Goal: Use online tool/utility: Use online tool/utility

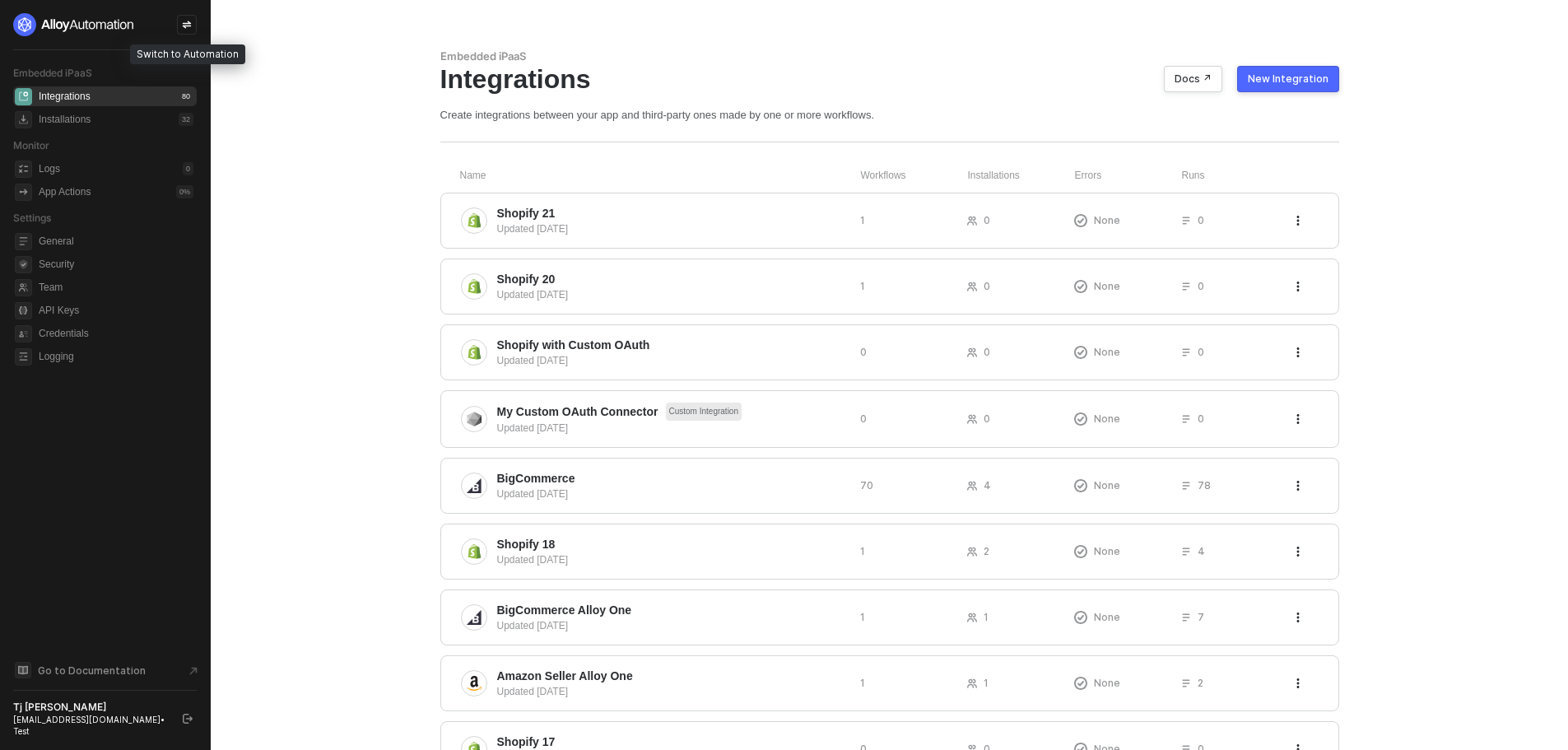
click at [188, 23] on icon "icon-swap" at bounding box center [187, 25] width 9 height 8
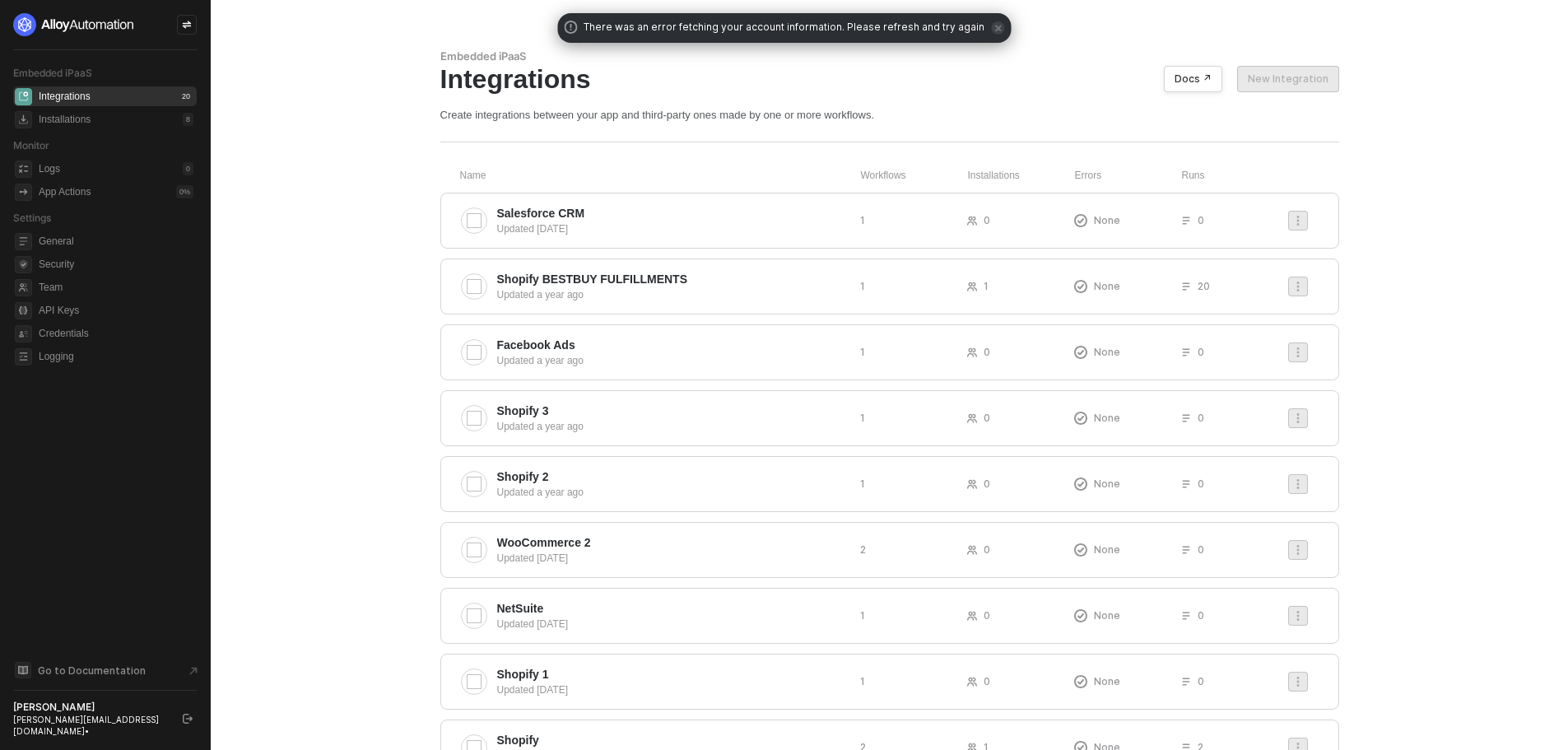
click at [191, 22] on icon "icon-swap" at bounding box center [187, 25] width 10 height 10
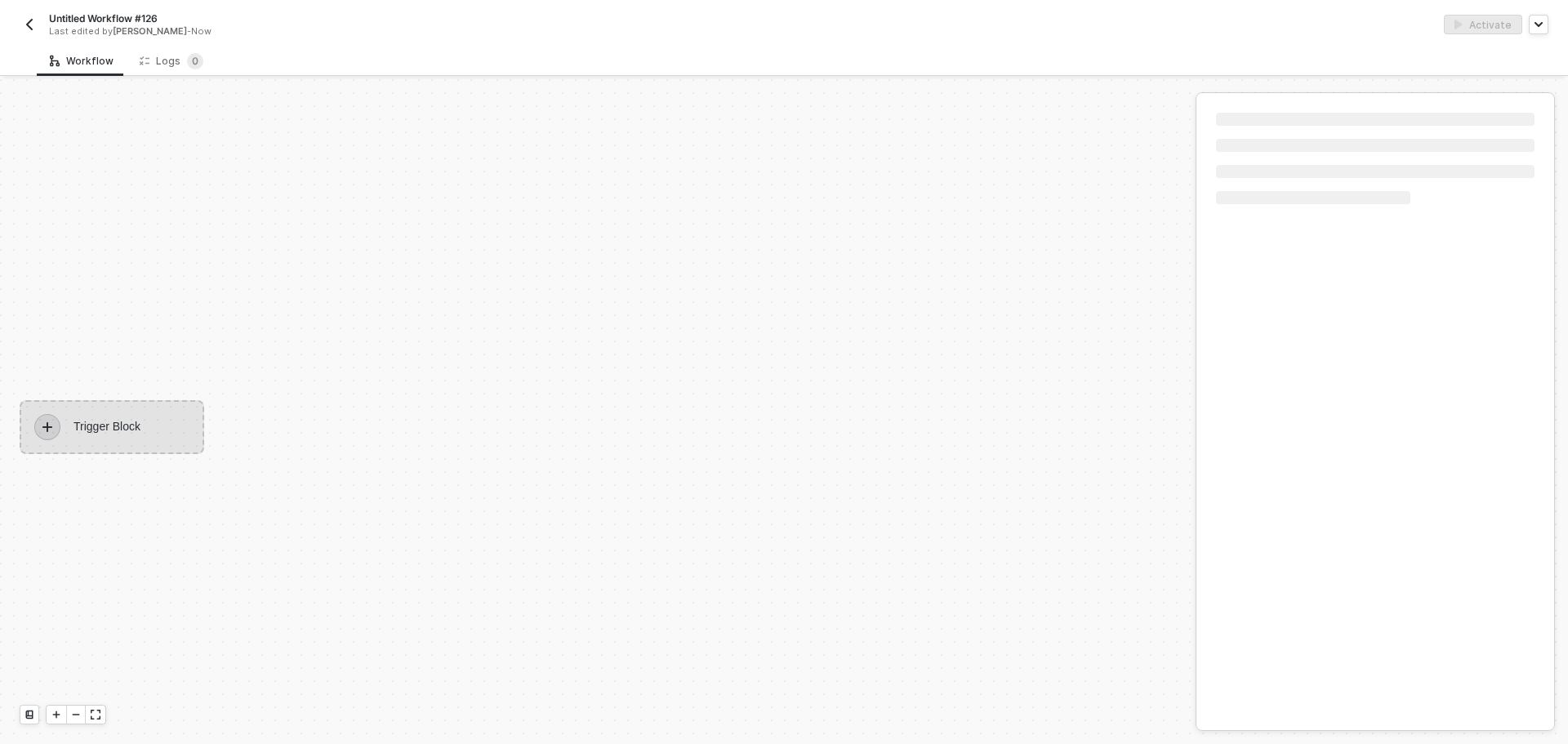
scroll to position [30, 0]
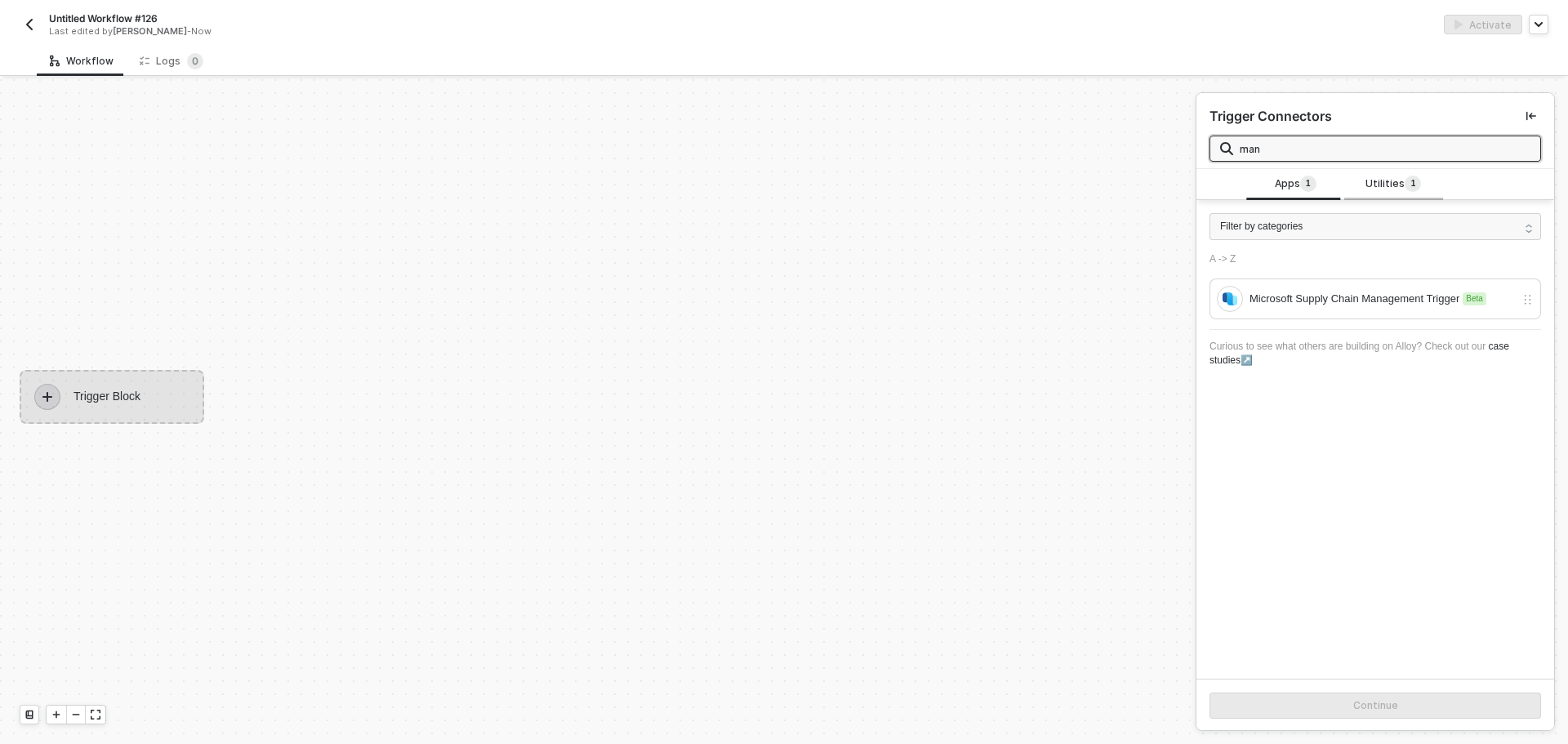
type input "man"
click at [1345, 183] on div "Utilities 1" at bounding box center [1393, 184] width 98 height 31
click at [1370, 281] on div "Manual Workflow" at bounding box center [1376, 298] width 331 height 41
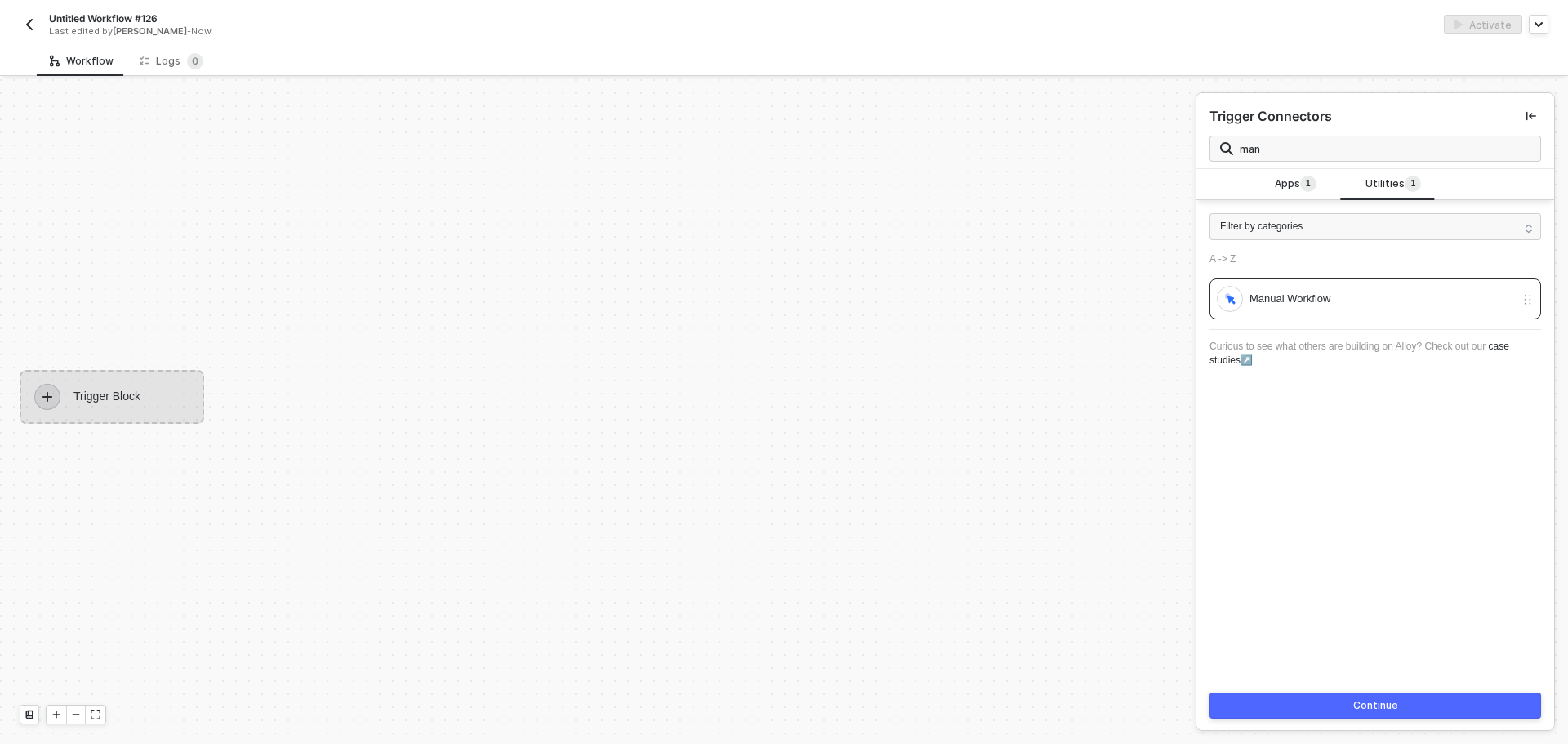
click at [1306, 685] on div "Continue" at bounding box center [1376, 705] width 358 height 53
click at [1302, 701] on button "Continue" at bounding box center [1376, 705] width 331 height 26
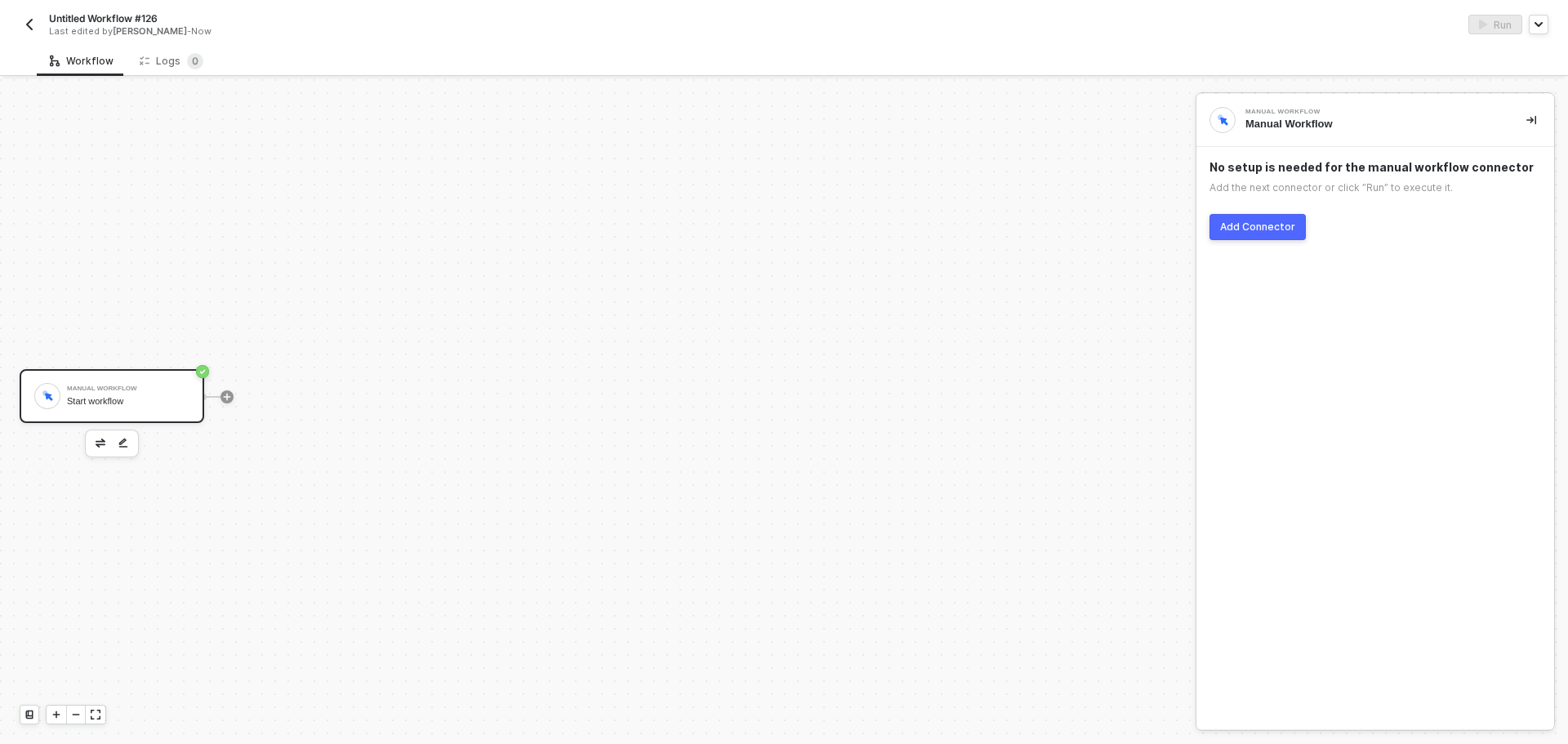
click at [1260, 228] on div "Add Connector" at bounding box center [1257, 227] width 75 height 13
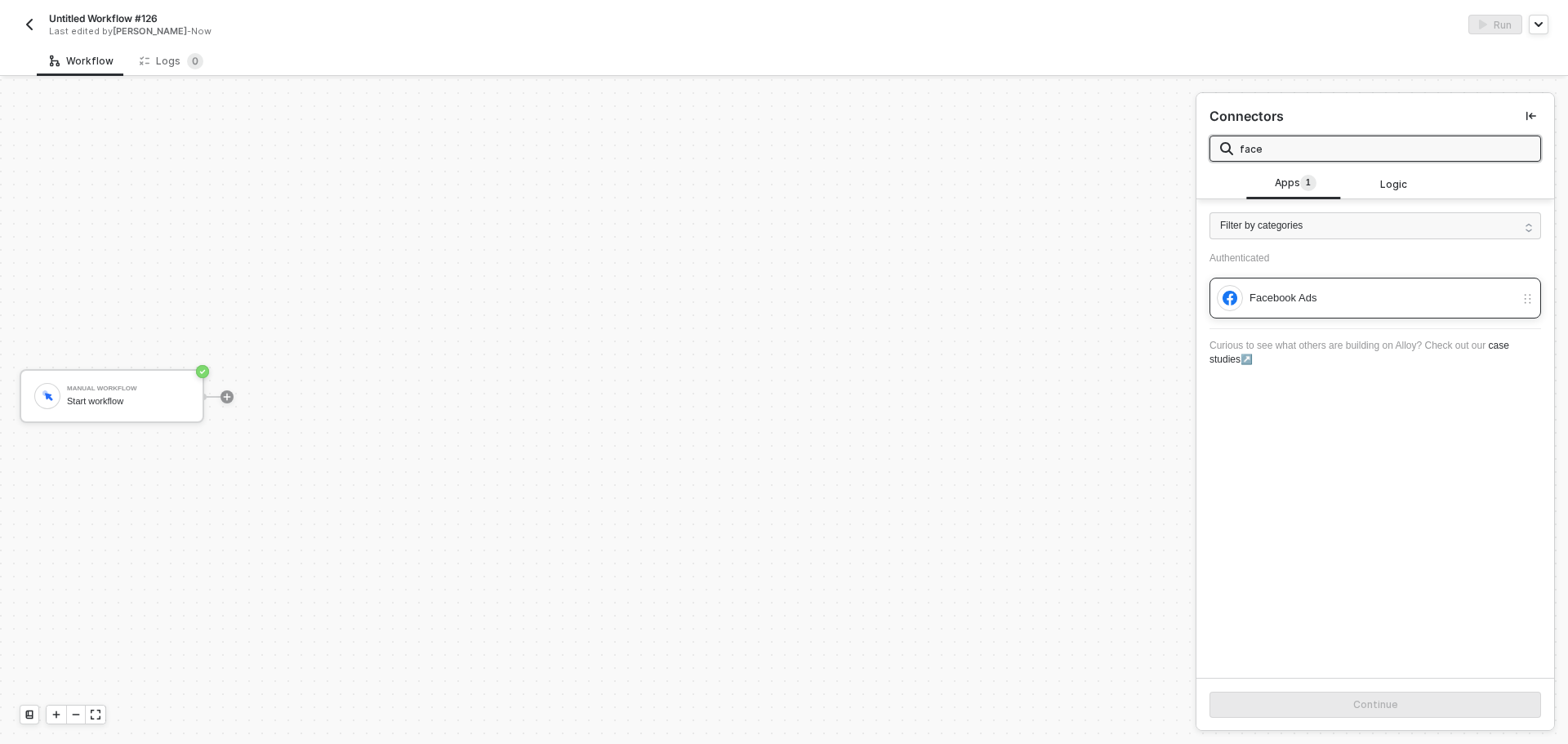
type input "face"
click at [1287, 278] on div "Facebook Ads" at bounding box center [1376, 297] width 331 height 41
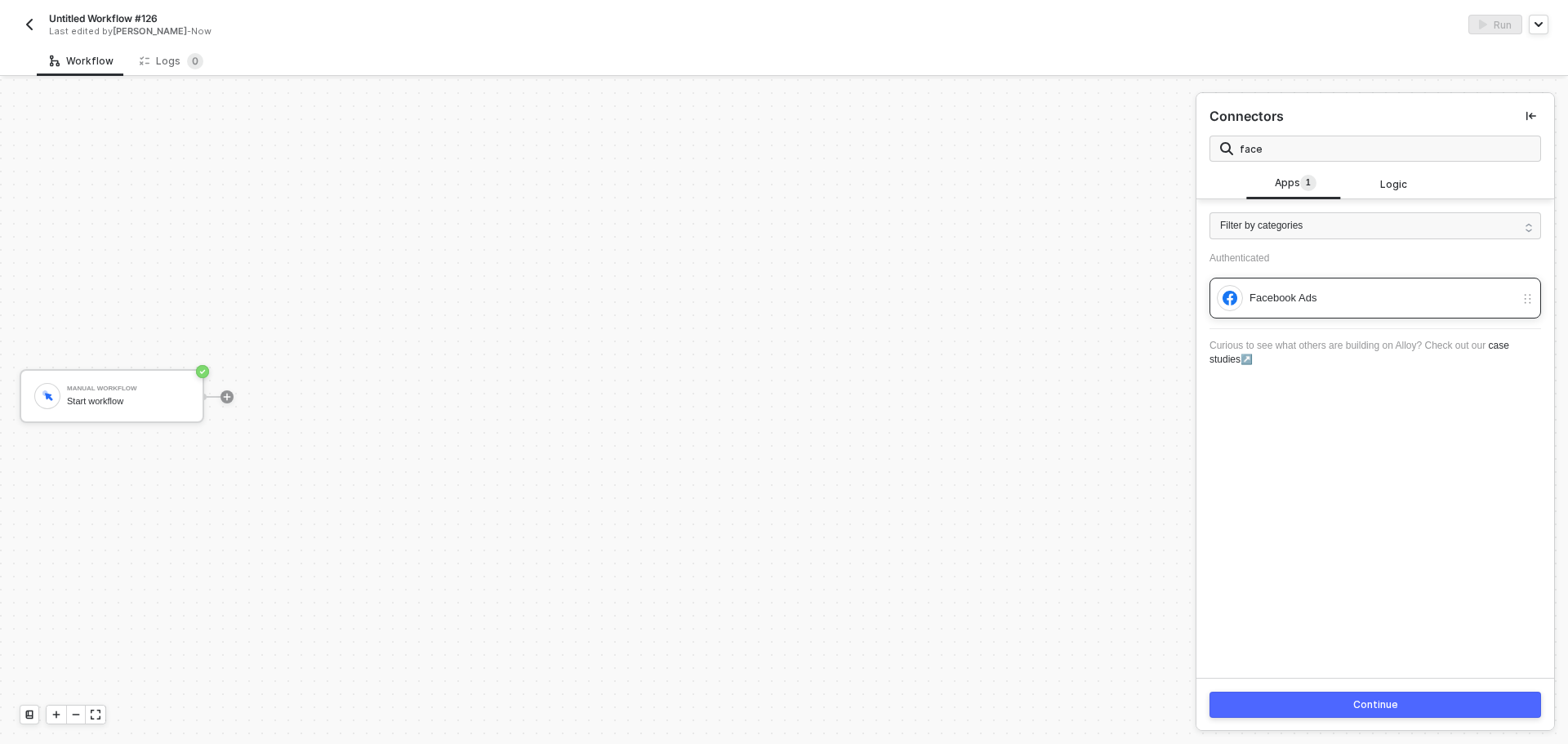
click at [1287, 285] on div "Facebook Ads" at bounding box center [1366, 297] width 298 height 26
drag, startPoint x: 1333, startPoint y: 333, endPoint x: 1346, endPoint y: 316, distance: 21.4
click at [1335, 329] on div "Curious to see what others are building on Alloy? Check out our case studies↗" at bounding box center [1376, 352] width 331 height 48
click at [1346, 316] on div "Facebook Ads" at bounding box center [1376, 297] width 331 height 41
click at [1371, 699] on div "Continue" at bounding box center [1376, 705] width 45 height 13
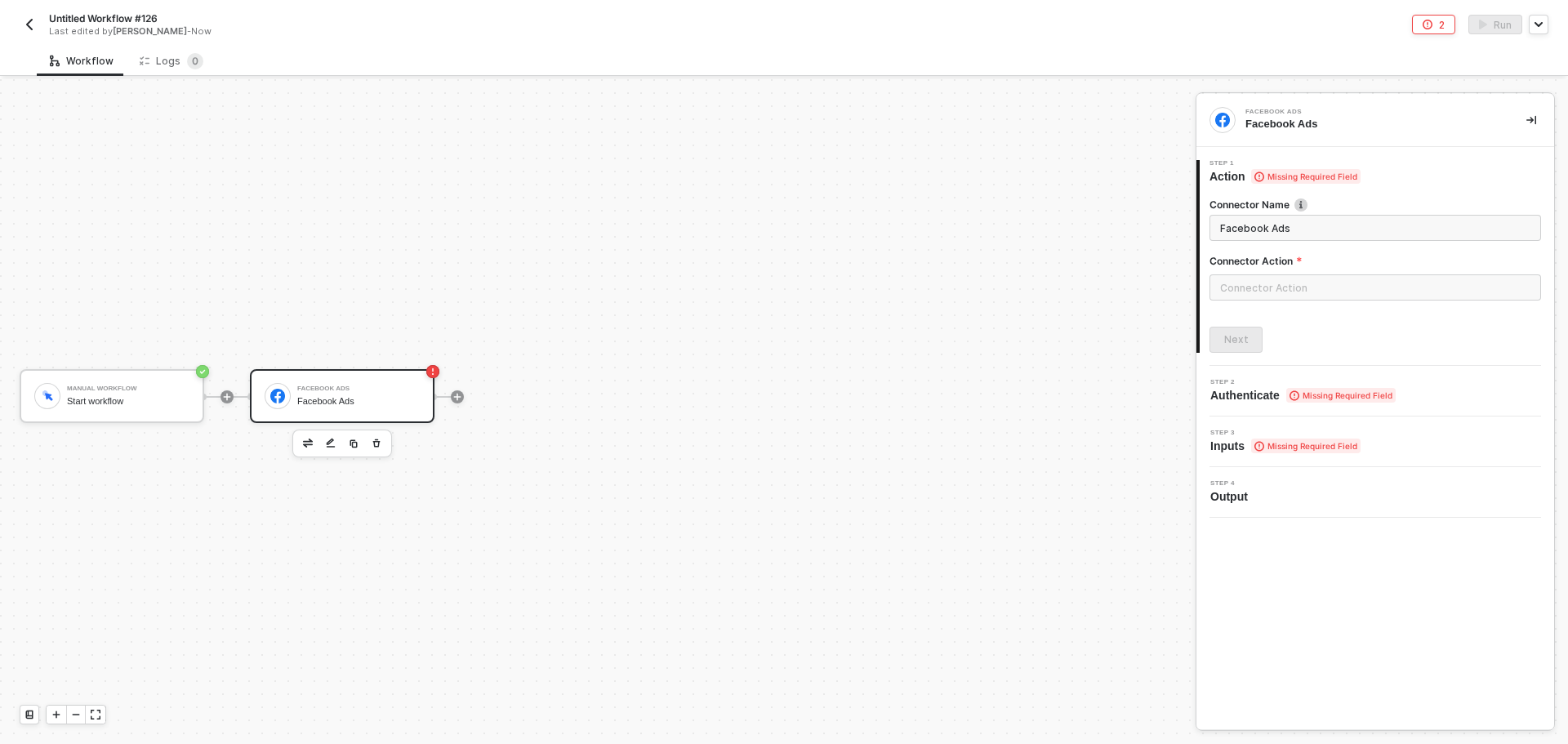
click at [1245, 271] on div "Connector Action" at bounding box center [1376, 264] width 331 height 21
click at [1254, 289] on input "text" at bounding box center [1376, 287] width 331 height 26
click at [1048, 205] on div "Campaign" at bounding box center [1063, 197] width 264 height 32
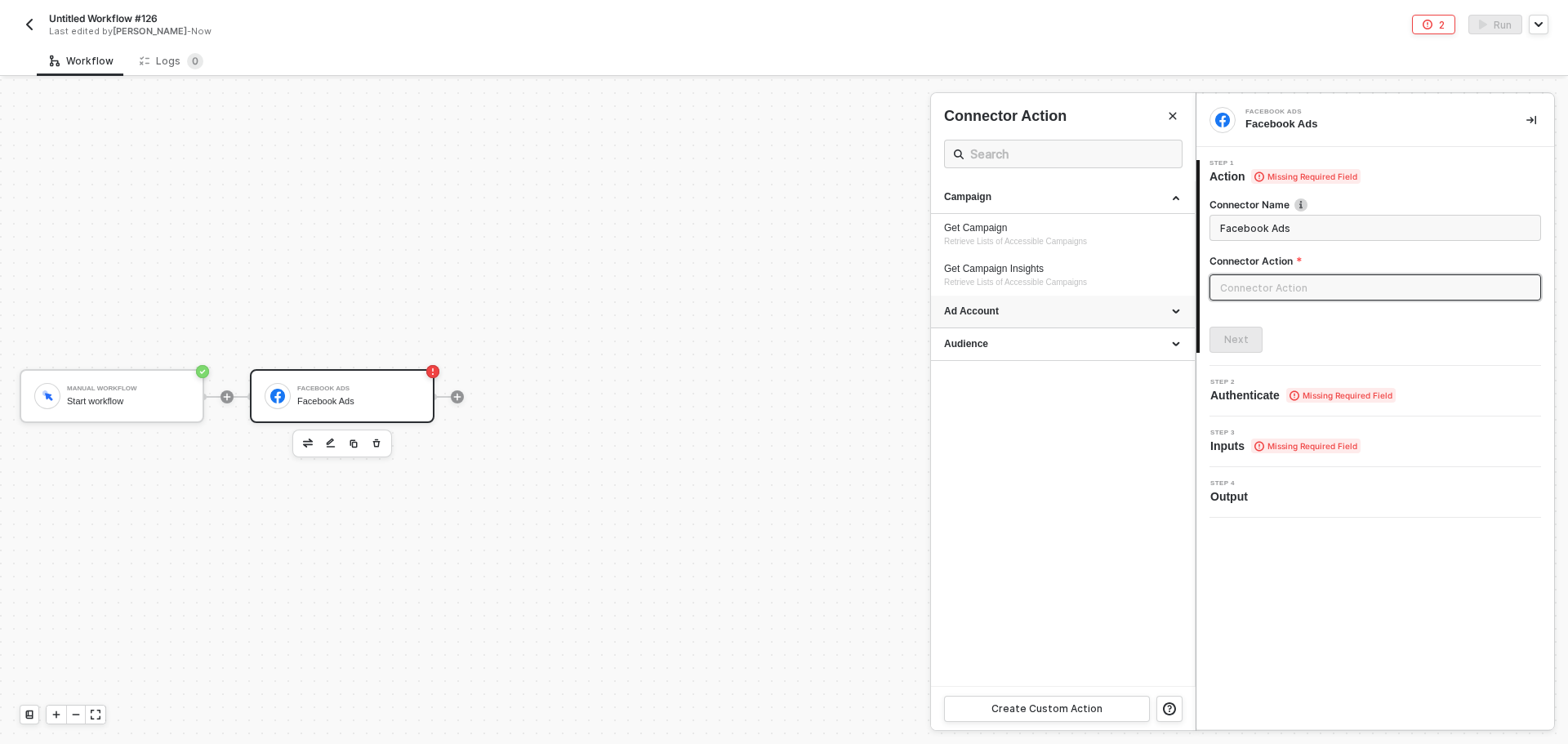
click at [1088, 304] on div "Ad Account" at bounding box center [1063, 311] width 264 height 32
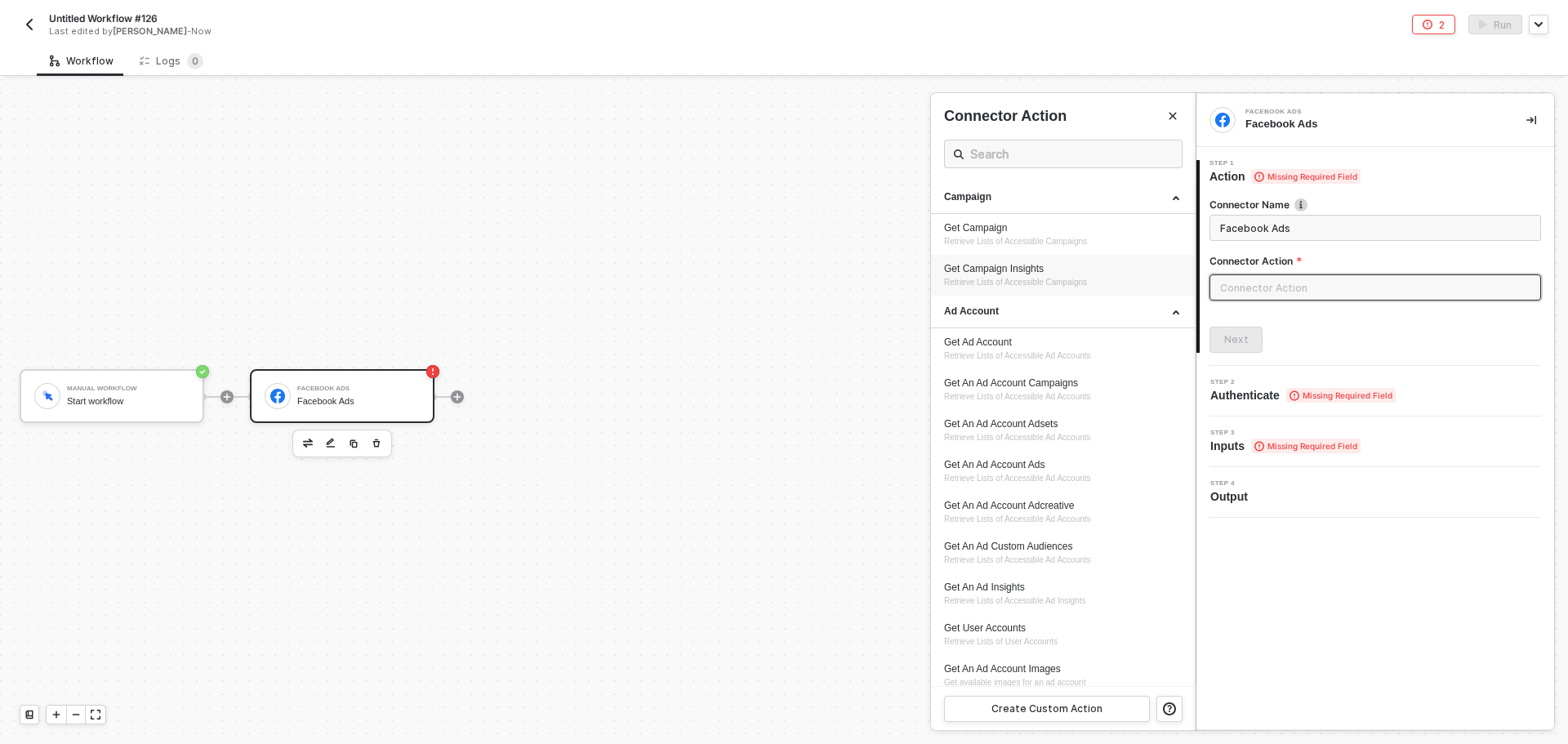
click at [1087, 264] on div "Get Campaign Insights" at bounding box center [1063, 269] width 237 height 14
type input "Retrieve Lists of Accessible Campaigns"
type input "Campaign - Get Campaign Insights"
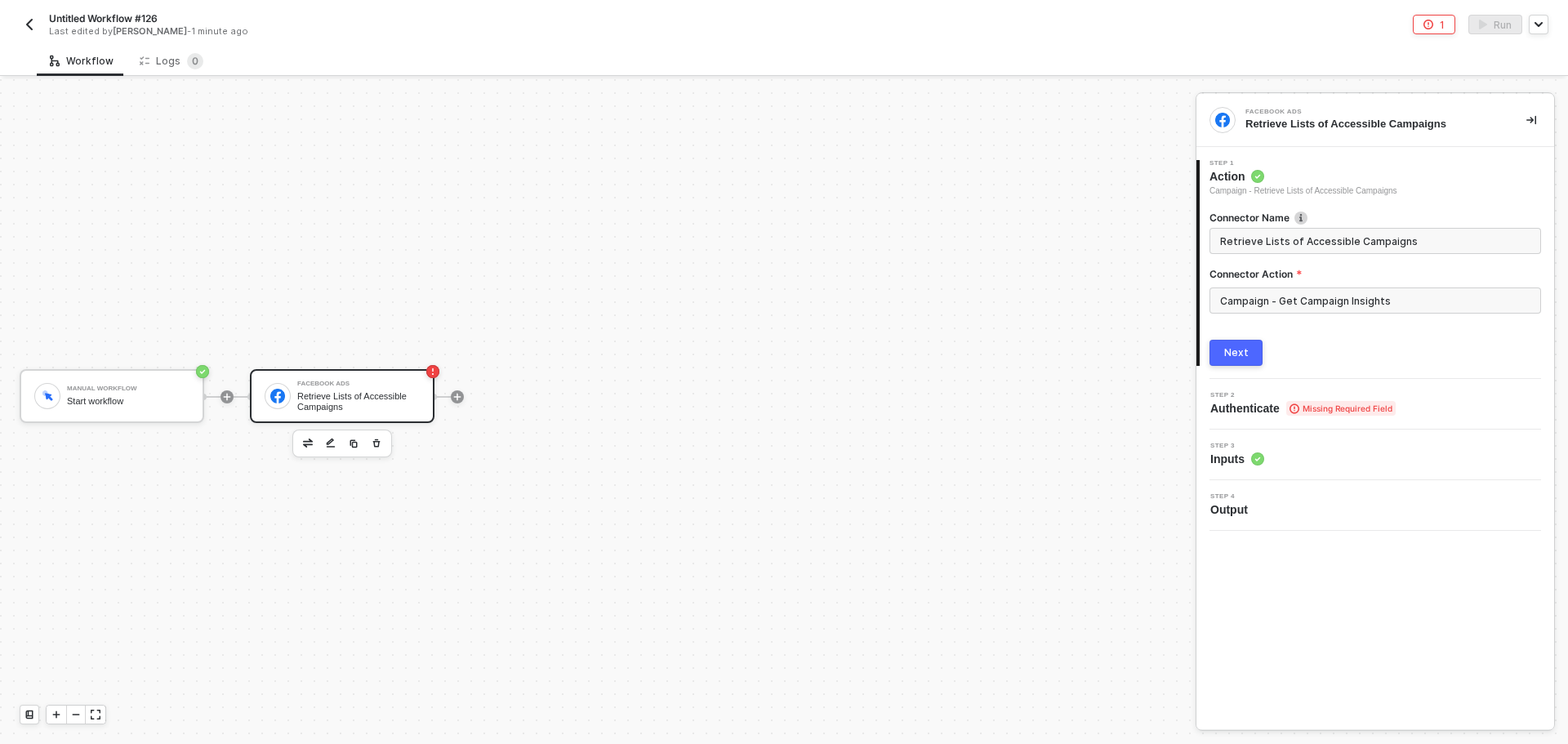
click at [1251, 335] on div "Connector Name Retrieve Lists of Accessible Campaigns Connector Action Campaign…" at bounding box center [1376, 281] width 331 height 168
click at [1241, 348] on div "Next" at bounding box center [1236, 353] width 24 height 13
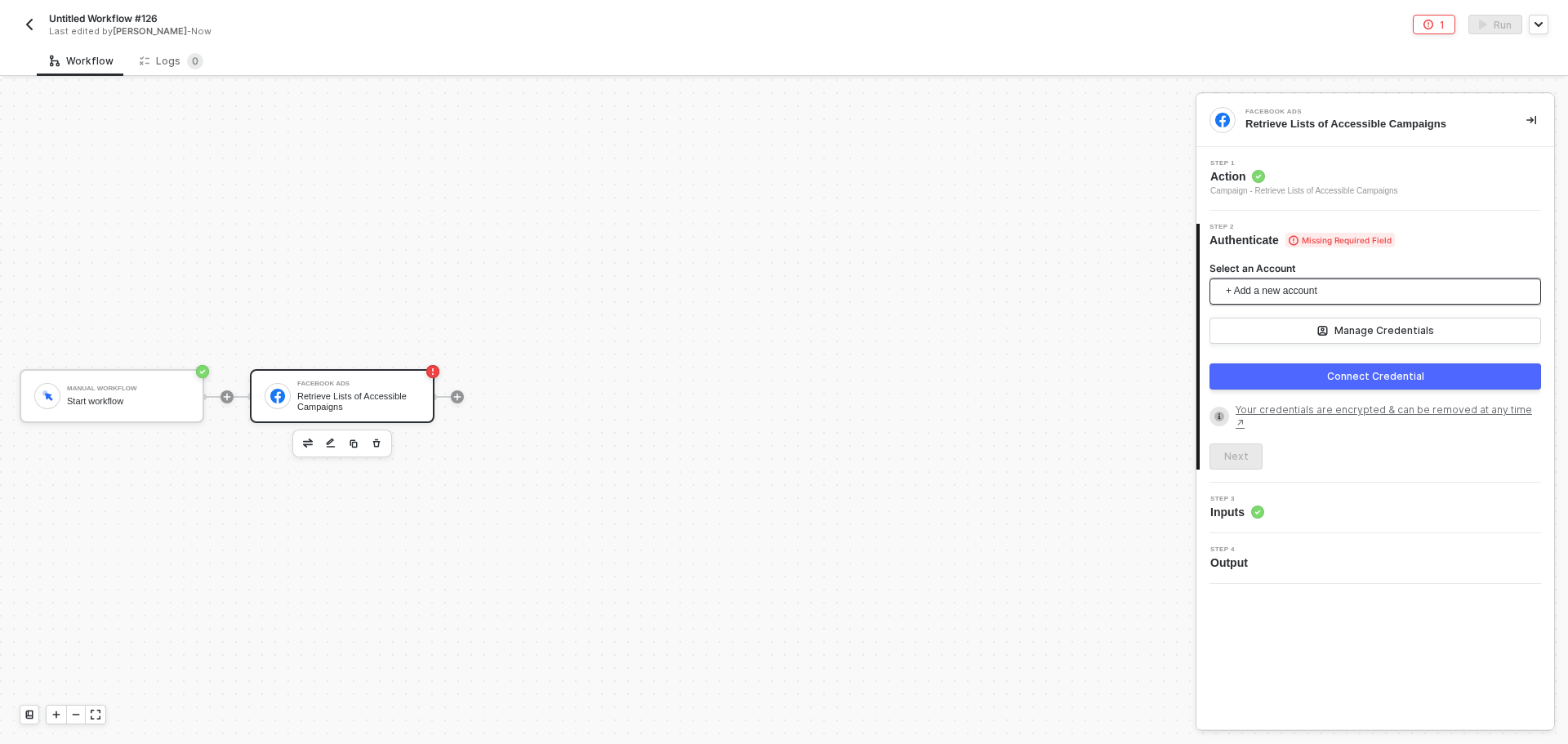
click at [1305, 288] on span "+ Add a new account" at bounding box center [1378, 290] width 306 height 26
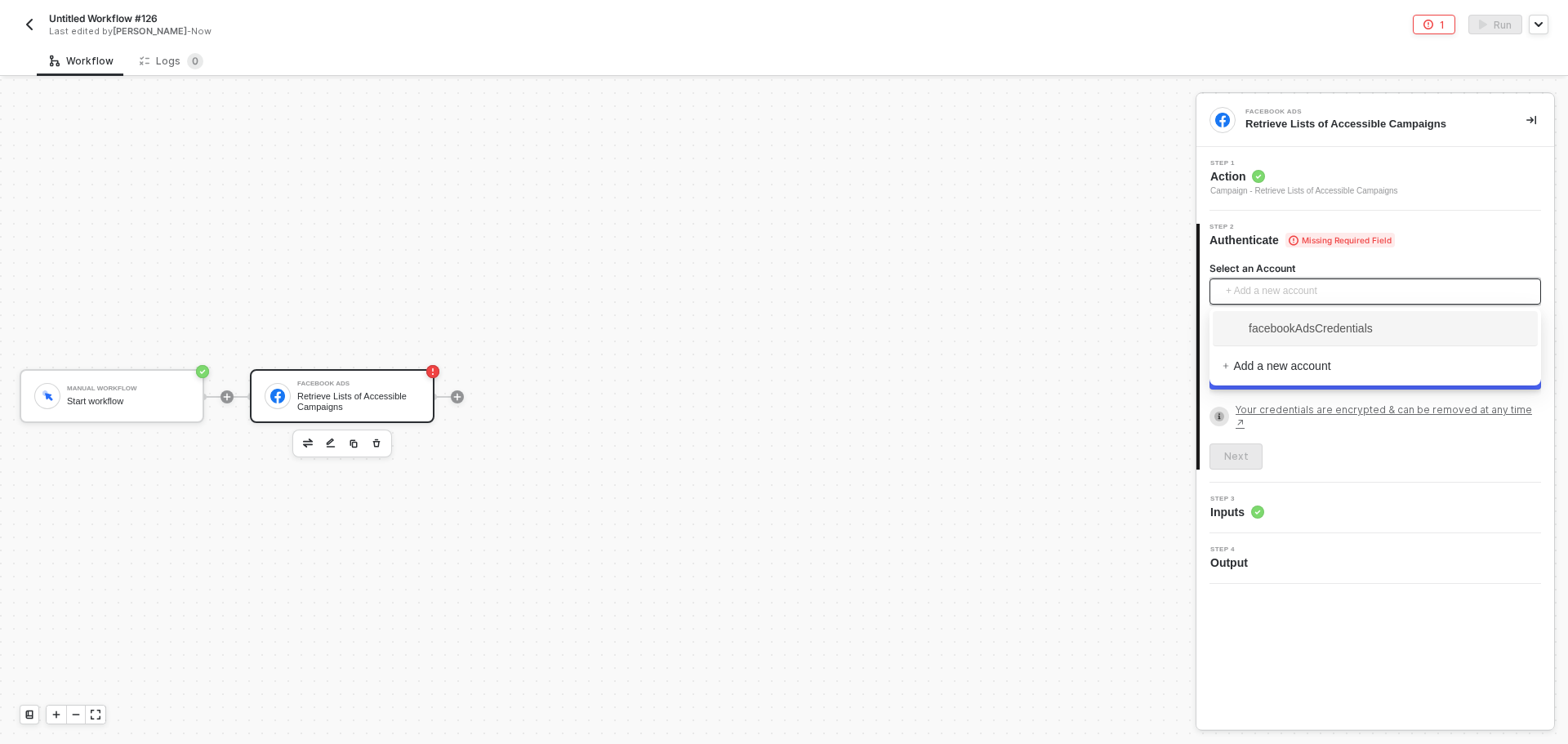
click at [1338, 324] on span "facebookAdsCredentials" at bounding box center [1297, 329] width 150 height 18
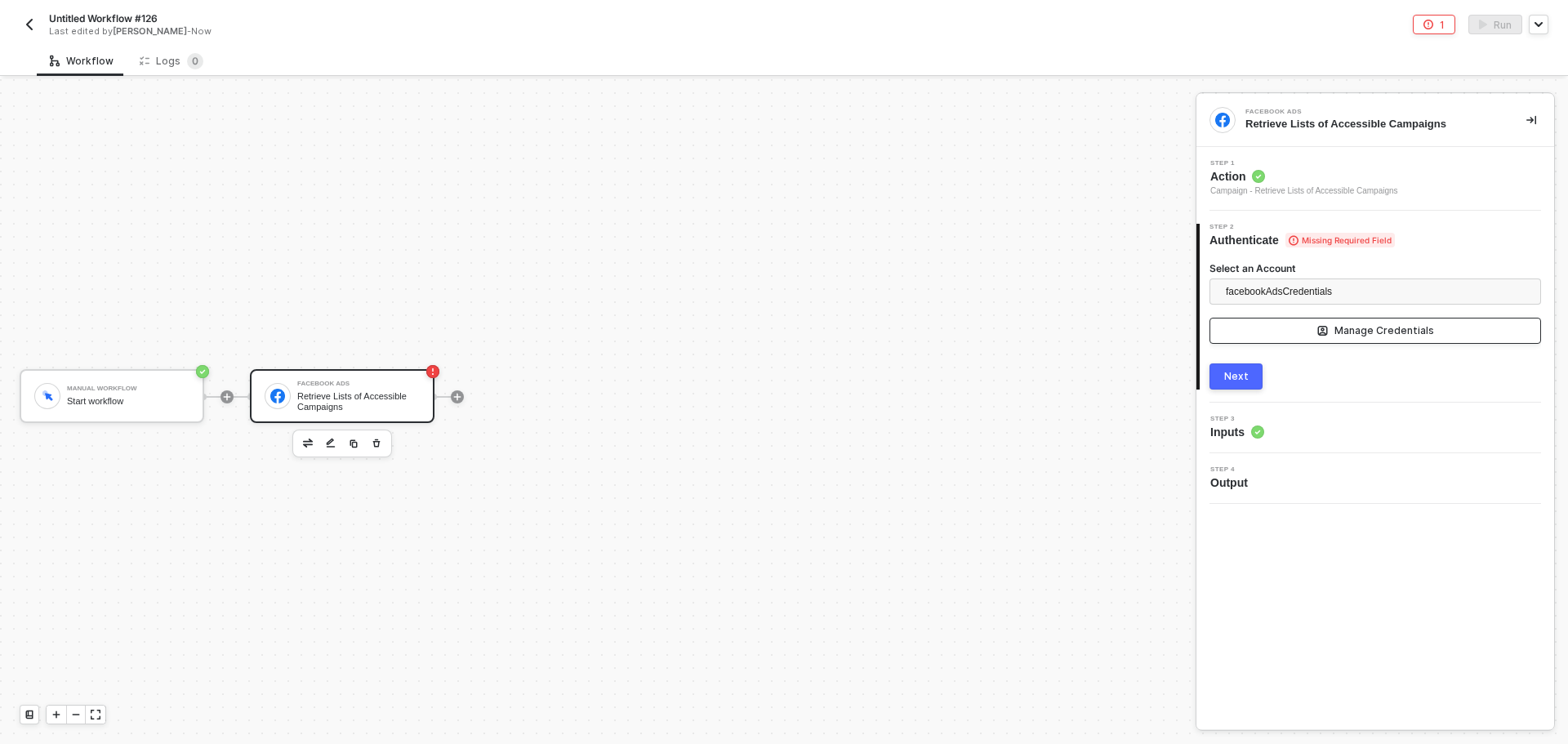
click at [1339, 333] on div "Manage Credentials" at bounding box center [1385, 330] width 100 height 13
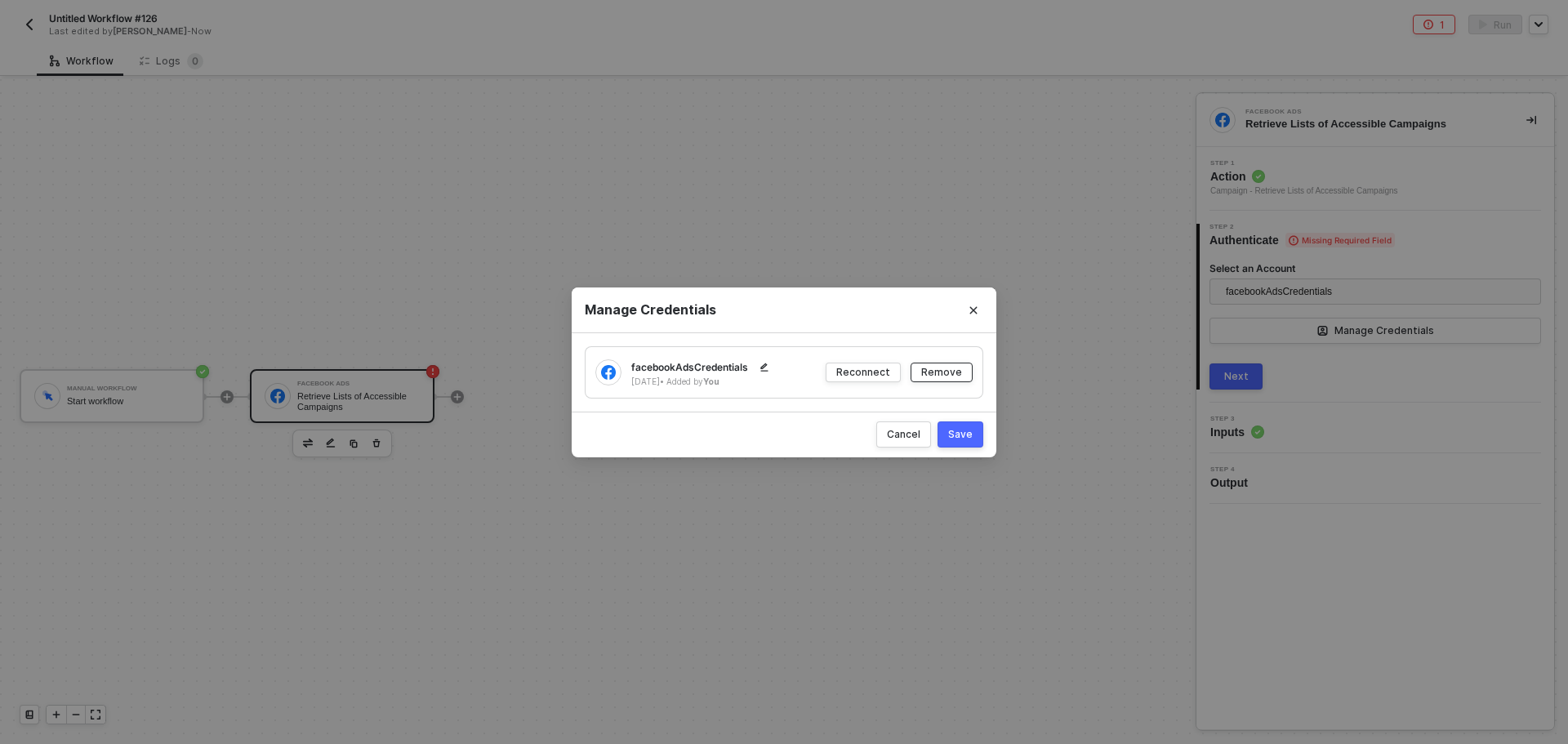
click at [961, 363] on button "Remove" at bounding box center [942, 372] width 62 height 20
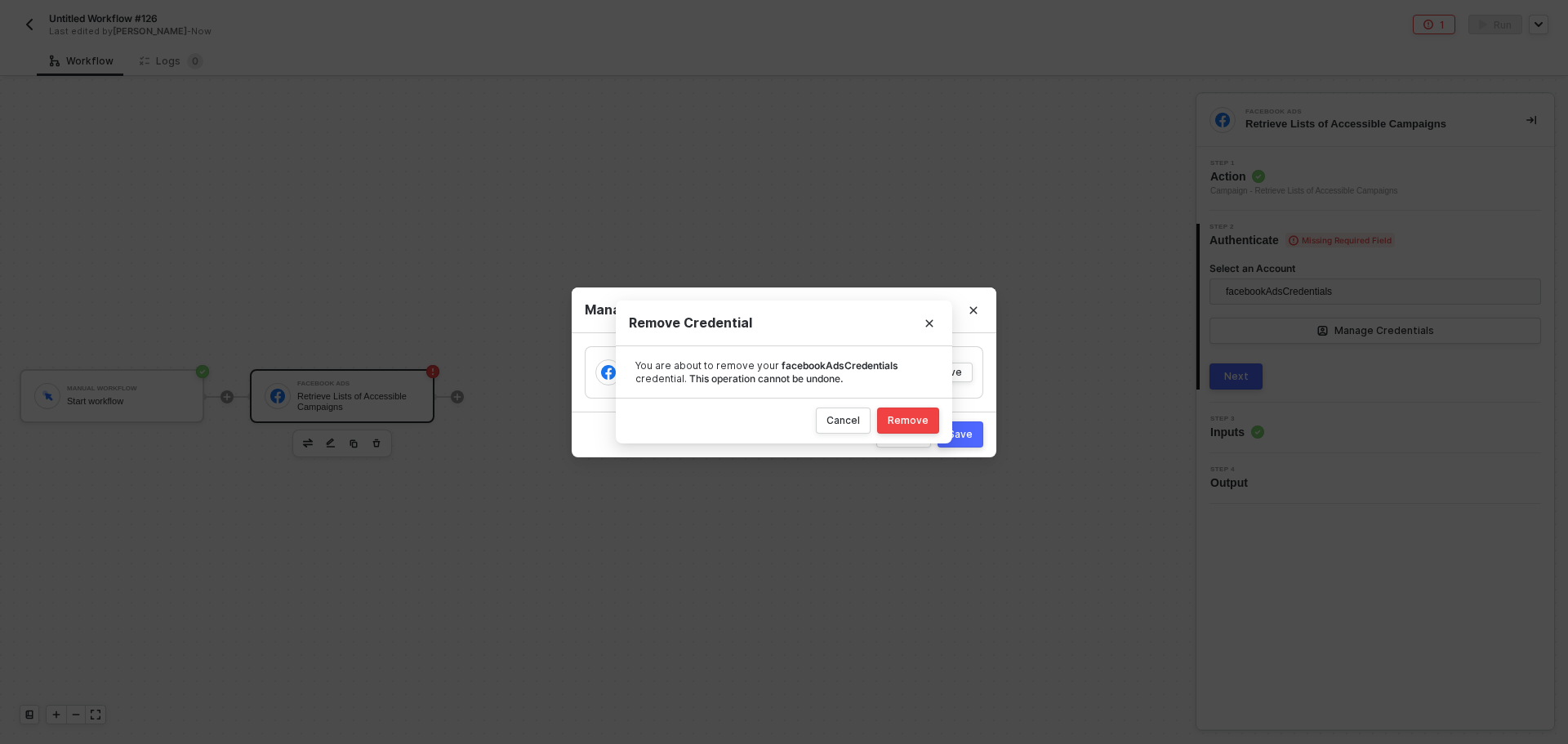
click at [897, 405] on div "Cancel Remove" at bounding box center [784, 420] width 336 height 46
click at [910, 414] on div "Remove" at bounding box center [908, 420] width 41 height 13
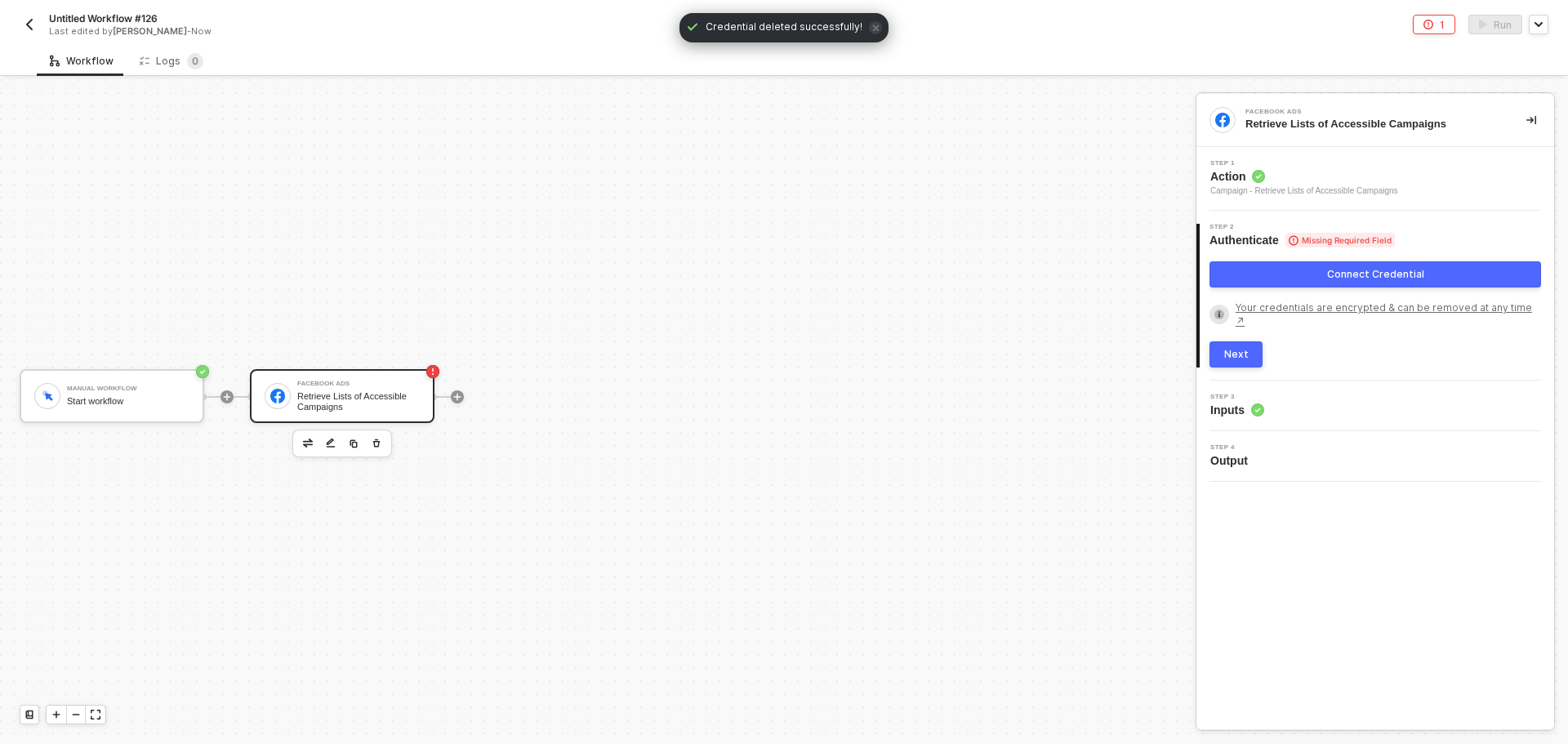
click at [1347, 295] on div "Connect Credential Your credentials are encrypted & can be removed at any time ↗" at bounding box center [1376, 295] width 331 height 67
click at [1347, 285] on button "Connect Credential" at bounding box center [1376, 274] width 331 height 26
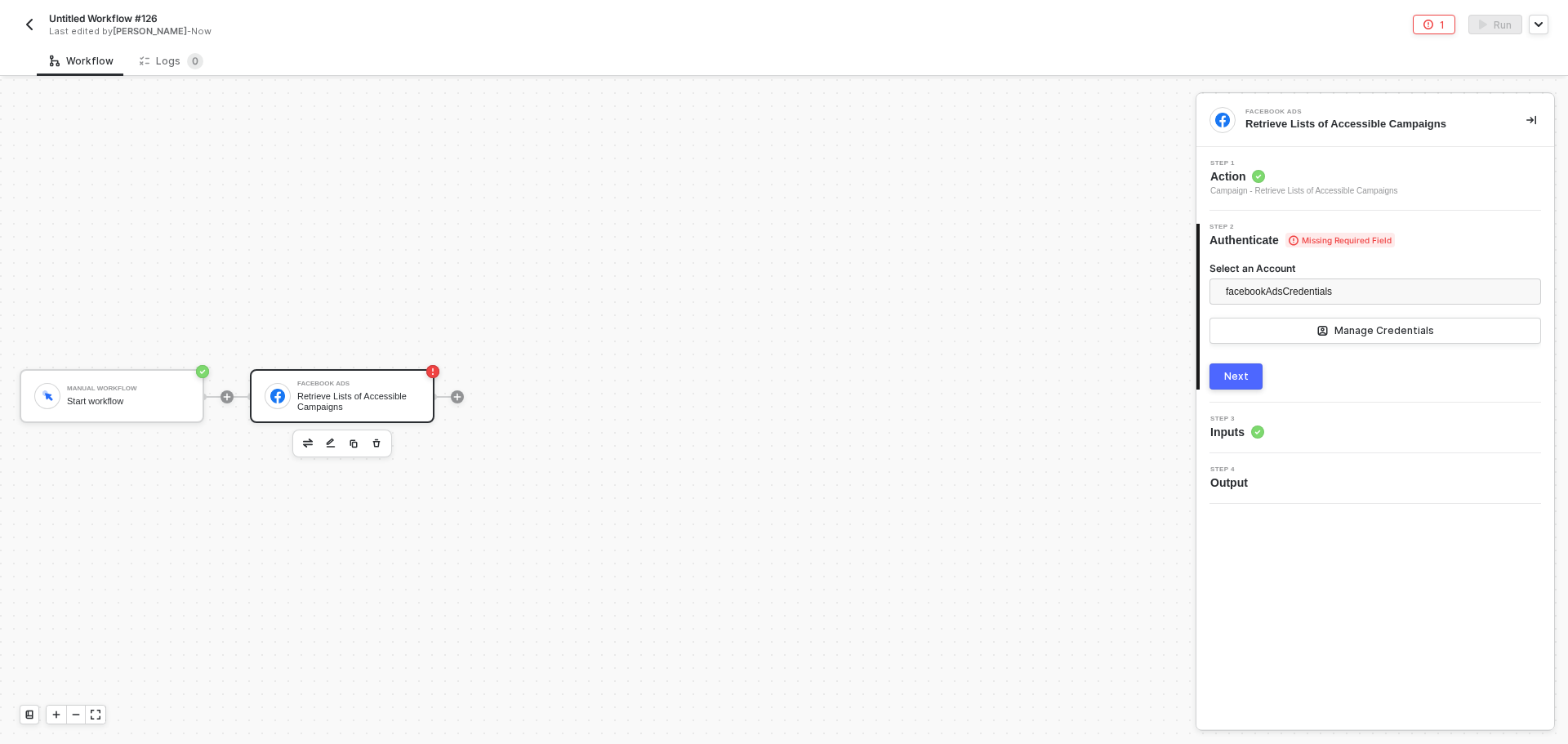
click at [1243, 366] on button "Next" at bounding box center [1237, 375] width 53 height 26
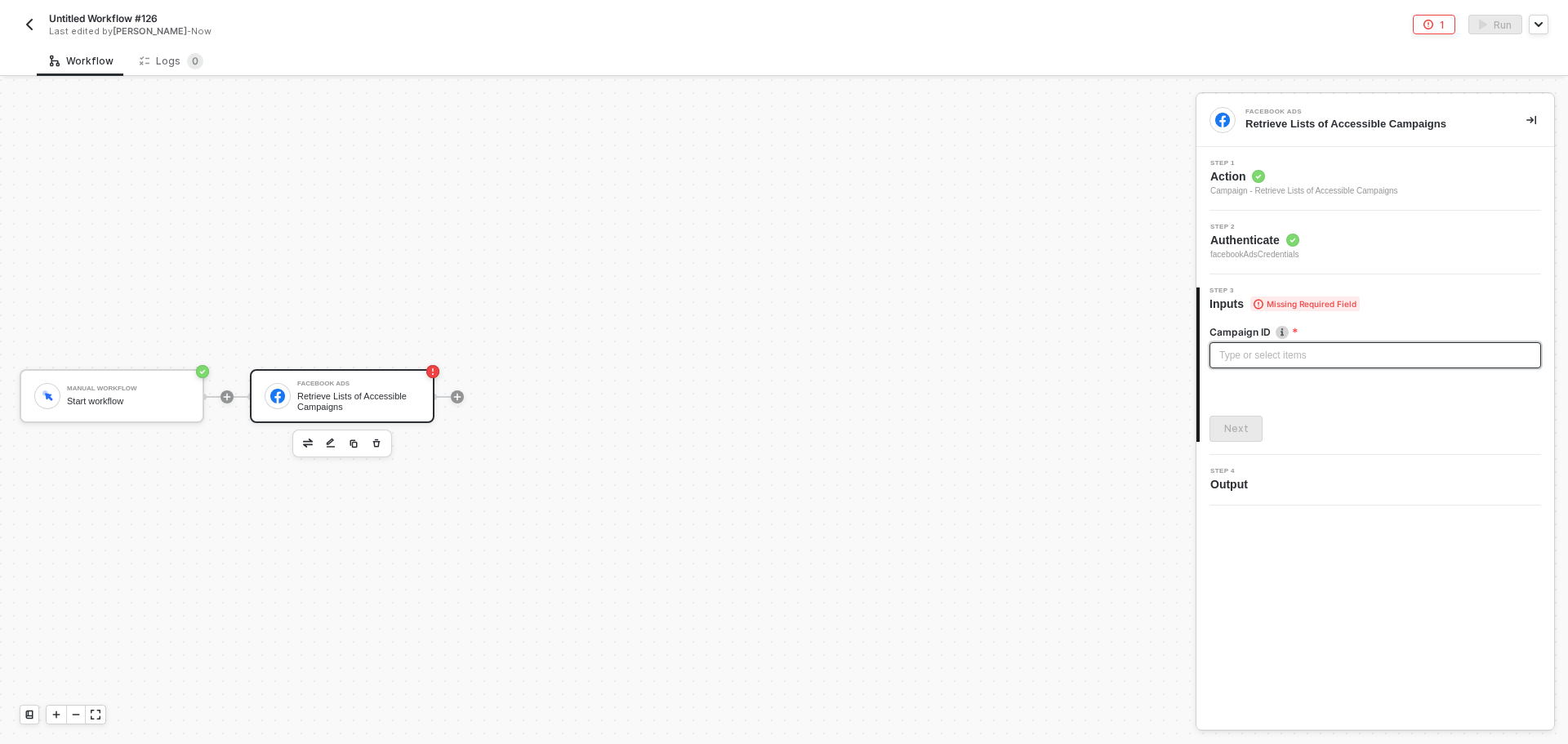
click at [1300, 348] on div "Type or select items ﻿" at bounding box center [1375, 355] width 312 height 16
click at [1252, 414] on div "Campaign ID 6633271766226 Next" at bounding box center [1376, 377] width 331 height 130
click at [1508, 31] on div "Run" at bounding box center [1503, 25] width 18 height 14
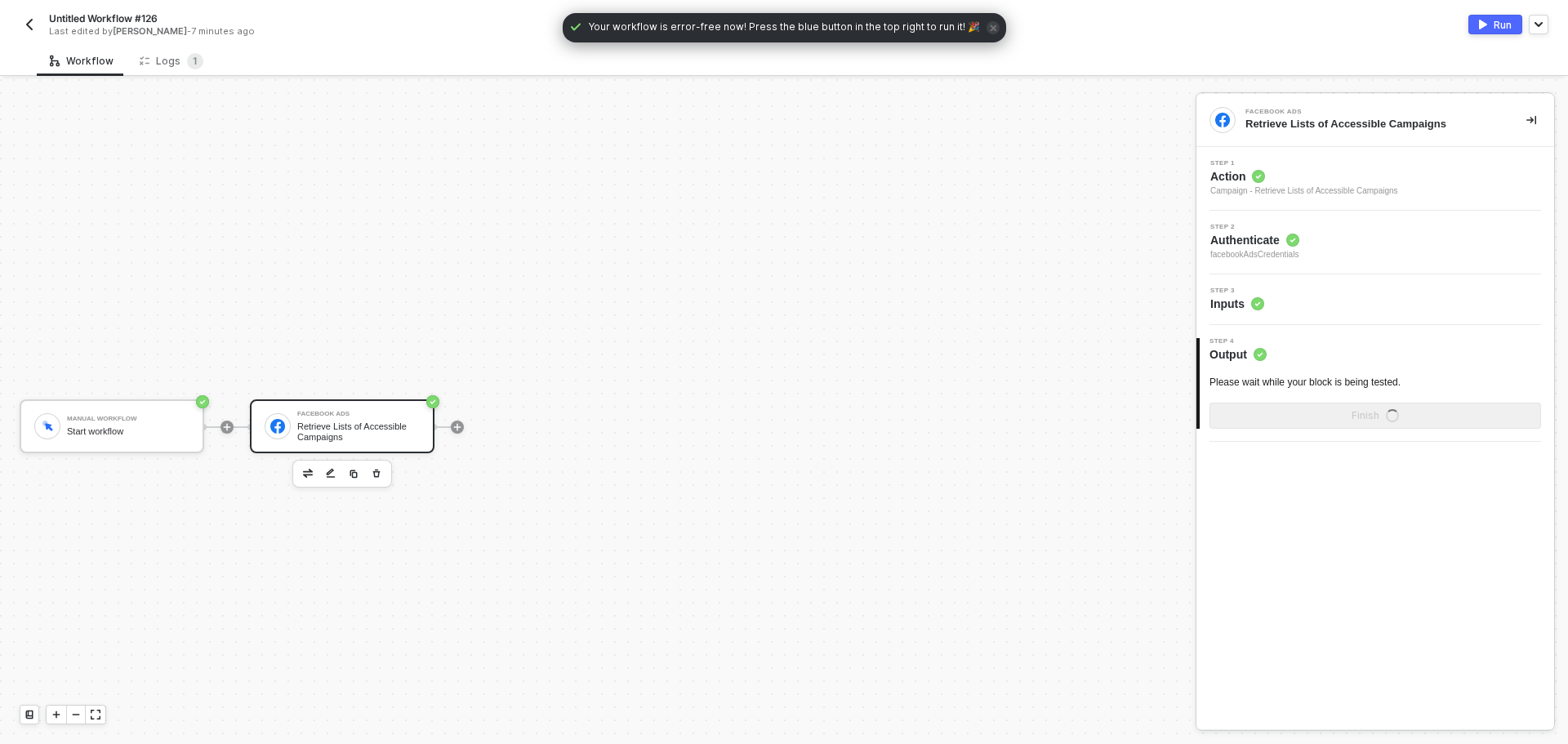
scroll to position [30, 0]
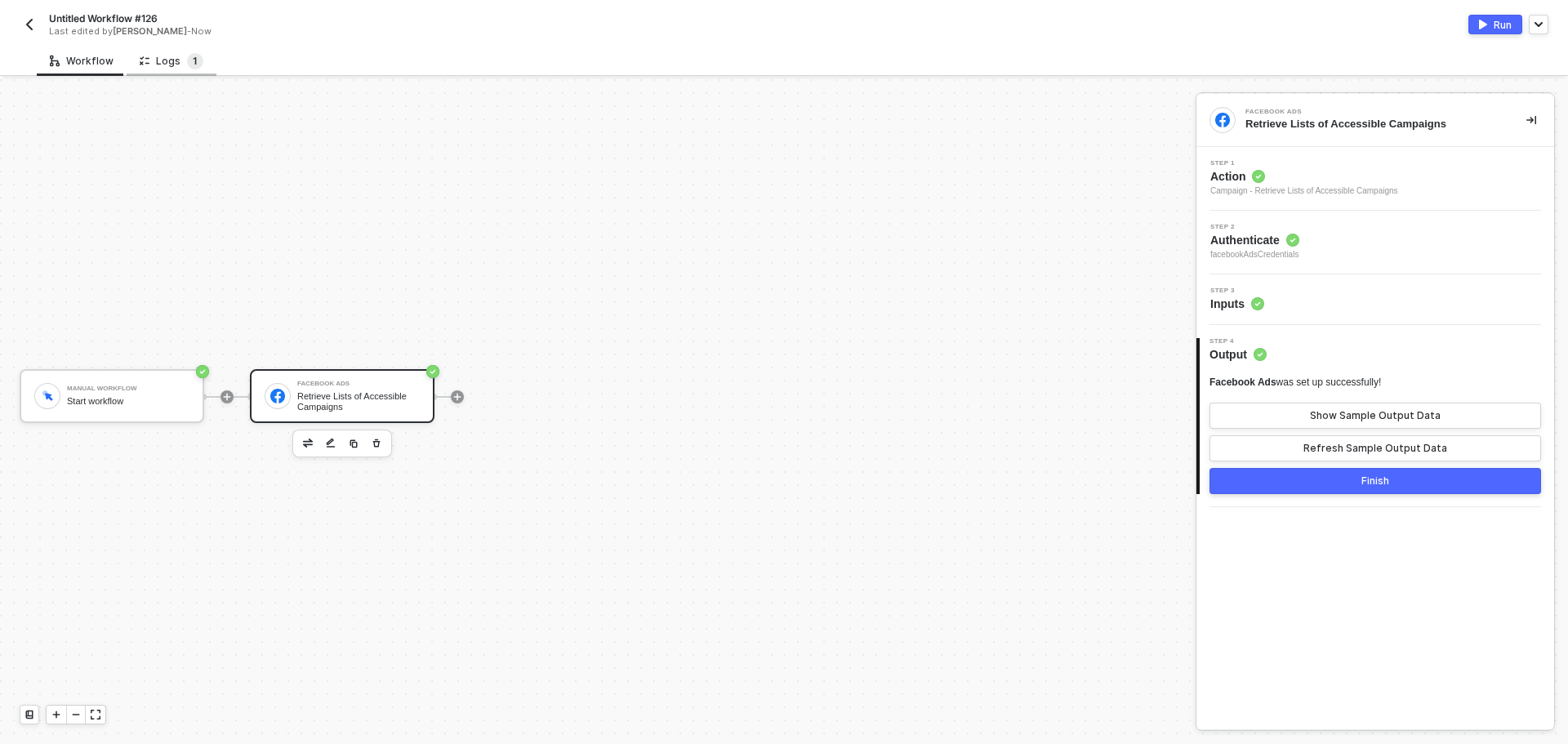
click at [192, 68] on sup "1" at bounding box center [196, 62] width 17 height 17
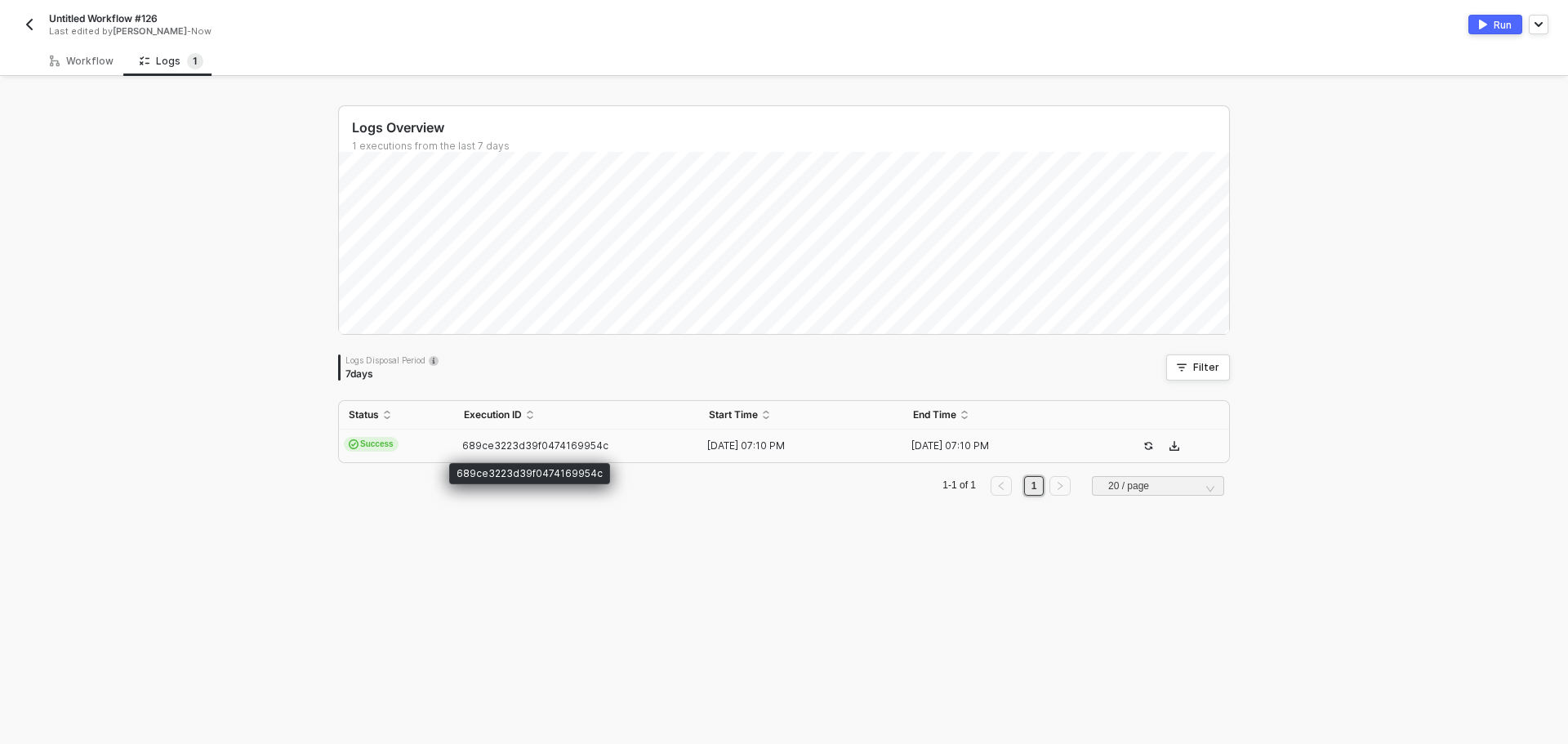
click at [520, 444] on span "689ce3223d39f0474169954c" at bounding box center [535, 445] width 147 height 12
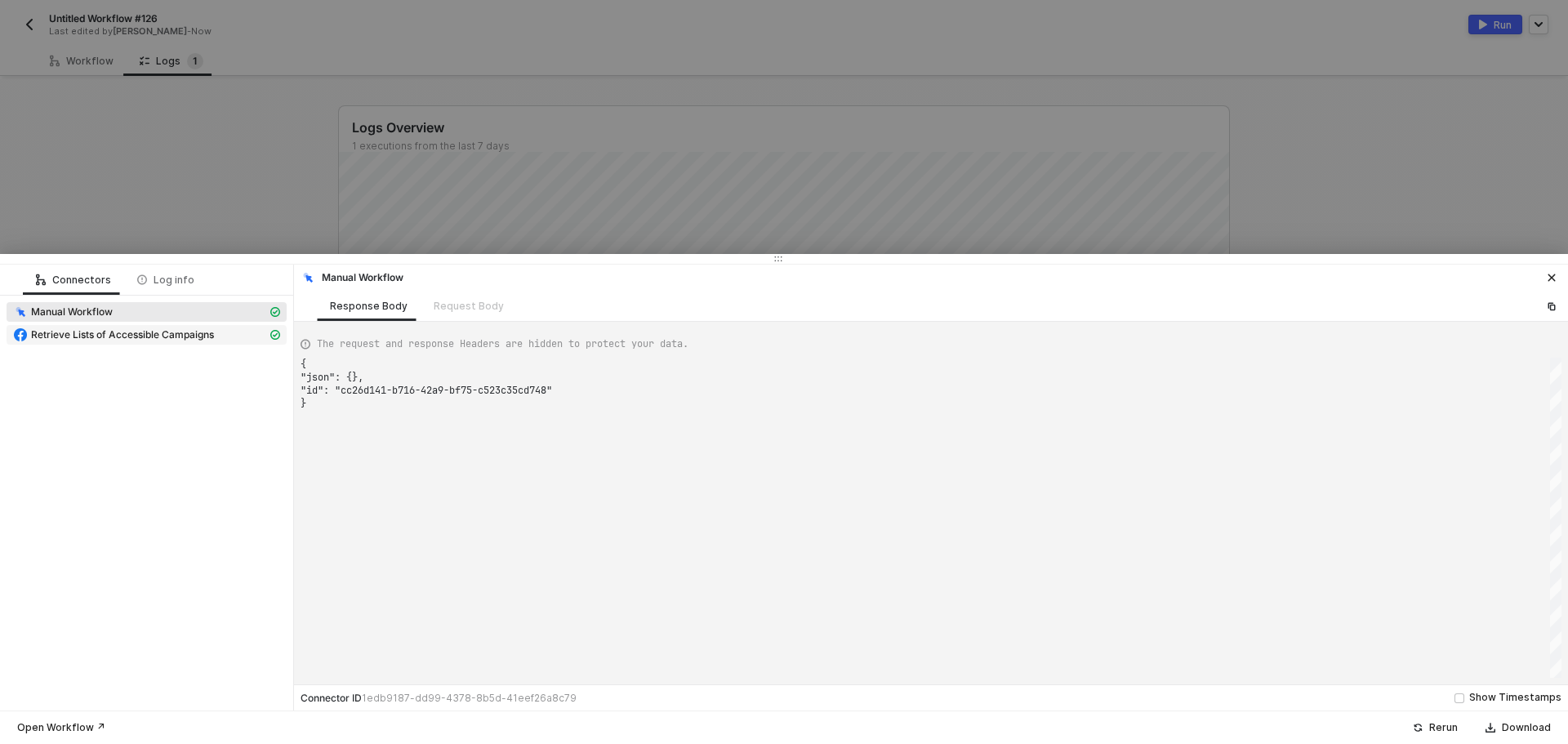
click at [155, 340] on span "Retrieve Lists of Accessible Campaigns" at bounding box center [122, 335] width 183 height 13
type textarea "{ "json": { "adCampaignInsights": [] }, "statusCode": 200, "id": "7773f3bd-3236…"
drag, startPoint x: 398, startPoint y: 157, endPoint x: 308, endPoint y: 119, distance: 97.7
click at [390, 151] on div at bounding box center [784, 372] width 1568 height 744
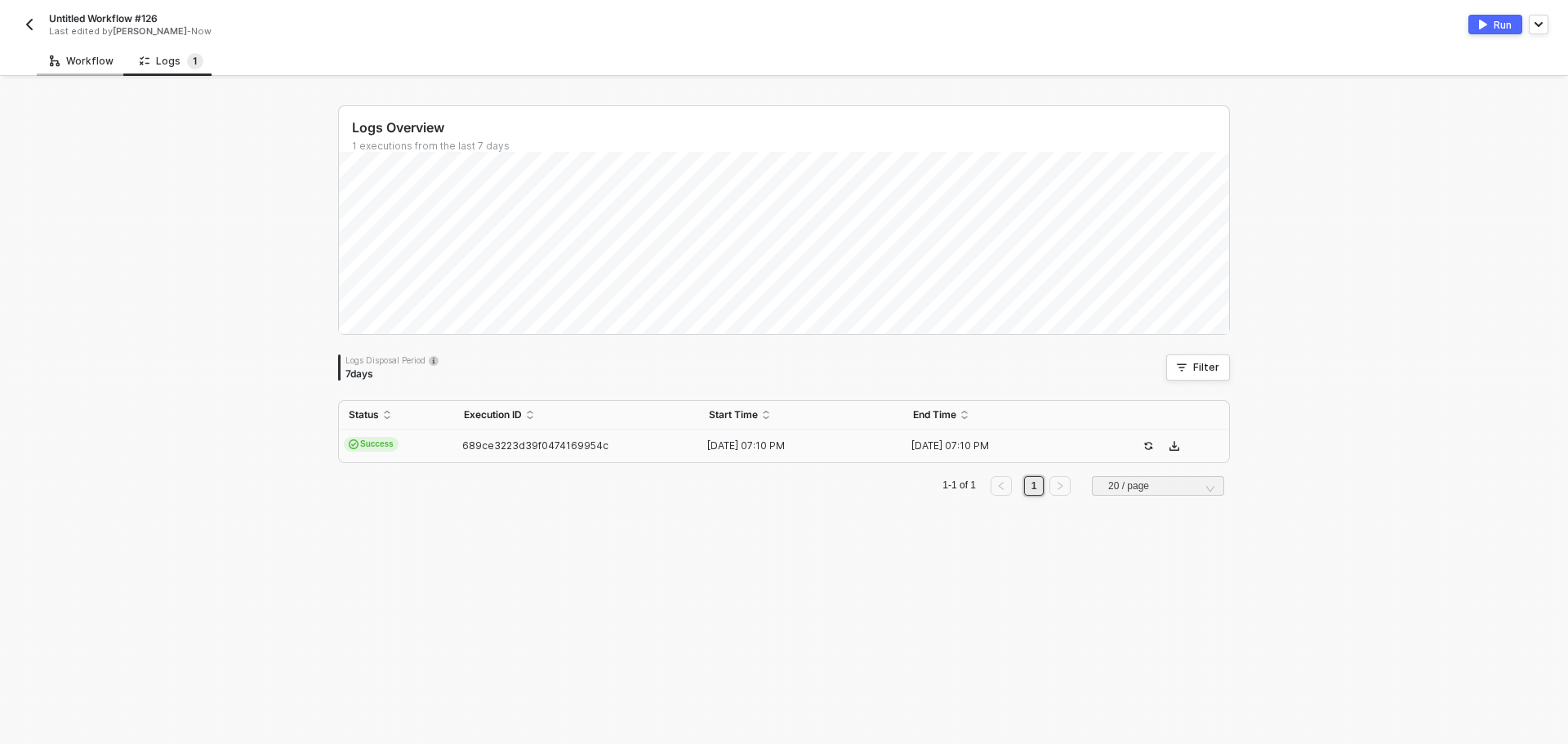
click at [78, 62] on div "Workflow" at bounding box center [82, 62] width 64 height 13
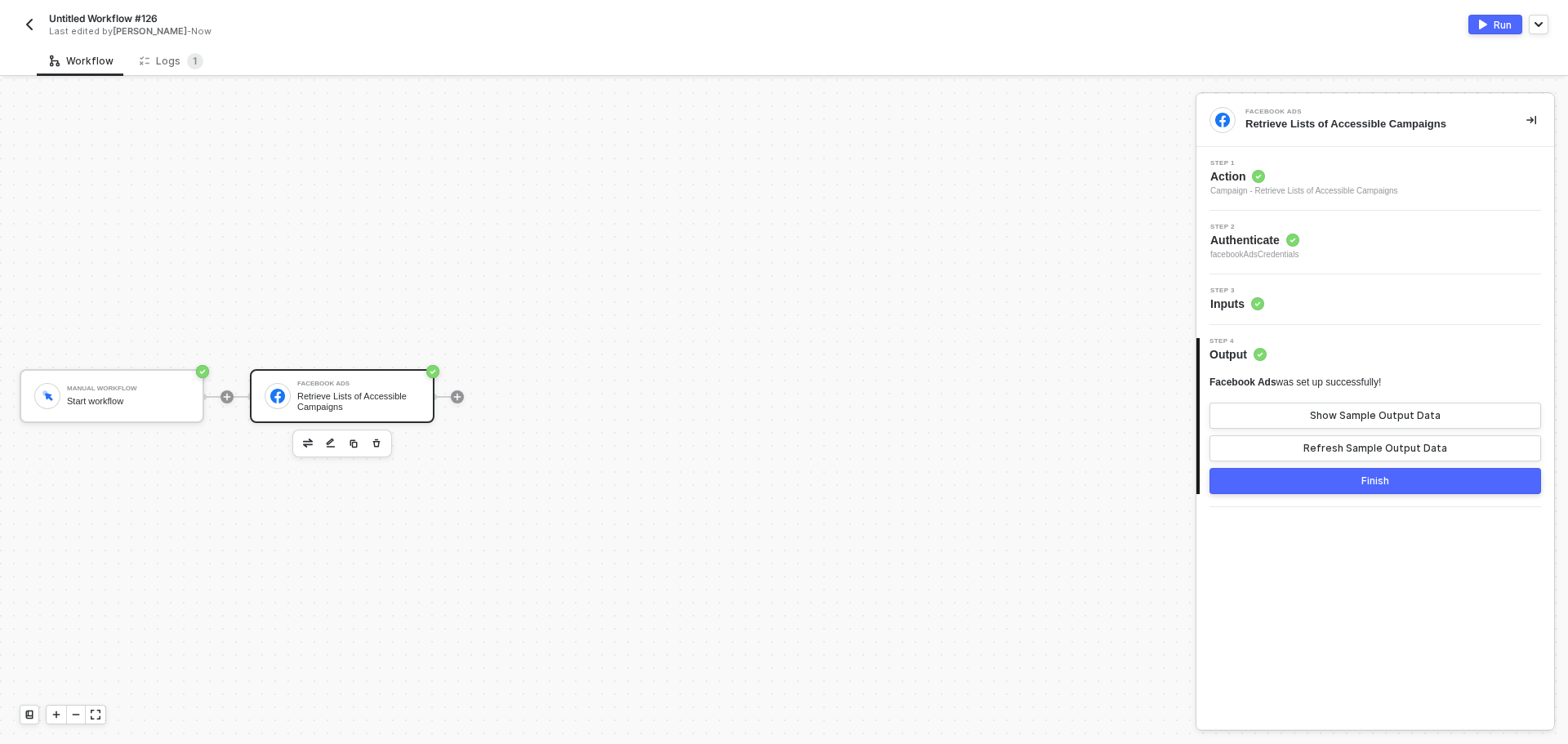
click at [1422, 185] on div "Step 1 Action Campaign - Retrieve Lists of Accessible Campaigns" at bounding box center [1377, 178] width 354 height 37
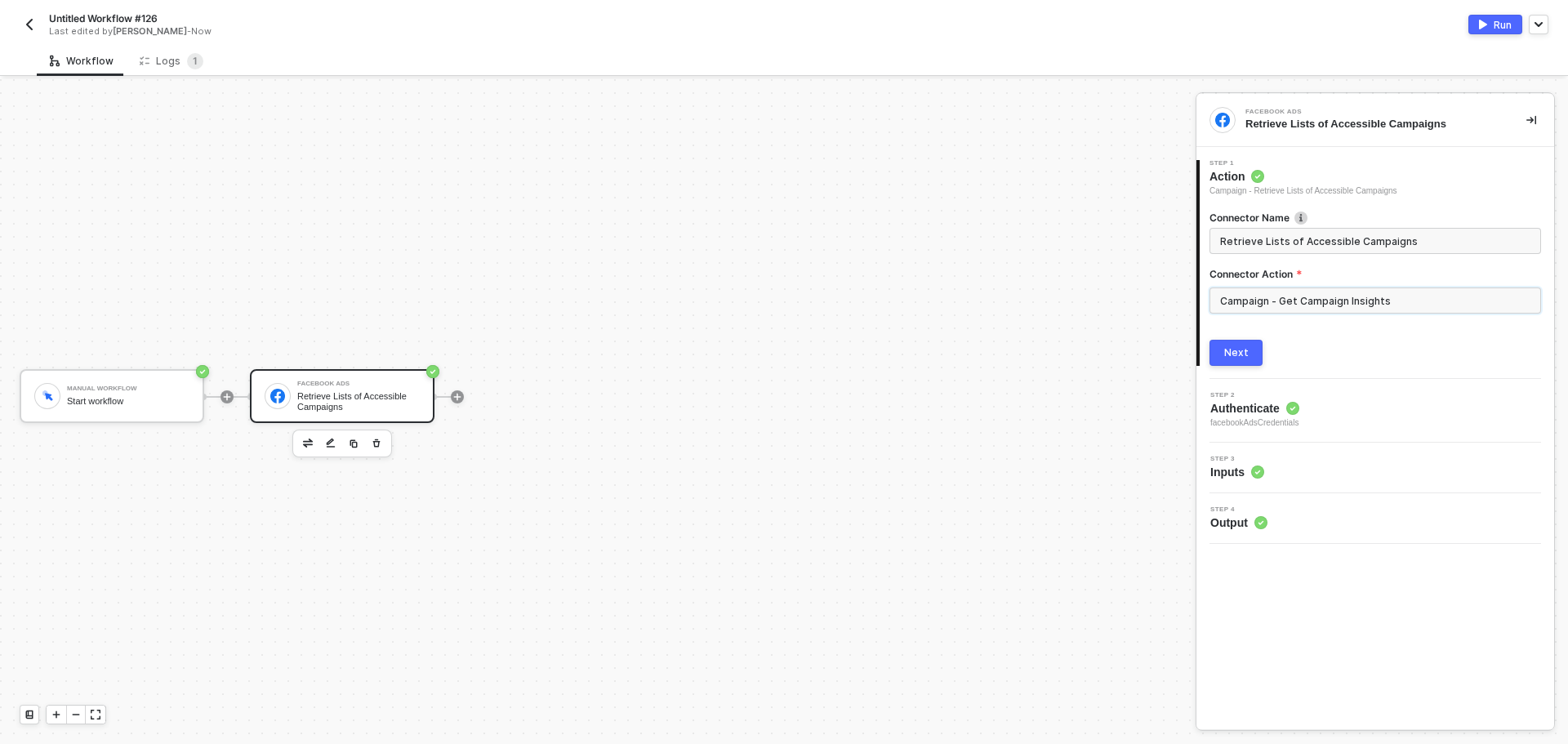
click at [1377, 311] on input "Campaign - Get Campaign Insights" at bounding box center [1376, 300] width 331 height 26
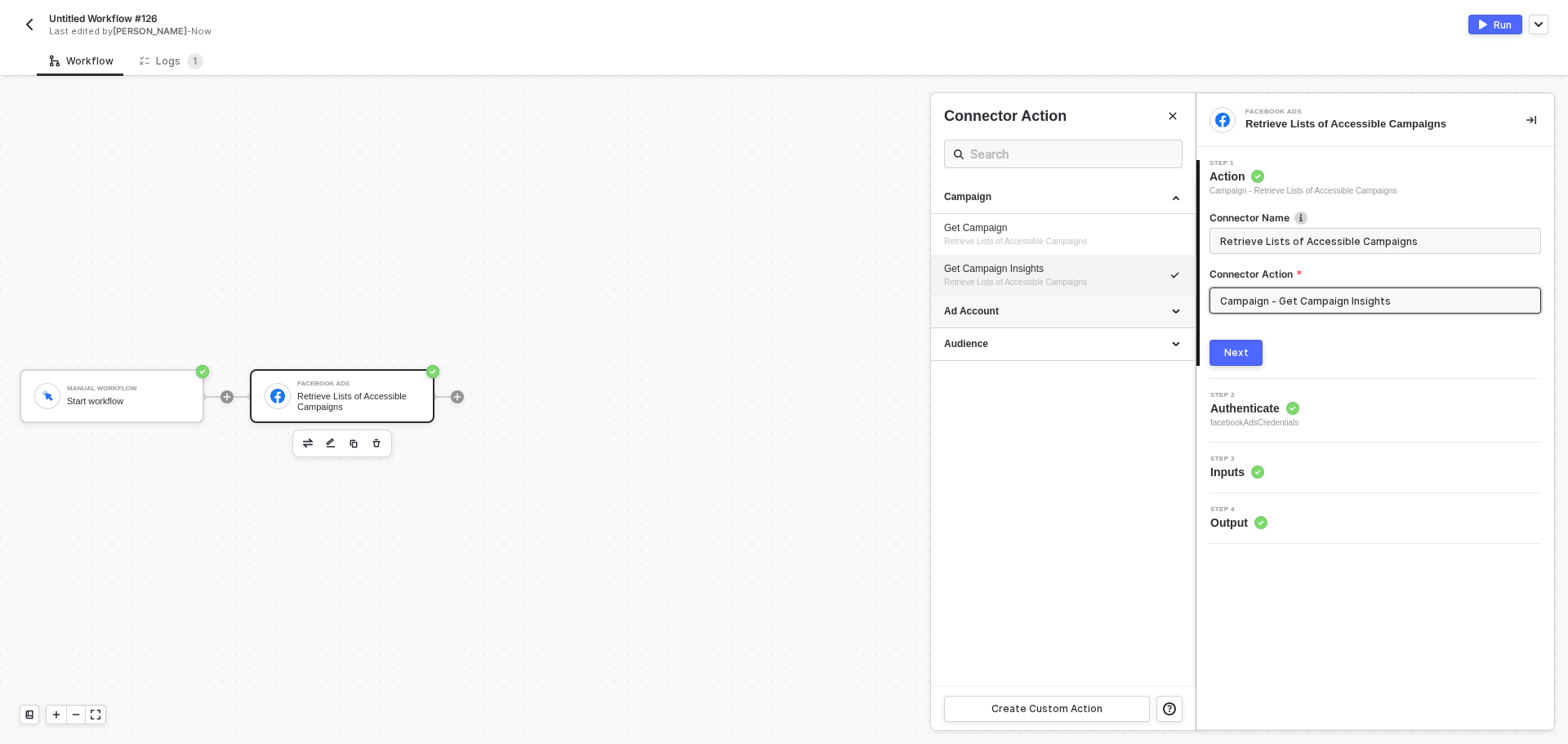
click at [1167, 311] on div "Ad Account" at bounding box center [1063, 311] width 237 height 14
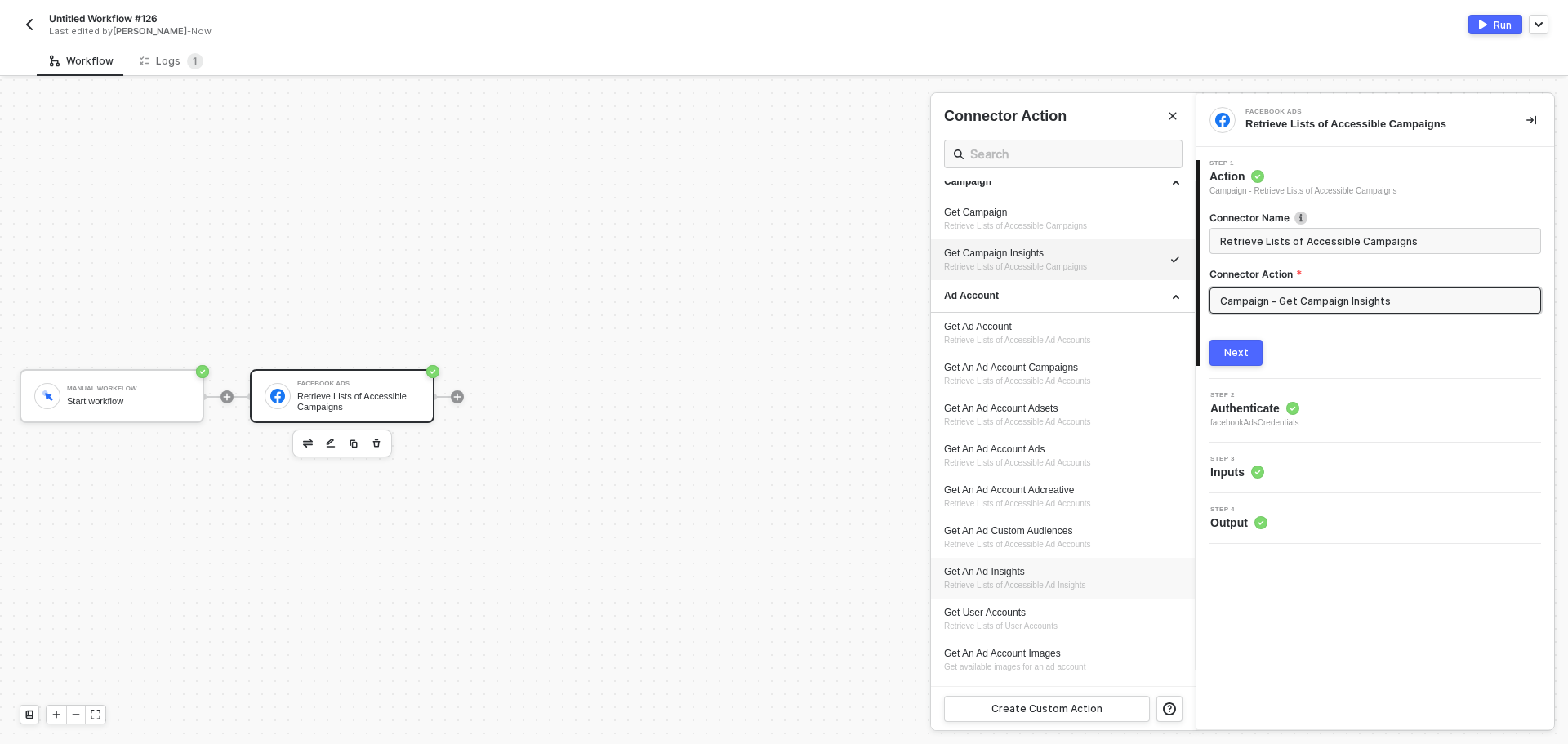
scroll to position [0, 0]
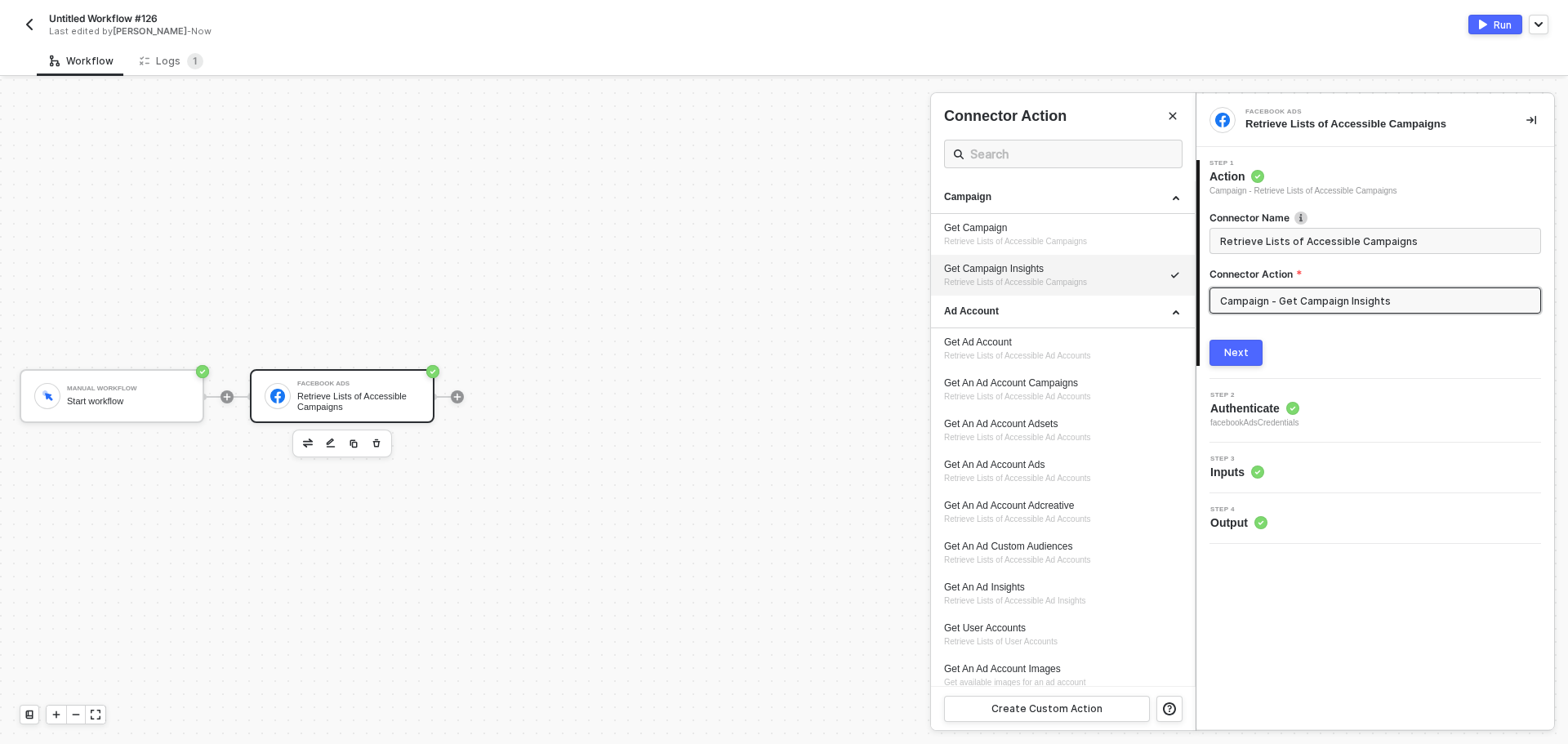
click at [719, 176] on div at bounding box center [784, 411] width 1568 height 664
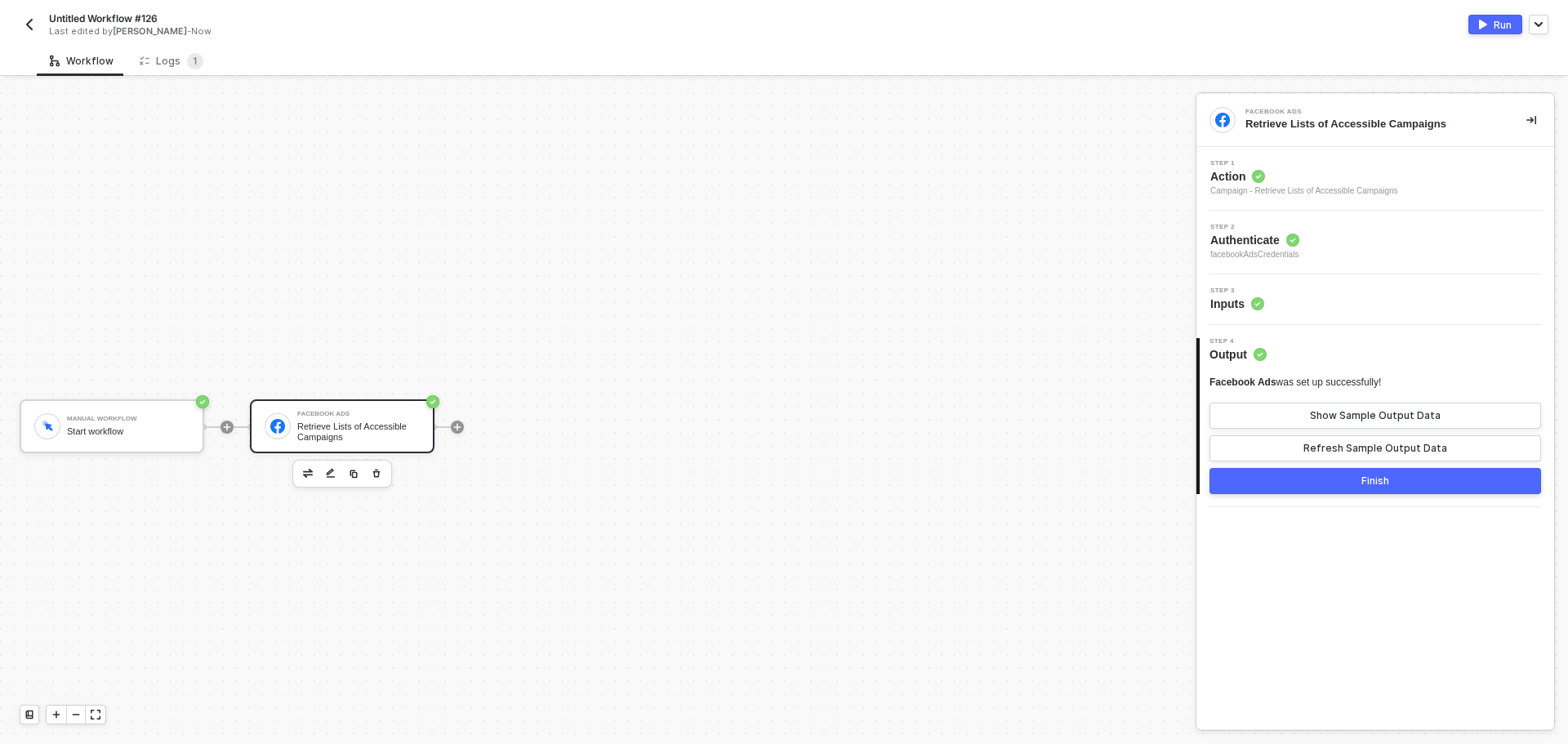
scroll to position [30, 0]
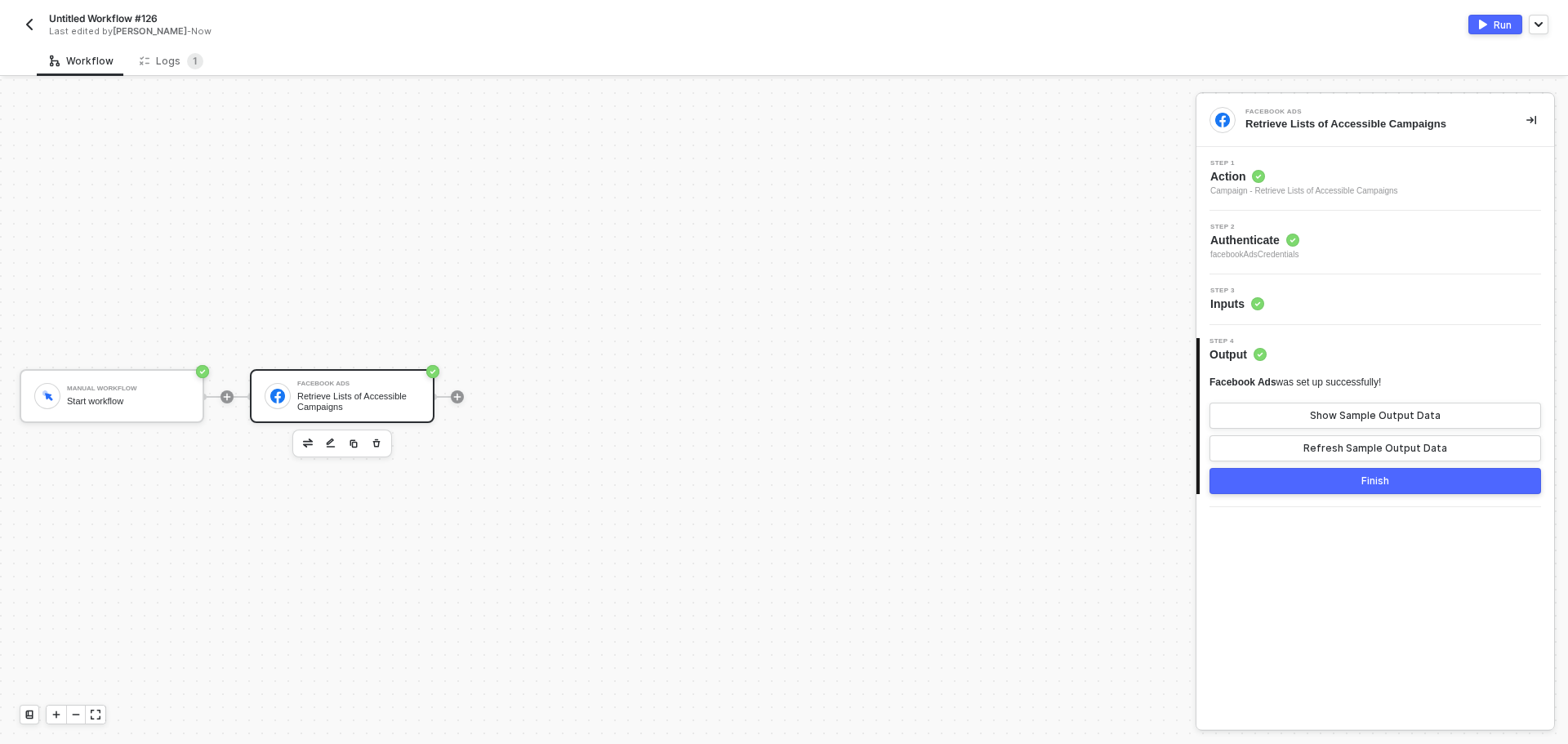
click at [1409, 236] on div "Step 2 Authenticate facebookAdsCredentials" at bounding box center [1377, 242] width 354 height 37
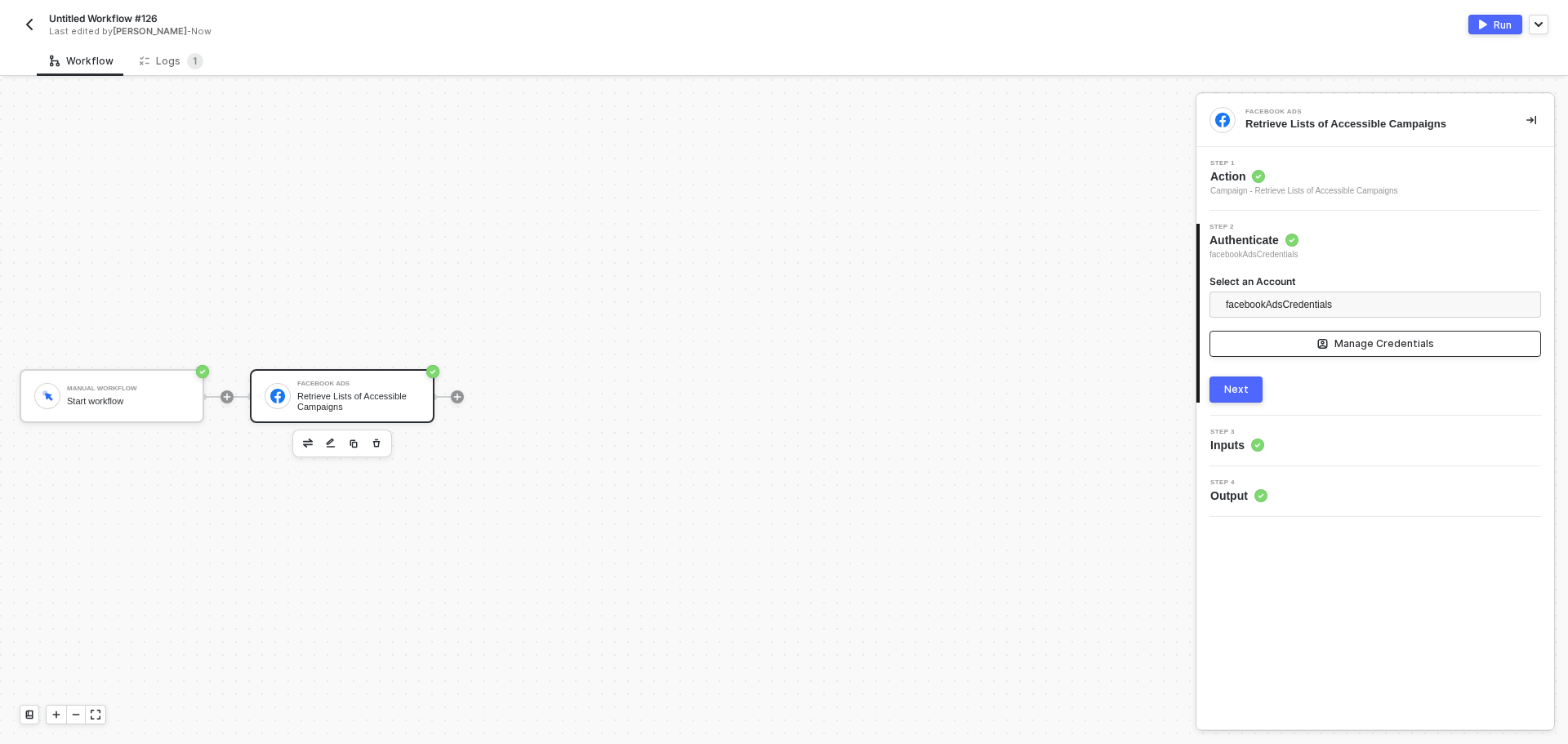
click at [1399, 338] on div "Manage Credentials" at bounding box center [1385, 344] width 100 height 13
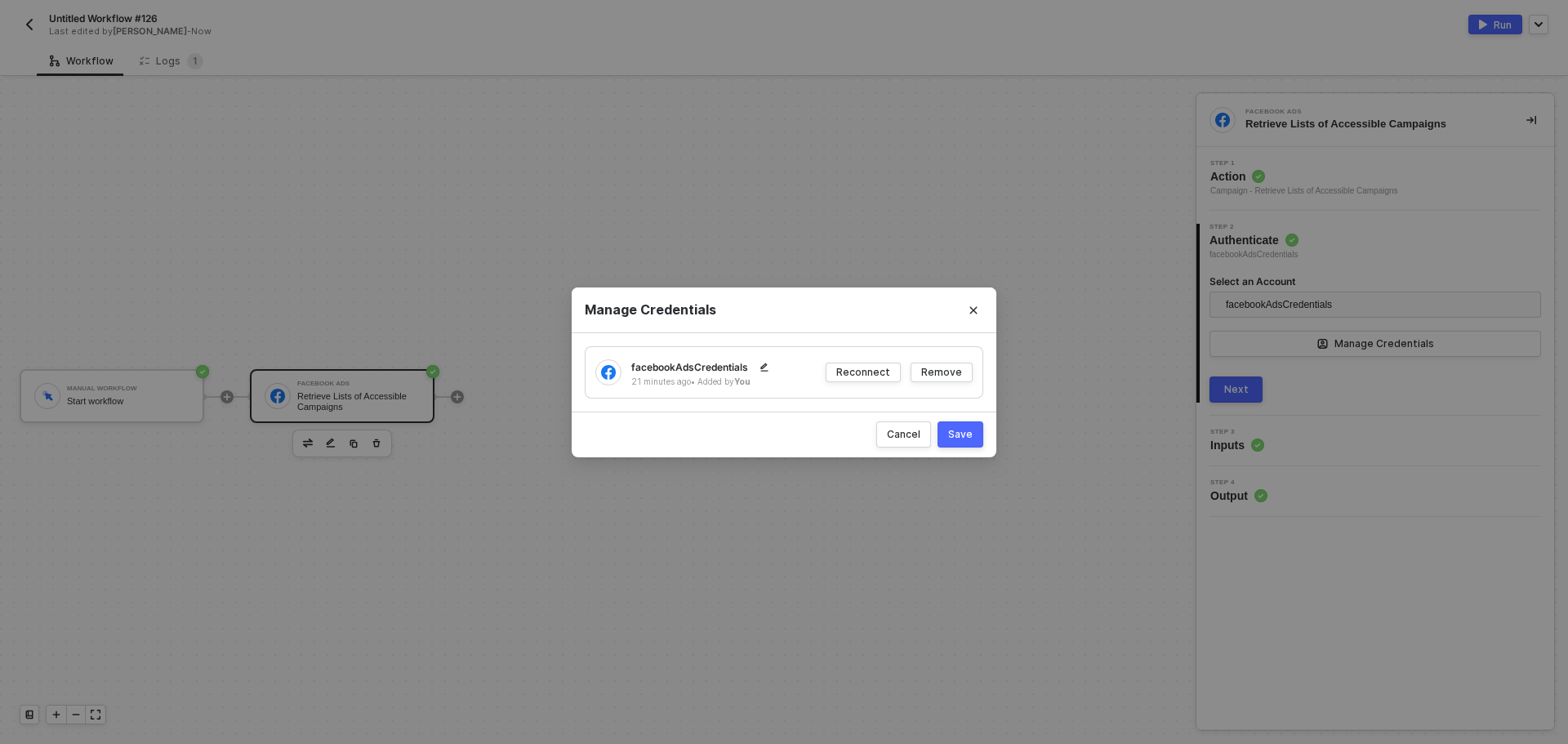
click at [1312, 358] on div "Manage Credentials facebookAdsCredentials 21 minutes ago • Added by You Reconne…" at bounding box center [784, 372] width 1568 height 744
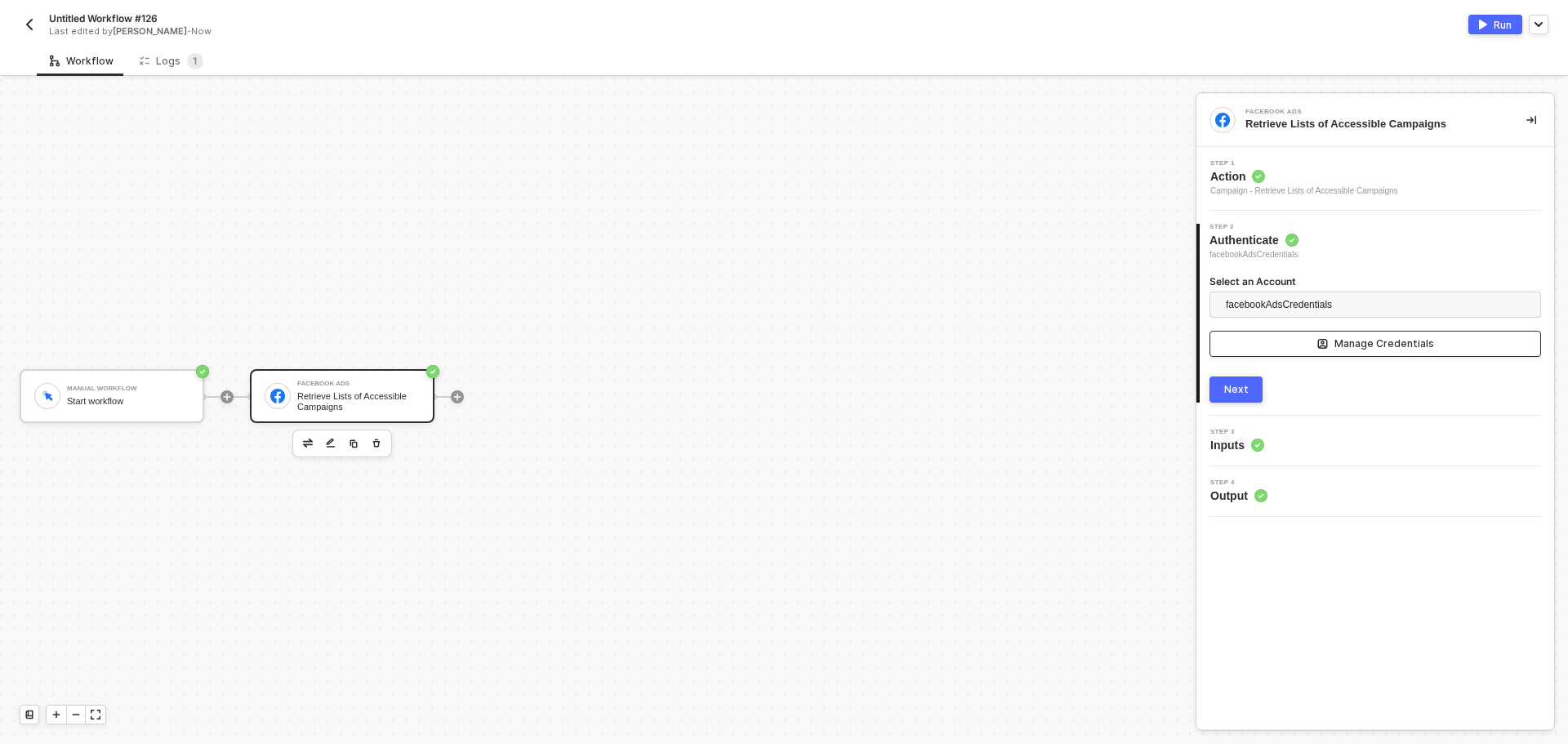
click at [1300, 350] on button "Manage Credentials" at bounding box center [1376, 343] width 331 height 26
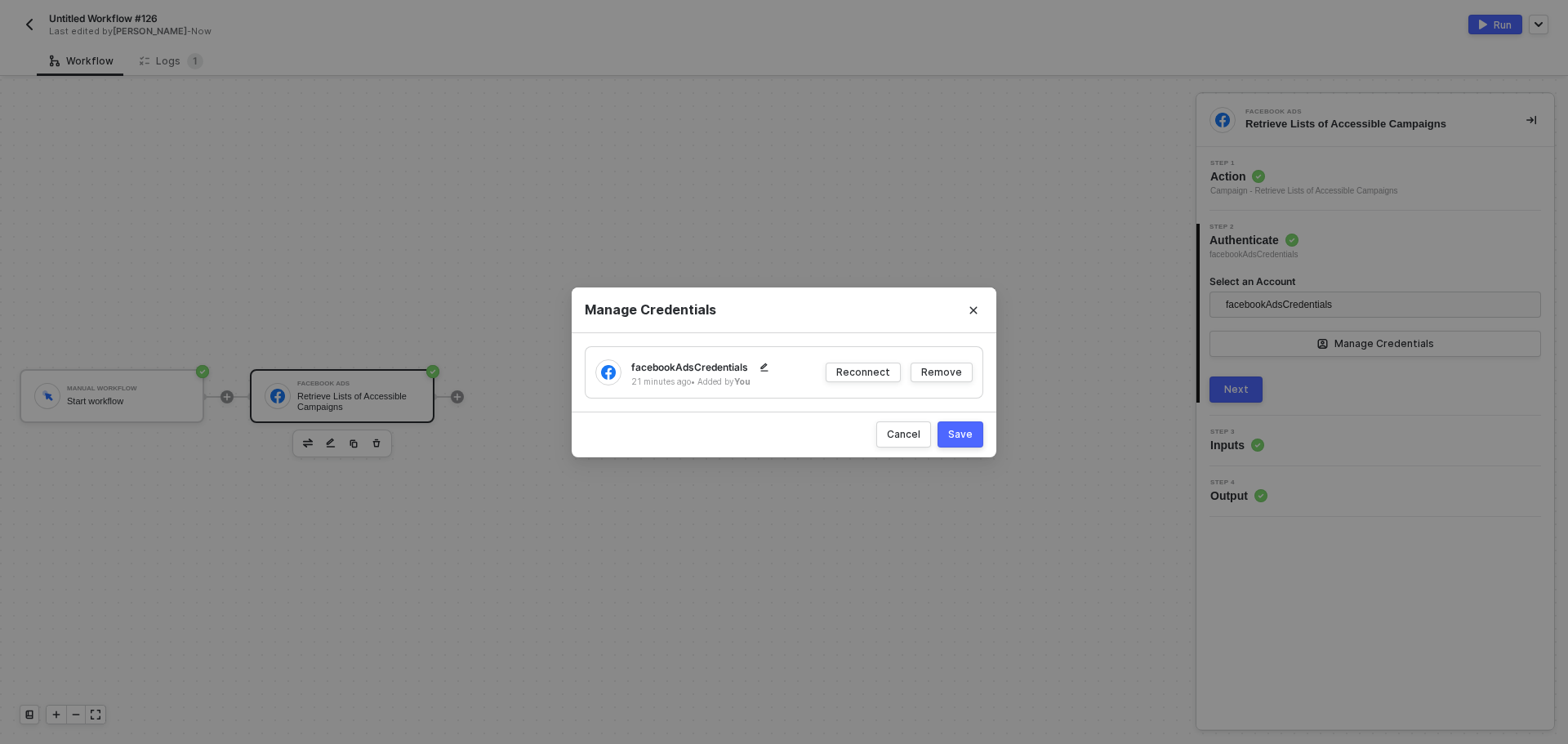
click at [1289, 320] on div "Manage Credentials facebookAdsCredentials 21 minutes ago • Added by You Reconne…" at bounding box center [784, 372] width 1568 height 744
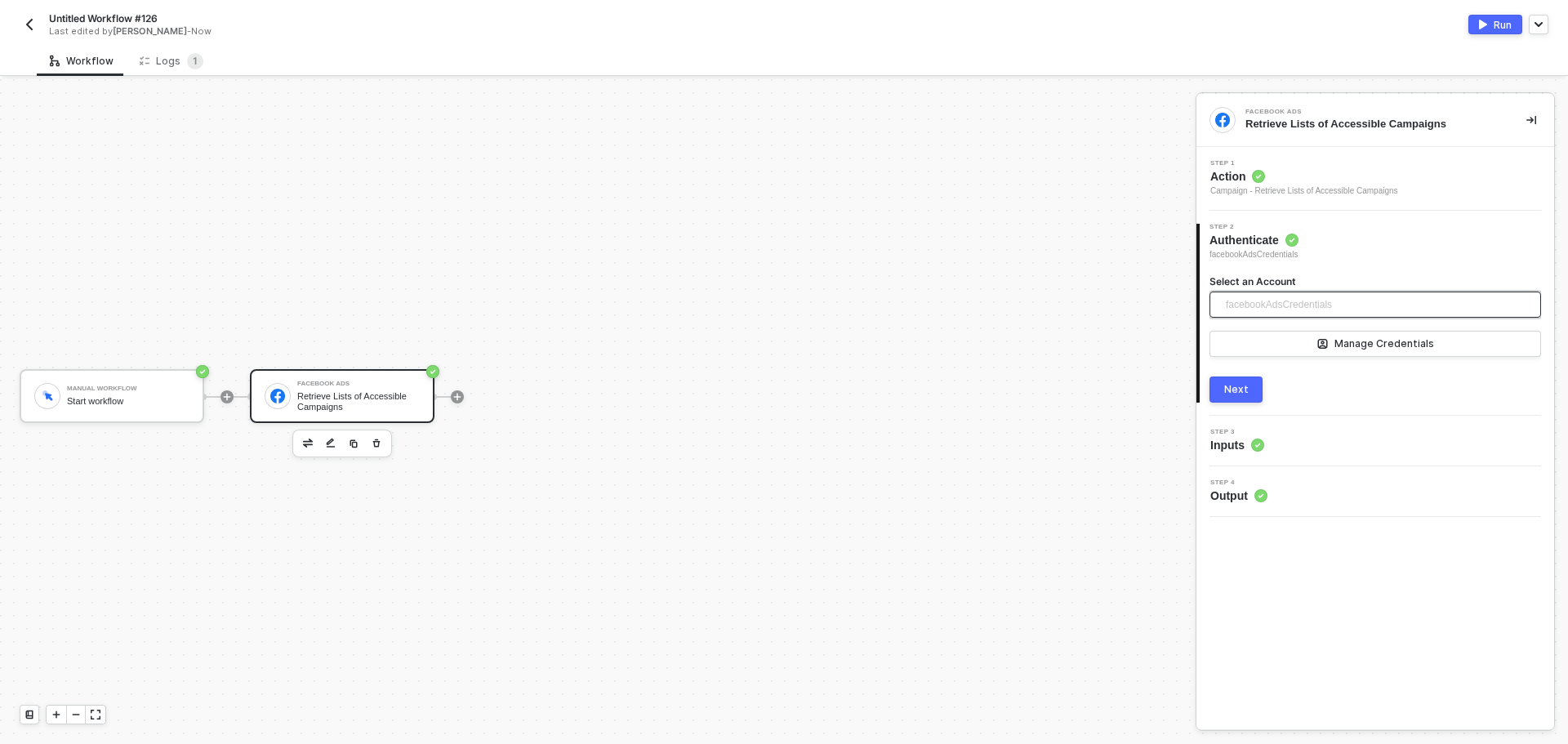
click at [1295, 310] on span "facebookAdsCredentials" at bounding box center [1279, 304] width 107 height 24
drag, startPoint x: 1273, startPoint y: 350, endPoint x: 1277, endPoint y: 376, distance: 26.3
click at [1277, 374] on div "689ce3103d39f04741699518 facebookAdsCredentials Add a new account" at bounding box center [1376, 357] width 325 height 67
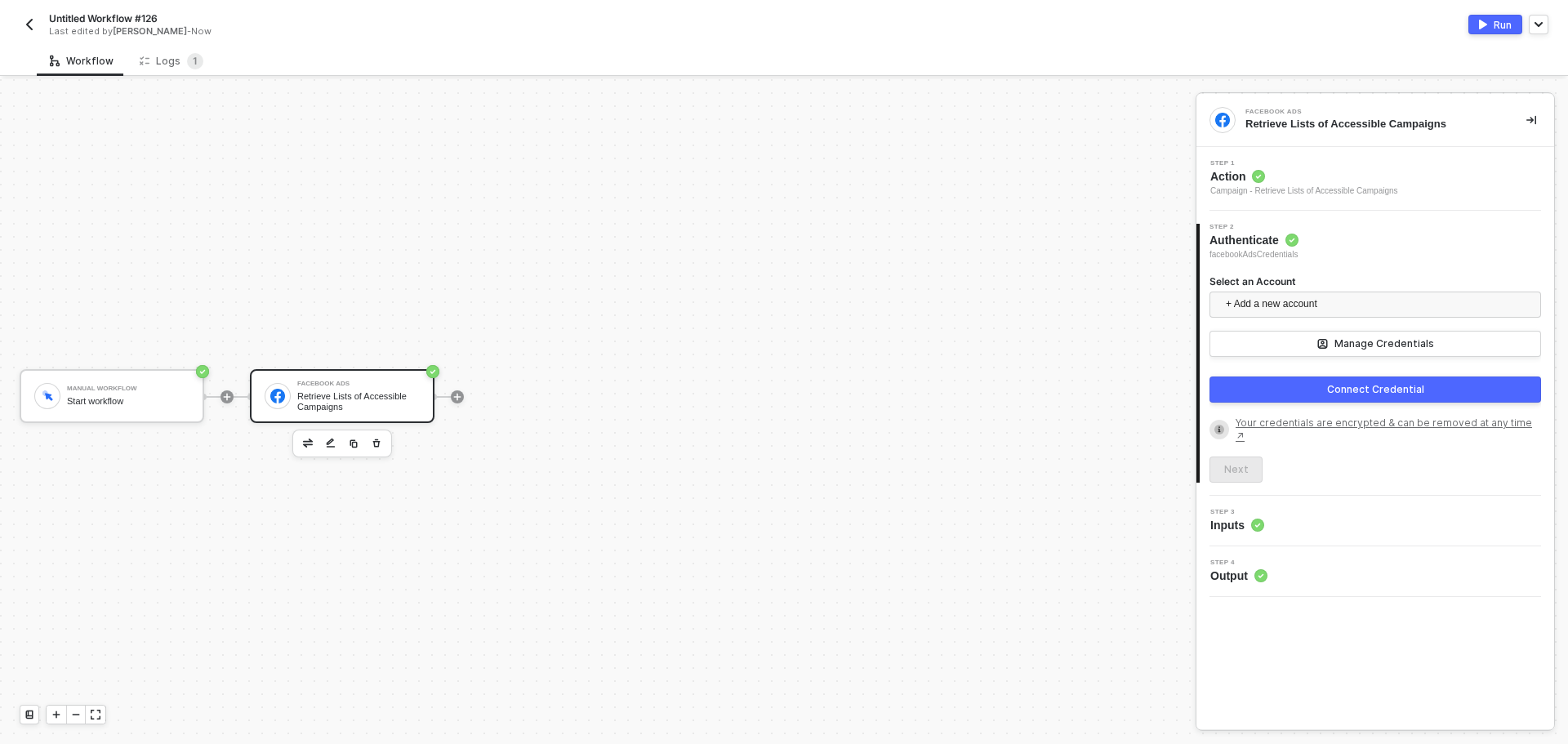
click at [1321, 391] on button "Connect Credential" at bounding box center [1376, 389] width 331 height 26
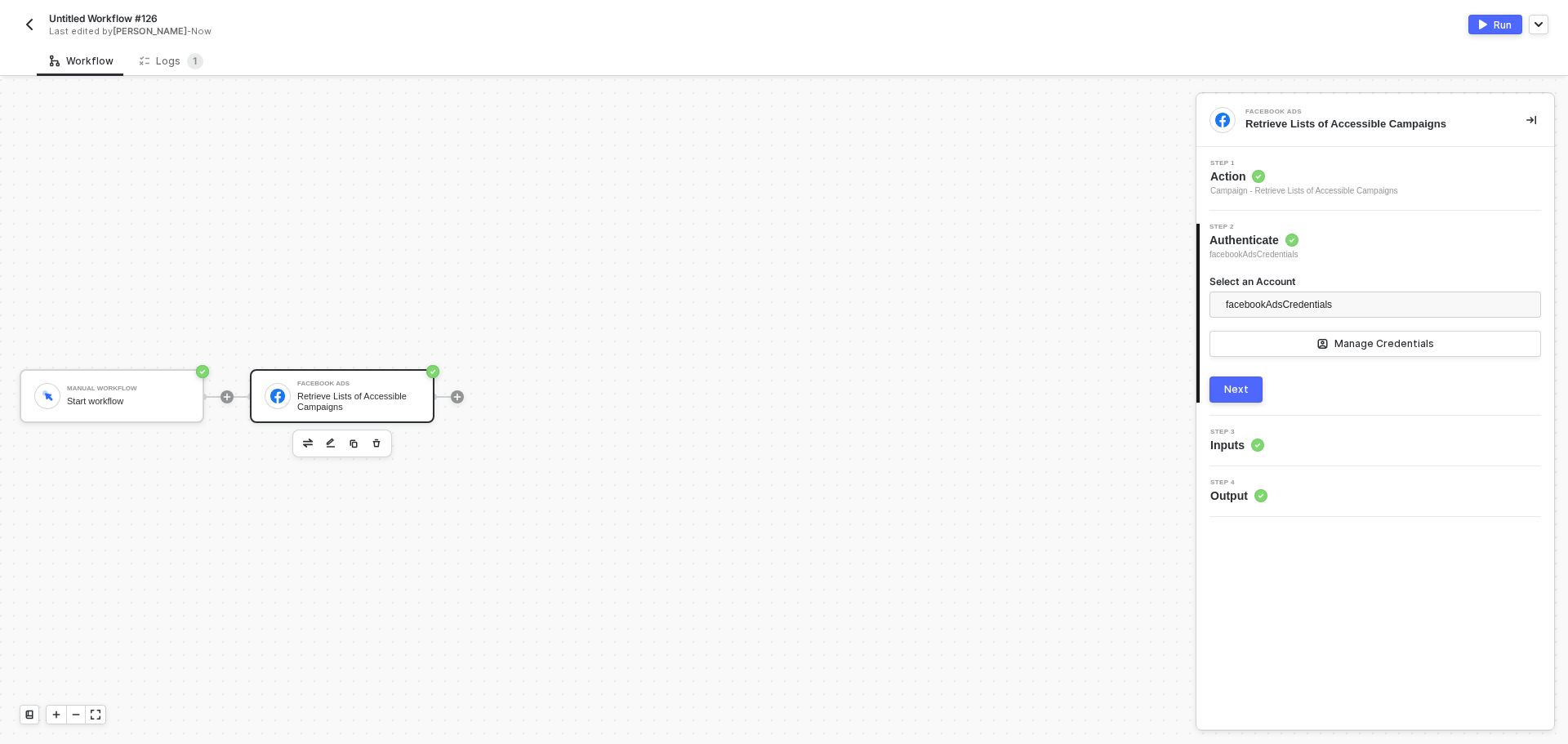
click at [1231, 386] on div "Next" at bounding box center [1236, 389] width 24 height 13
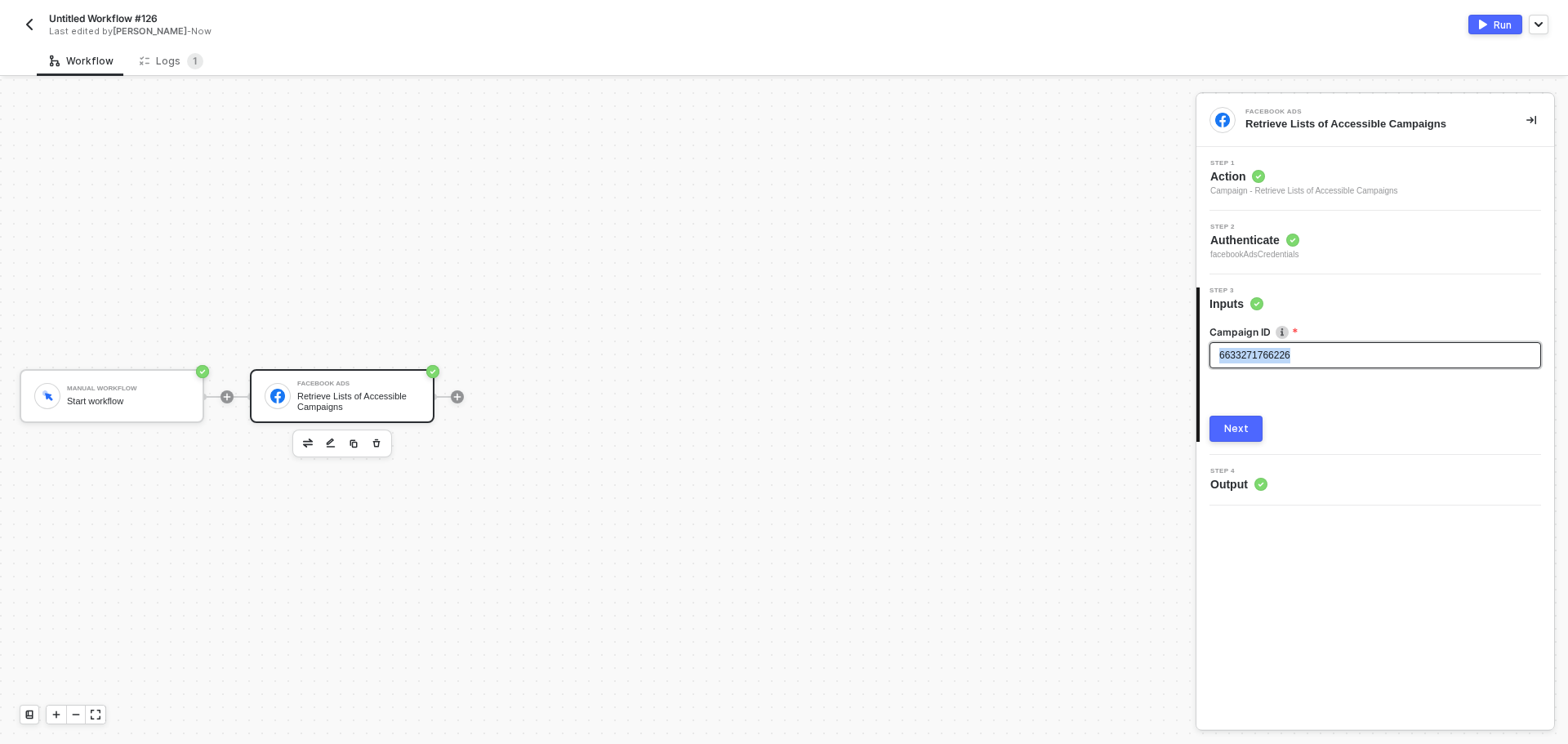
drag, startPoint x: 1322, startPoint y: 352, endPoint x: 1061, endPoint y: 373, distance: 261.8
click at [1061, 373] on div "Manual Workflow Start workflow Facebook Ads Retrieve Lists of Accessible Campai…" at bounding box center [784, 411] width 1568 height 664
click at [1486, 27] on img "button" at bounding box center [1483, 25] width 8 height 10
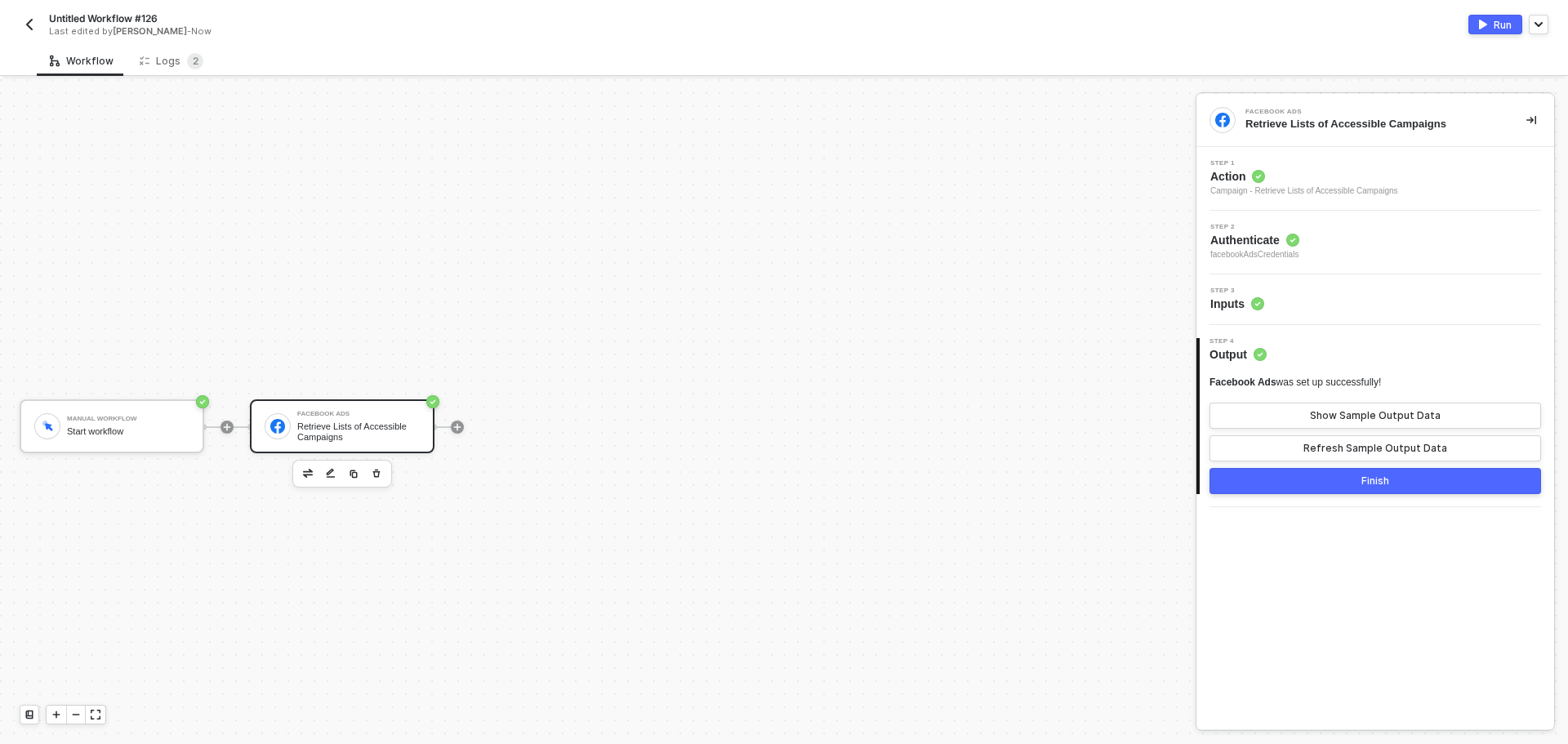
scroll to position [30, 0]
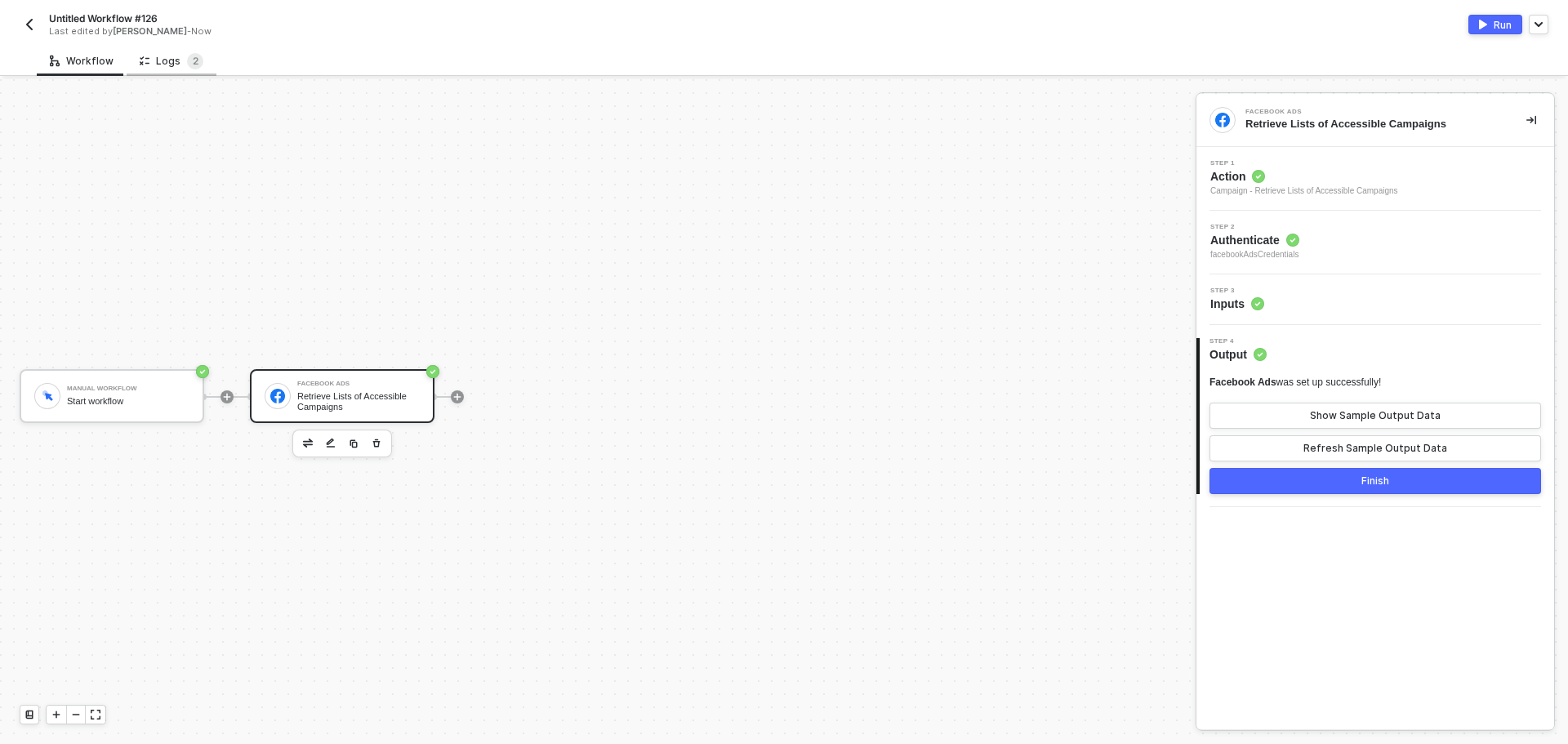
click at [164, 62] on div "Logs 2" at bounding box center [172, 62] width 64 height 17
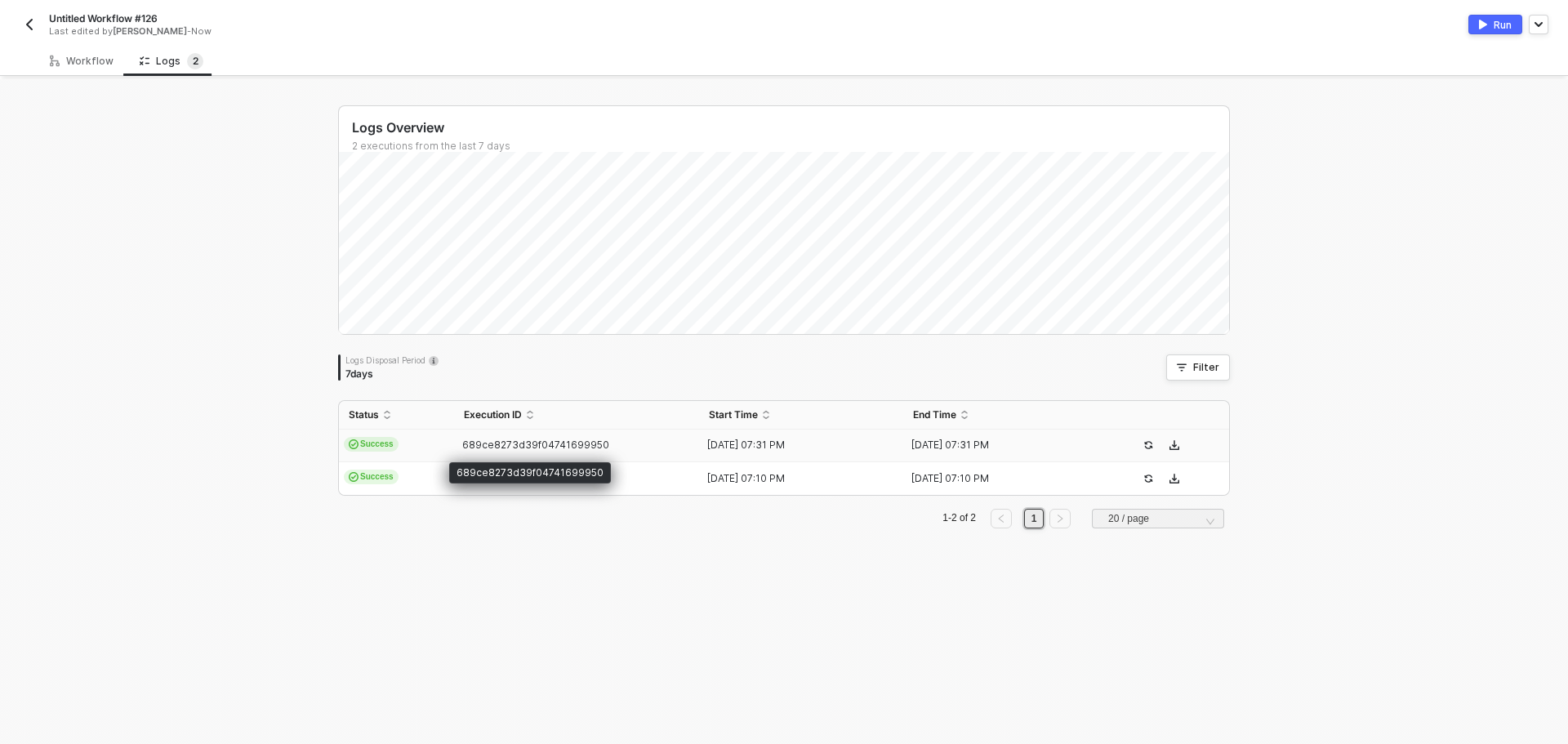
click at [506, 447] on span "689ce8273d39f04741699950" at bounding box center [535, 444] width 147 height 12
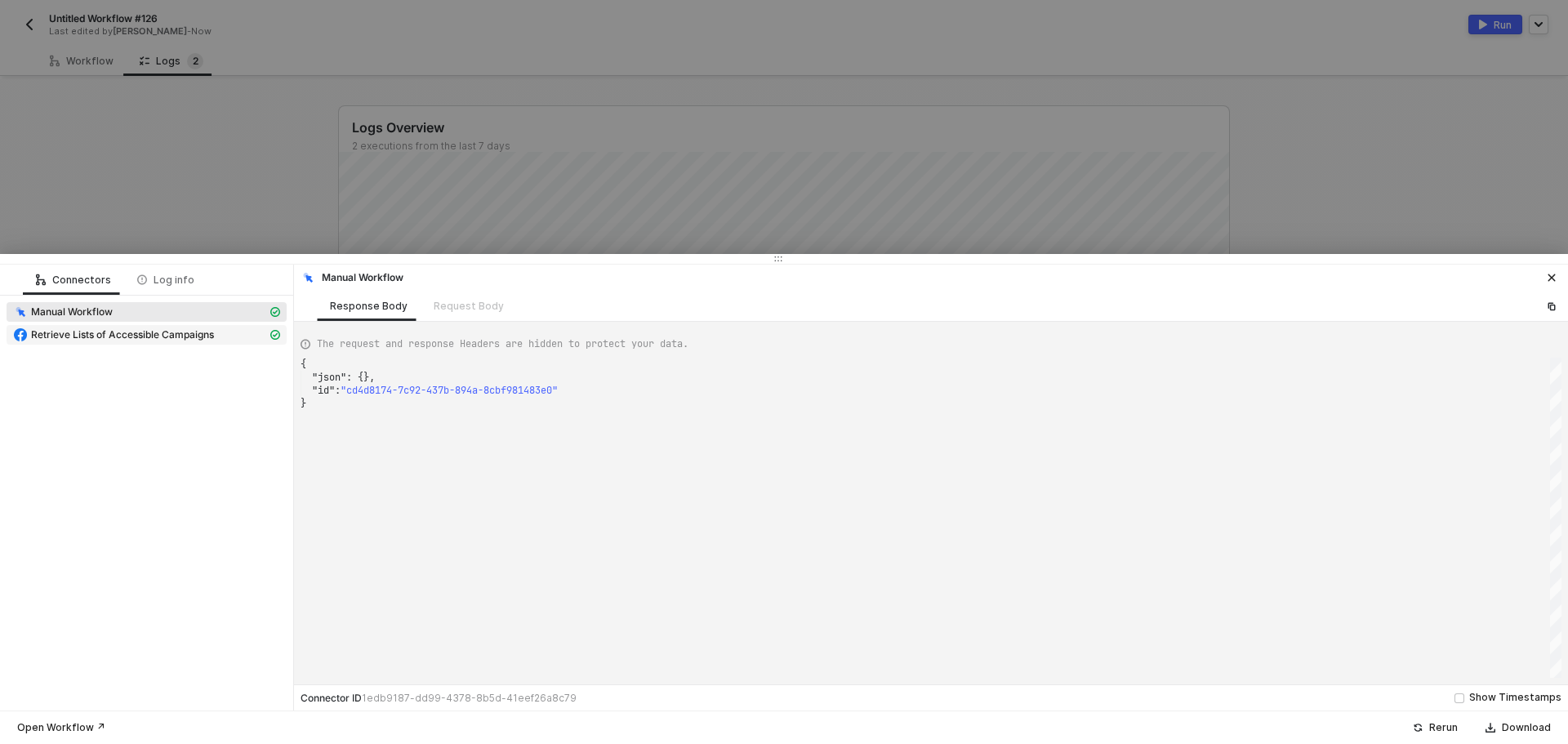
click at [182, 343] on span "Retrieve Lists of Accessible Campaigns" at bounding box center [147, 335] width 280 height 20
type textarea "{ "json": { "adCampaignInsights": [ { "account_id": "4882302198546486", "campai…"
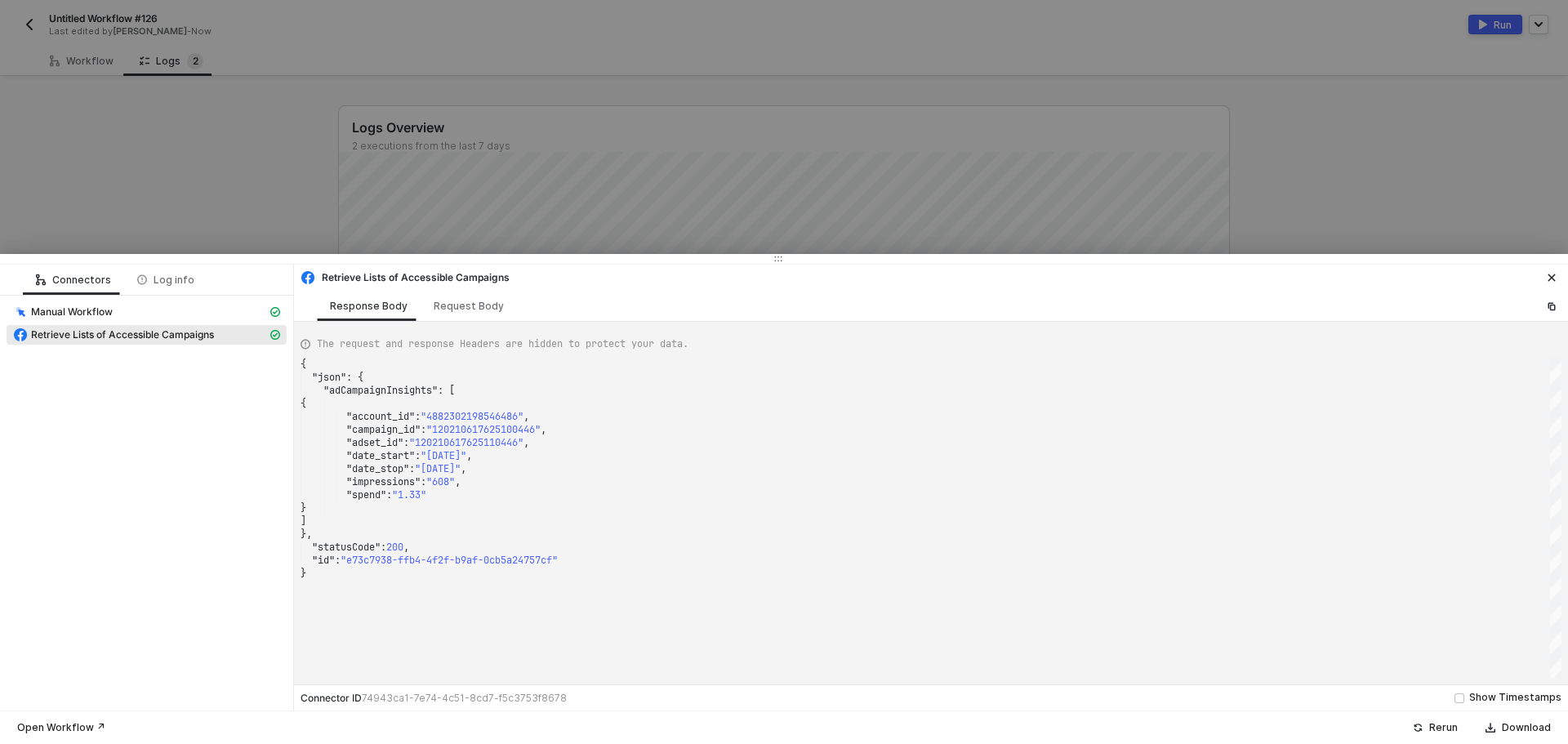
click at [390, 452] on span ""date_start"" at bounding box center [381, 455] width 68 height 13
click at [212, 90] on div at bounding box center [784, 372] width 1568 height 744
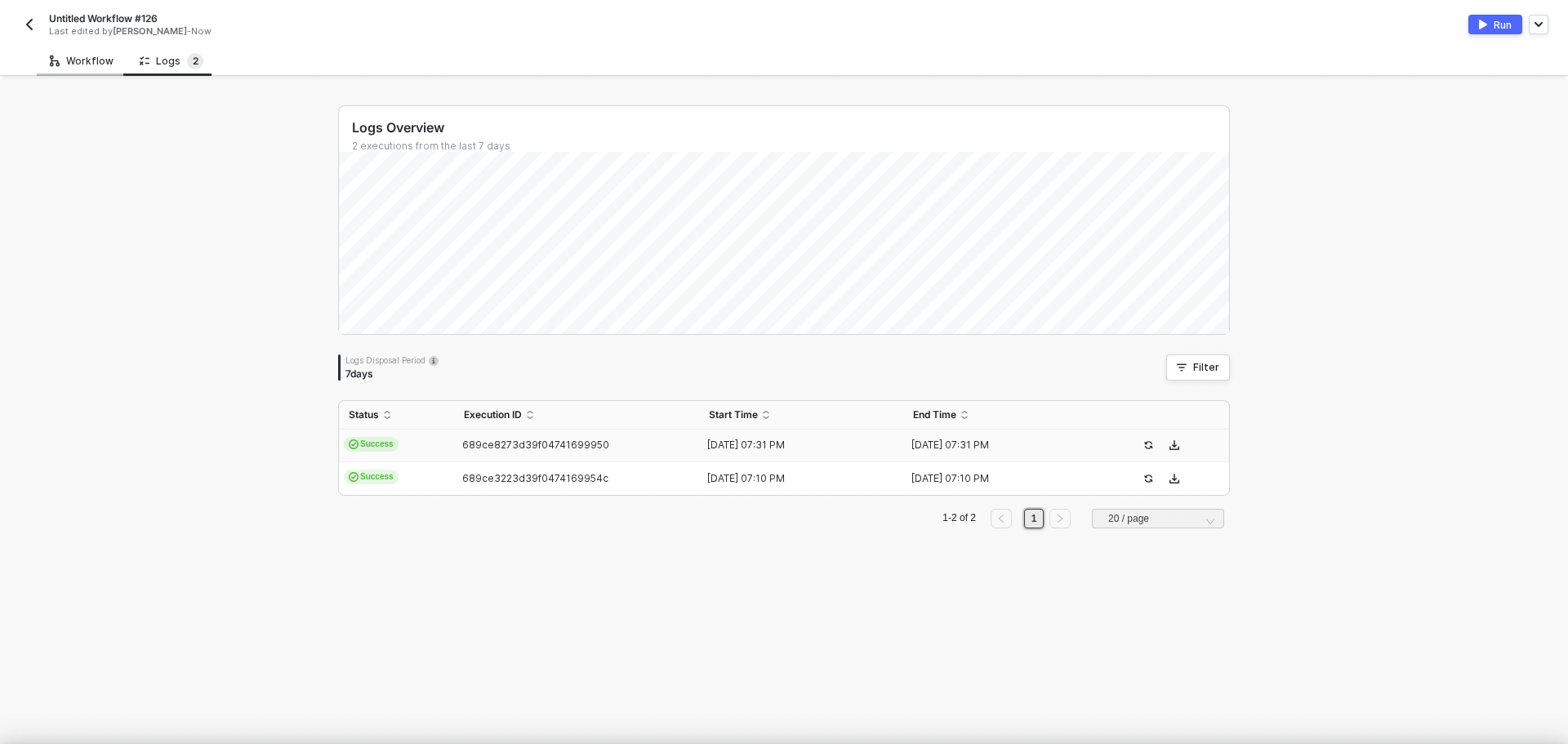
click at [73, 66] on div "Workflow" at bounding box center [82, 62] width 64 height 13
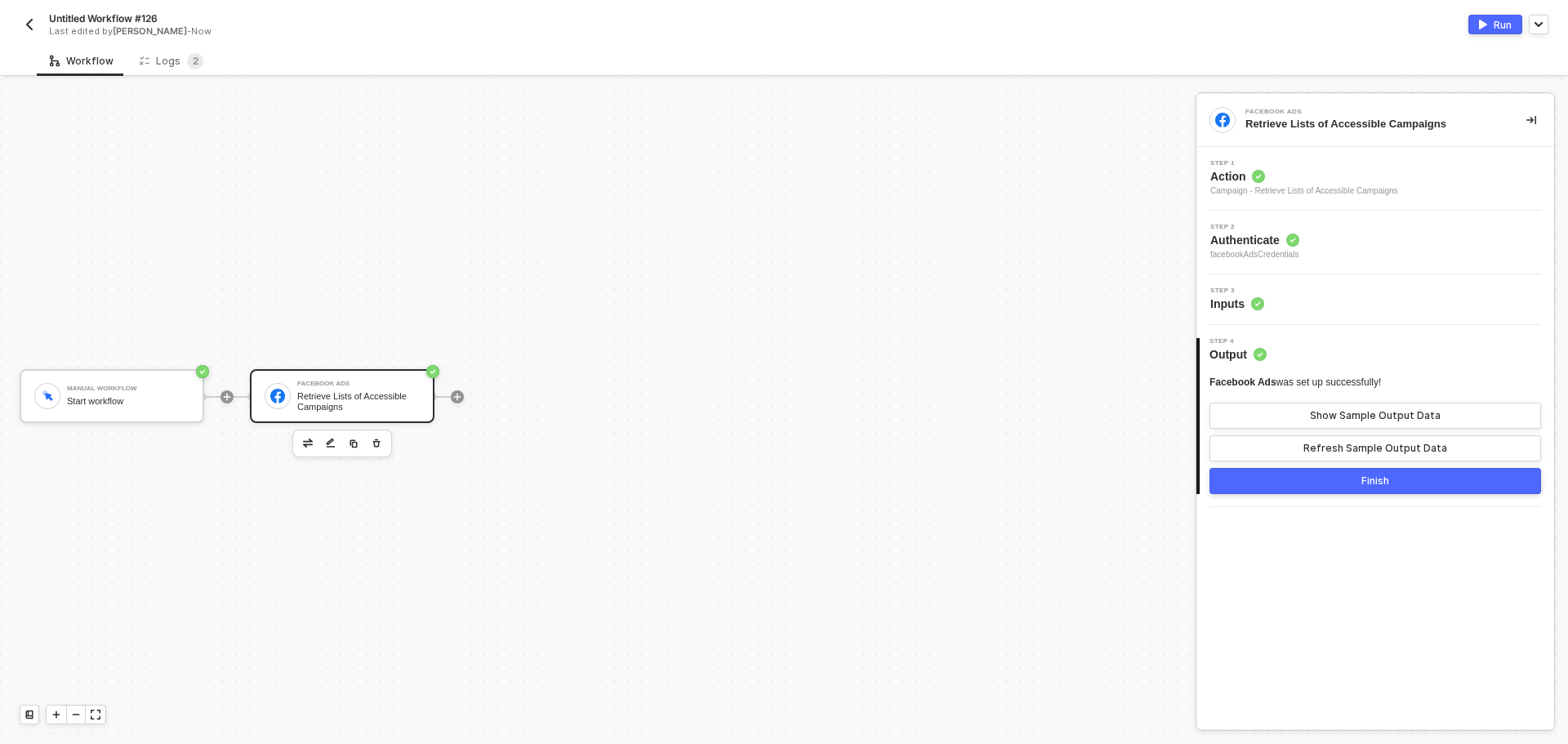
click at [1300, 168] on span "Action" at bounding box center [1305, 176] width 188 height 17
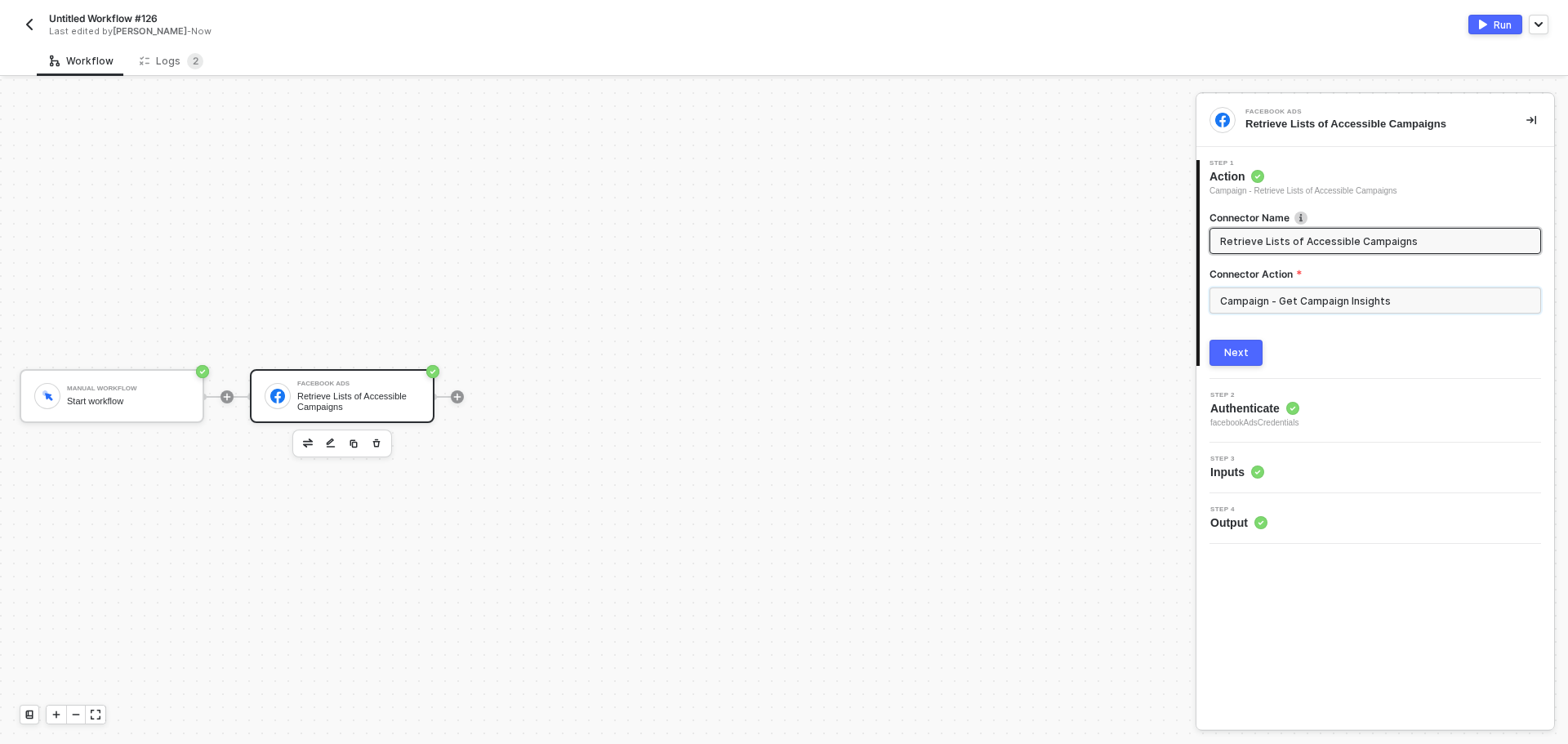
click at [1307, 307] on input "Campaign - Get Campaign Insights" at bounding box center [1376, 300] width 331 height 26
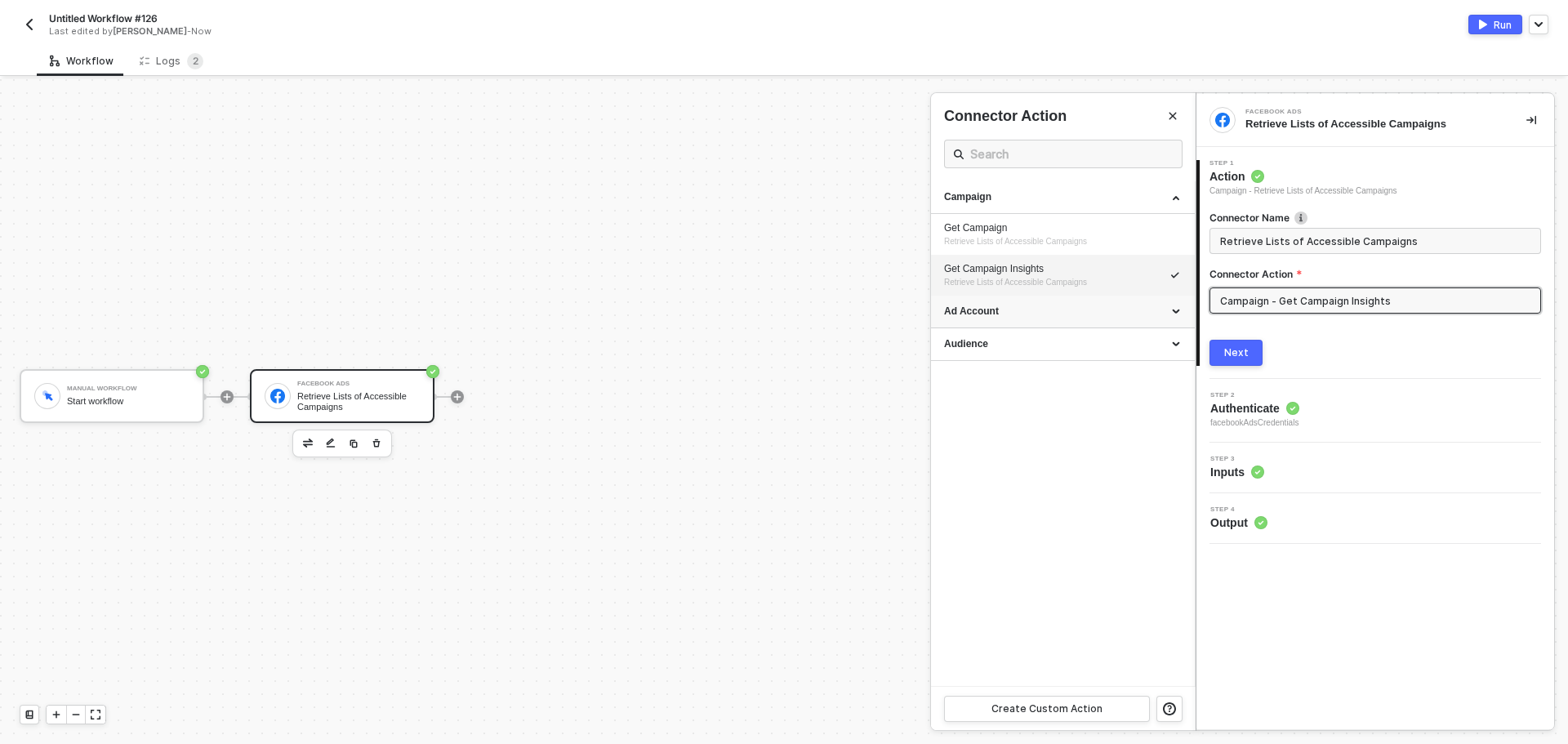
click at [1179, 305] on div "Ad Account" at bounding box center [1063, 311] width 237 height 14
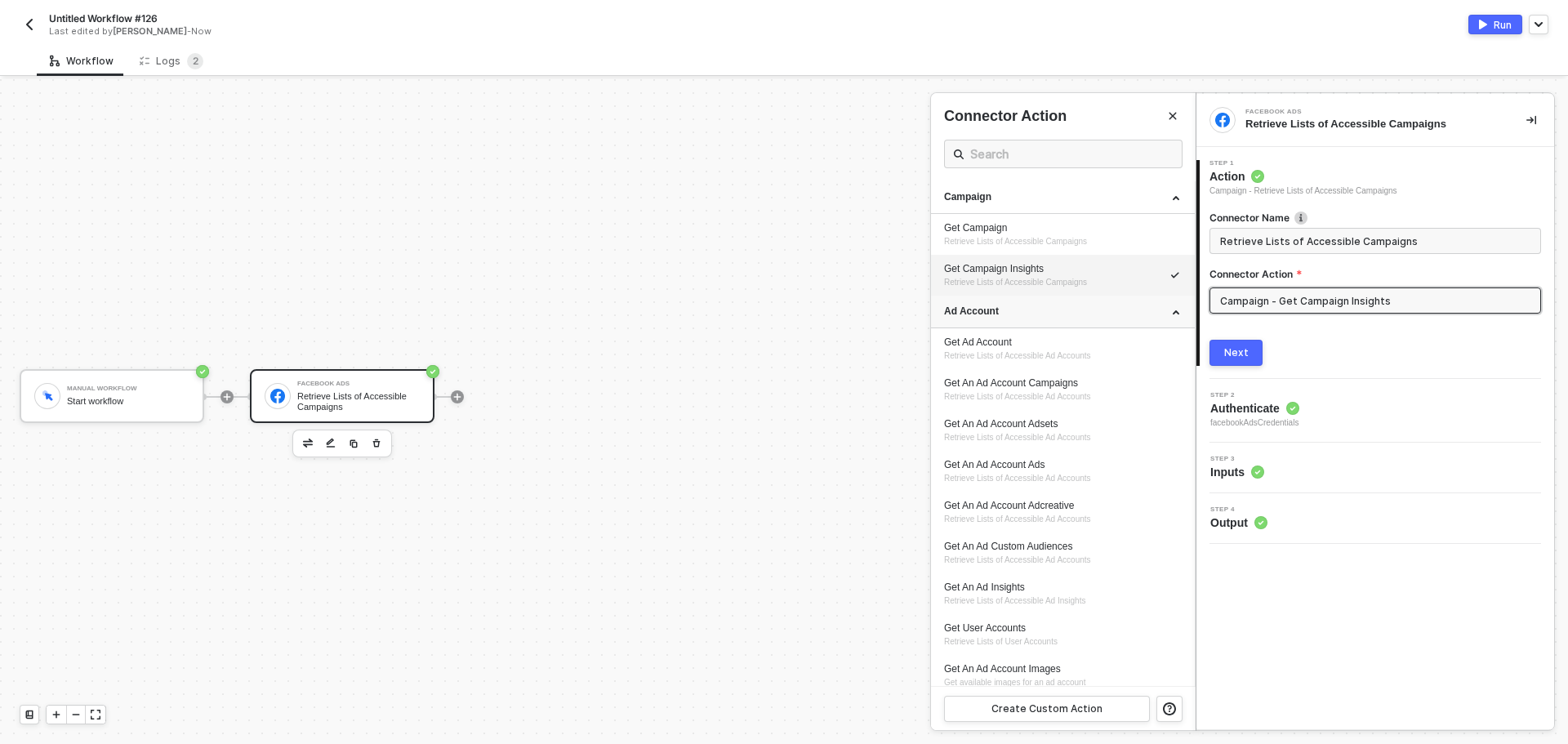
click at [1179, 305] on div "Ad Account" at bounding box center [1063, 311] width 264 height 32
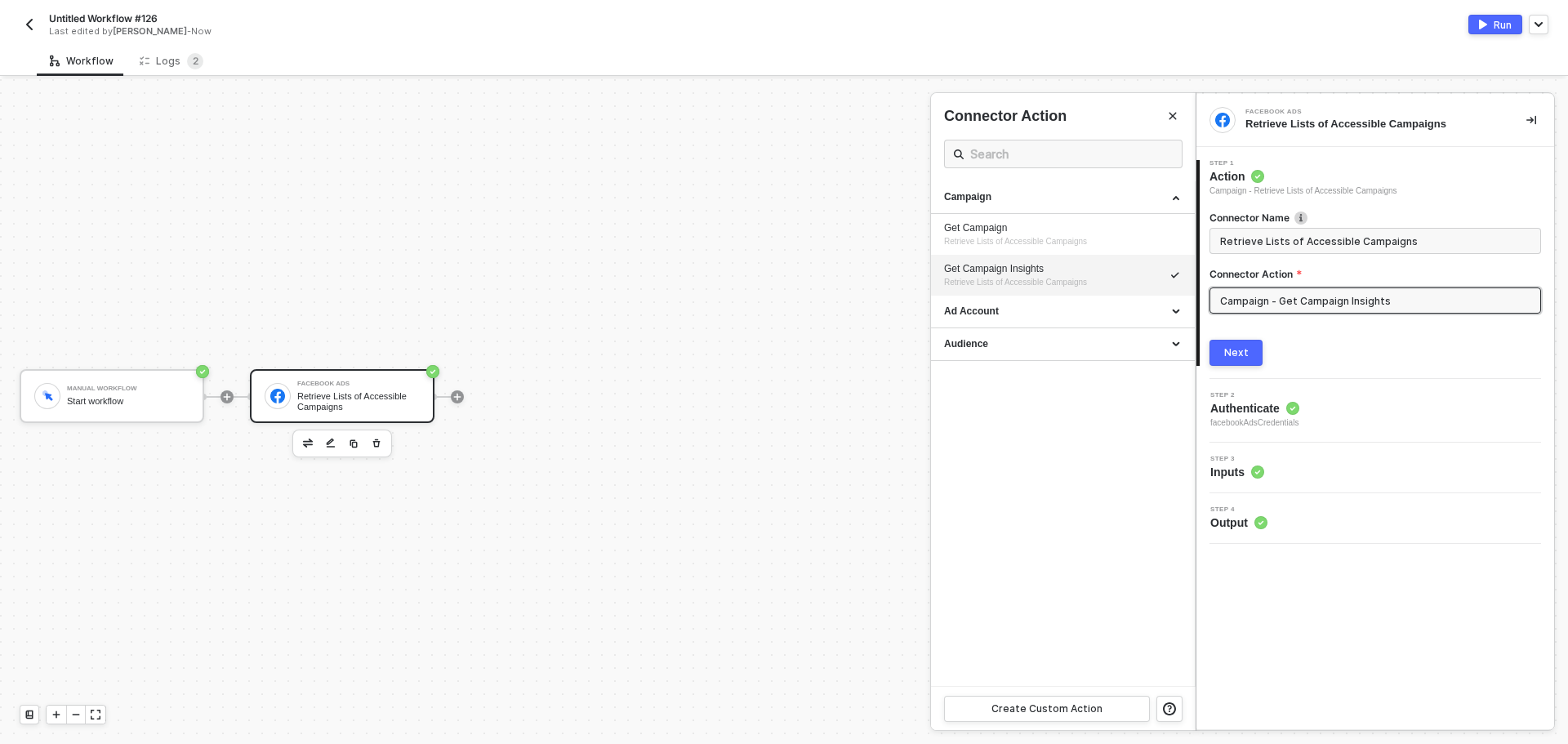
click at [371, 443] on div at bounding box center [784, 411] width 1568 height 664
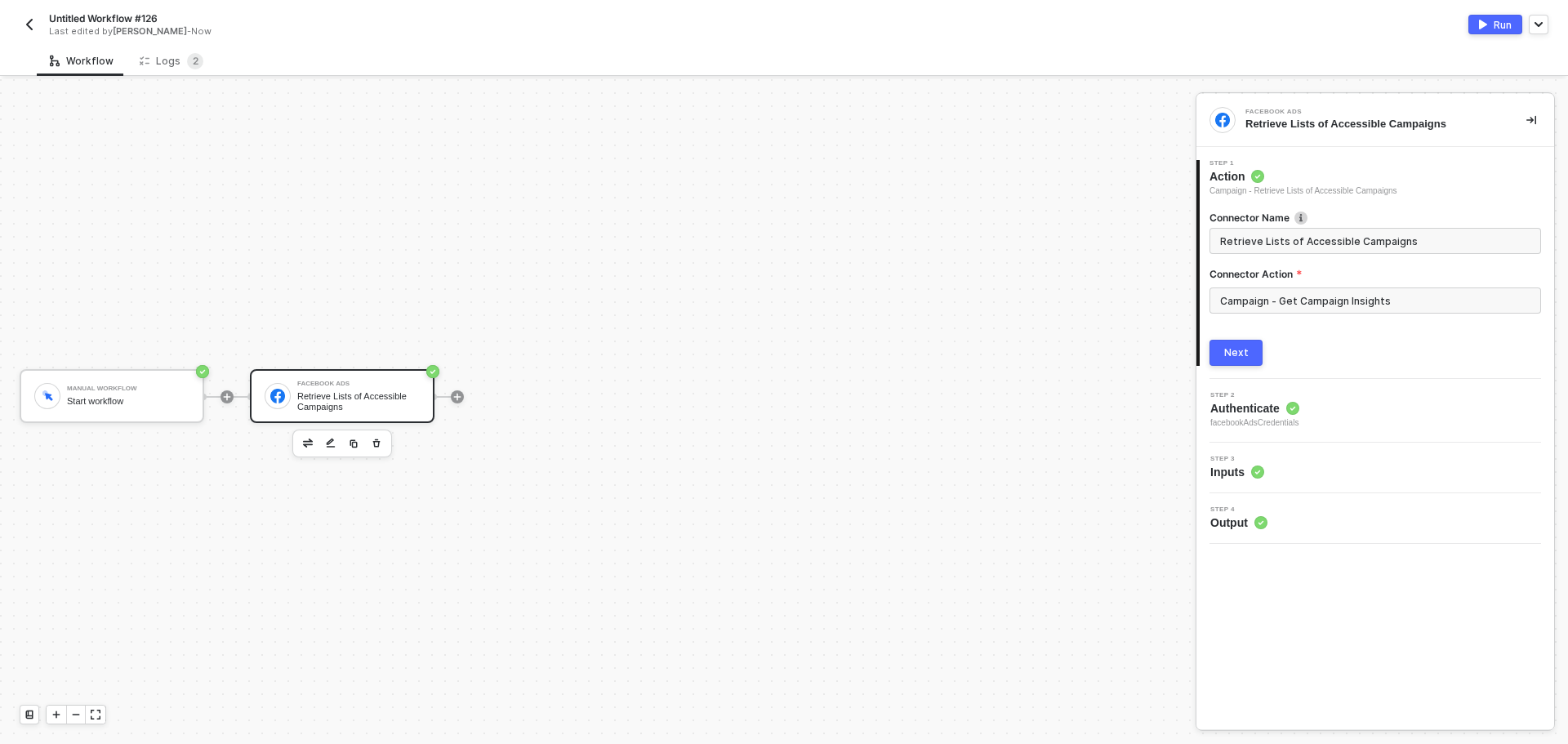
click at [380, 437] on icon "button" at bounding box center [376, 444] width 10 height 13
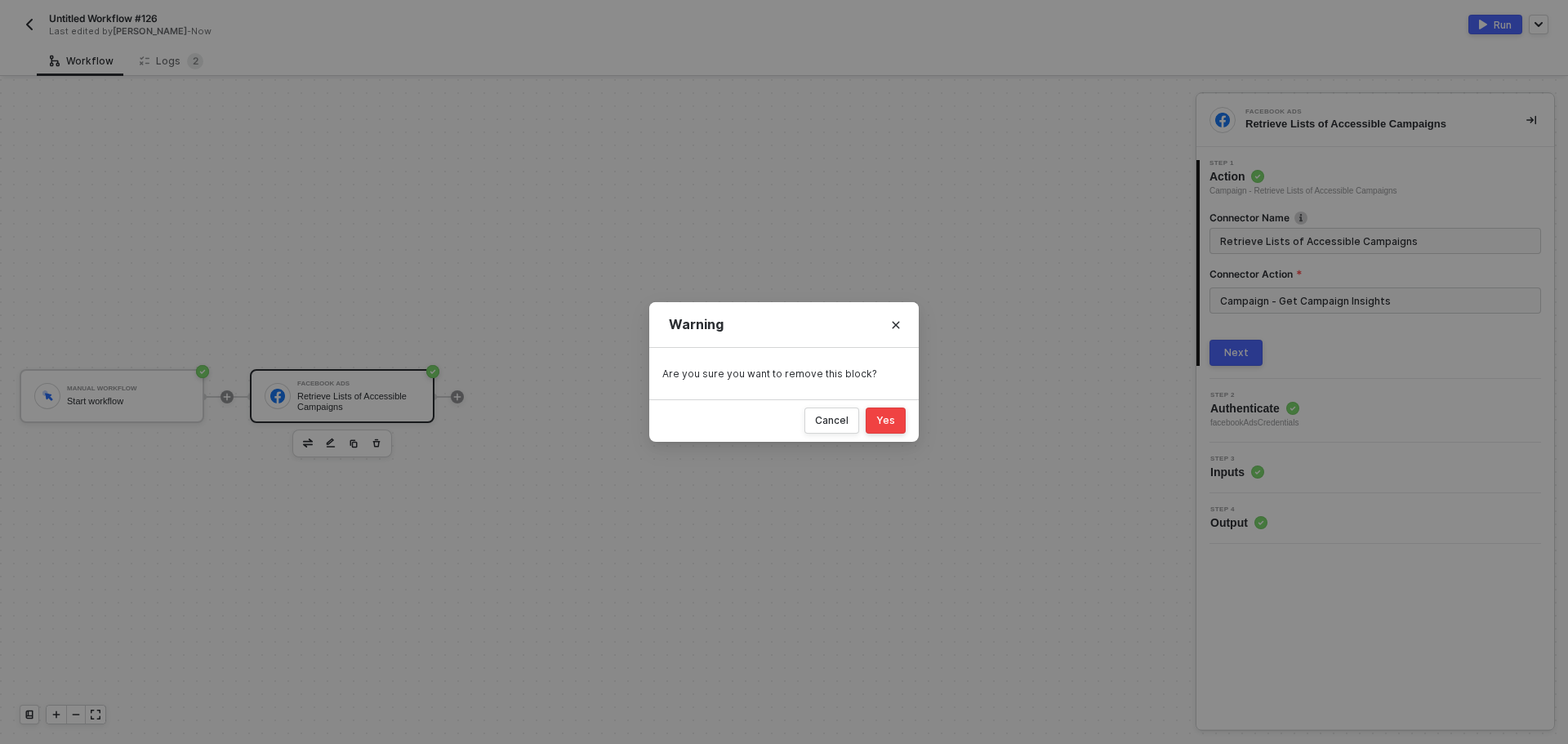
click at [873, 418] on button "Yes" at bounding box center [886, 419] width 40 height 26
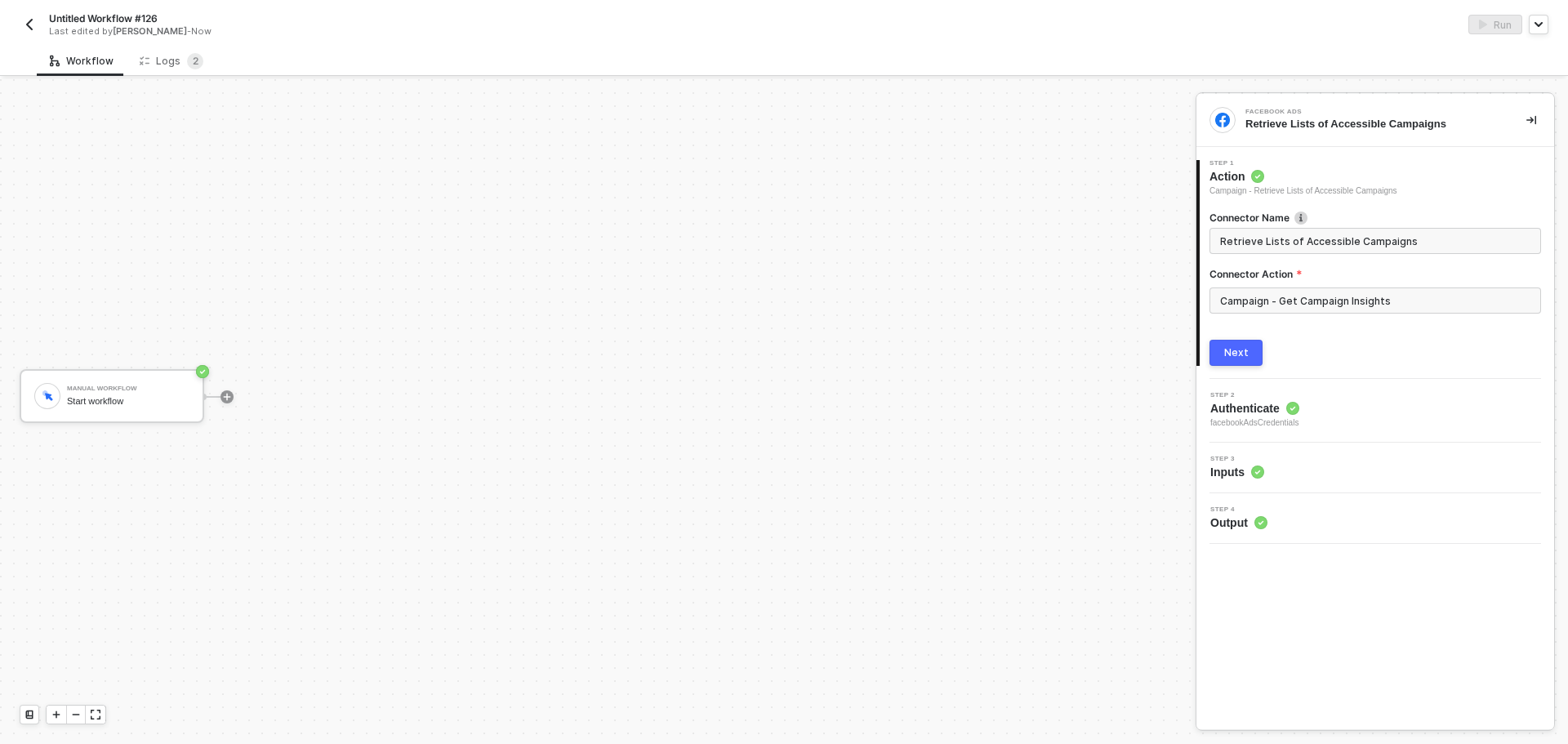
click at [236, 391] on div at bounding box center [226, 396] width 217 height 127
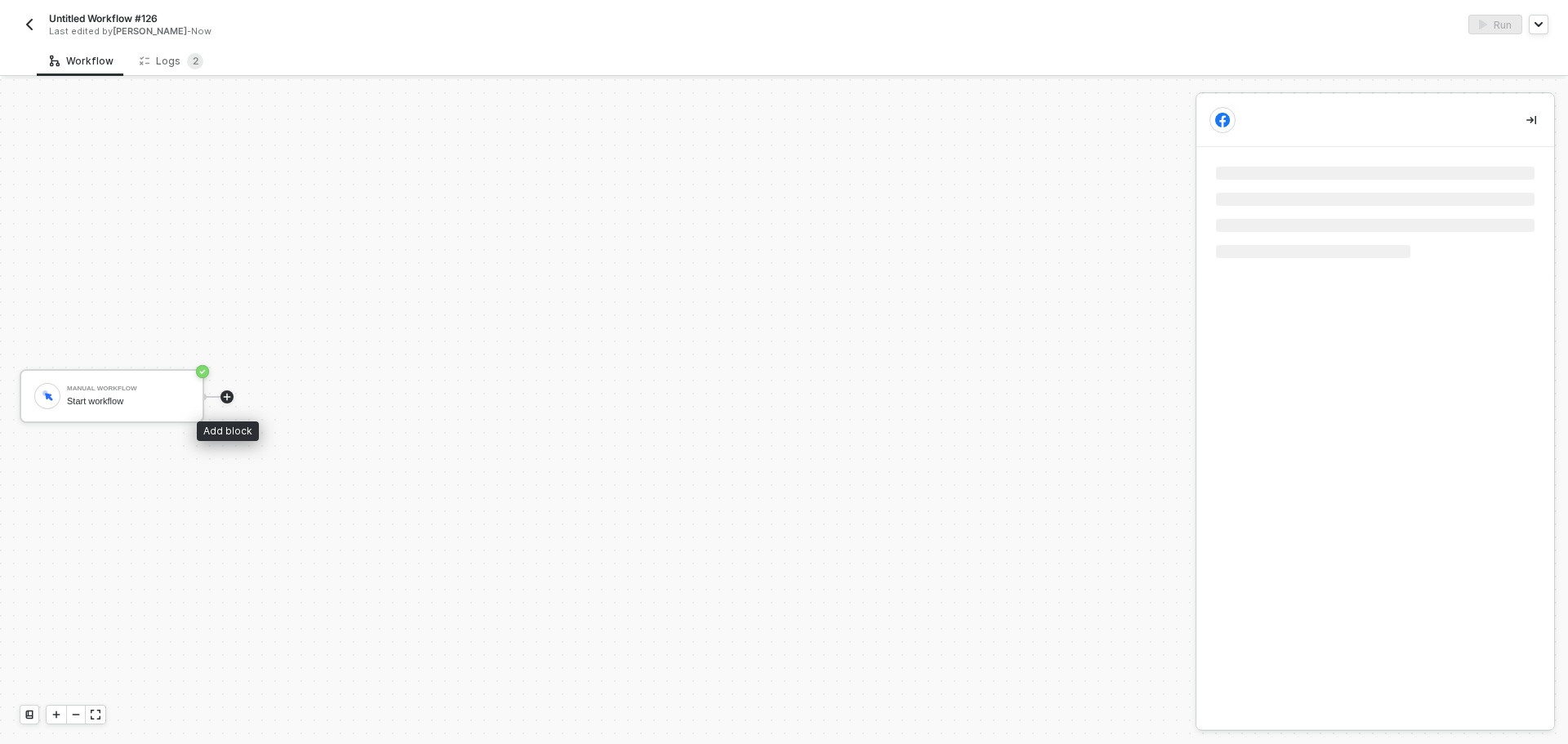
click at [226, 398] on icon "icon-play" at bounding box center [227, 397] width 10 height 10
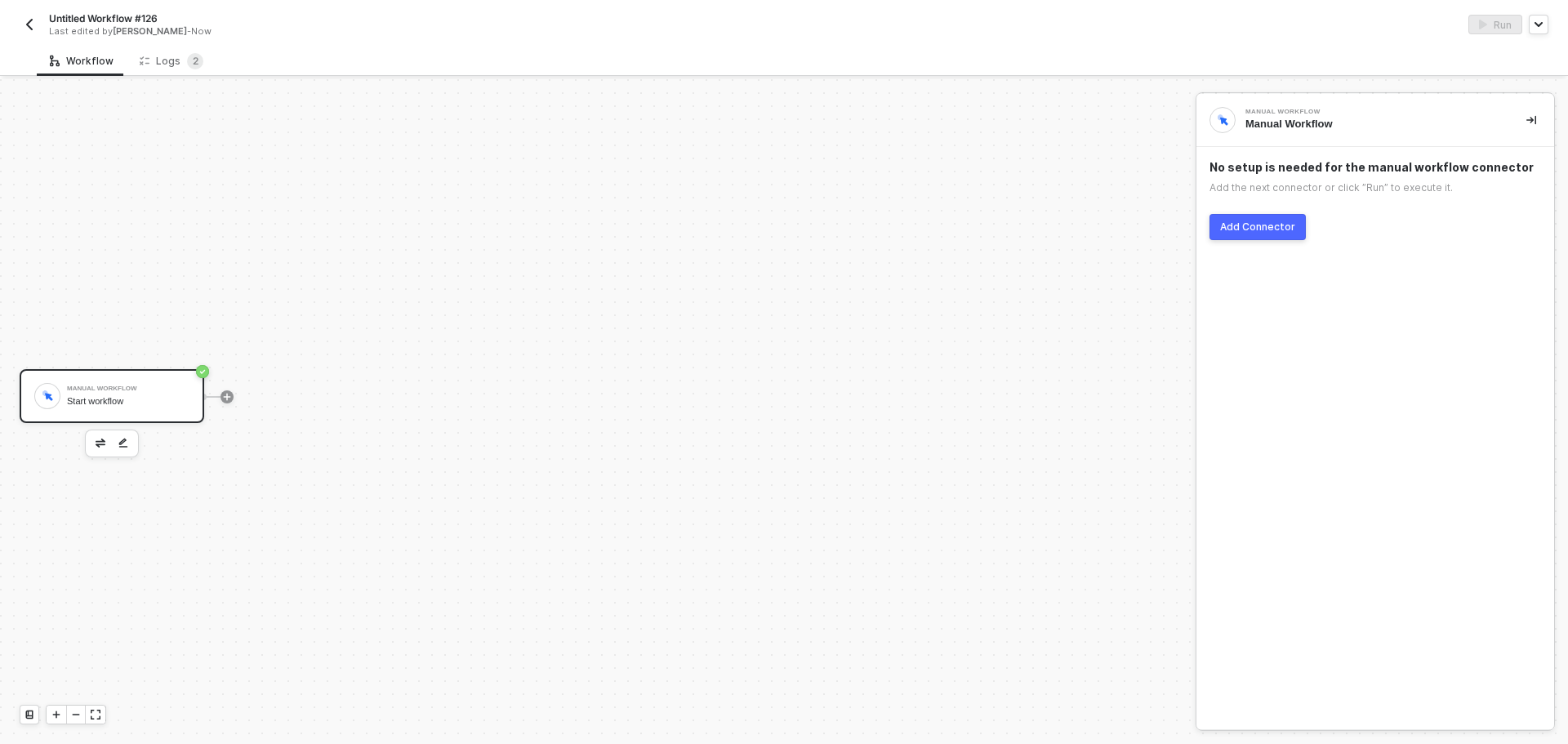
click at [1251, 222] on div "Add Connector" at bounding box center [1257, 227] width 75 height 13
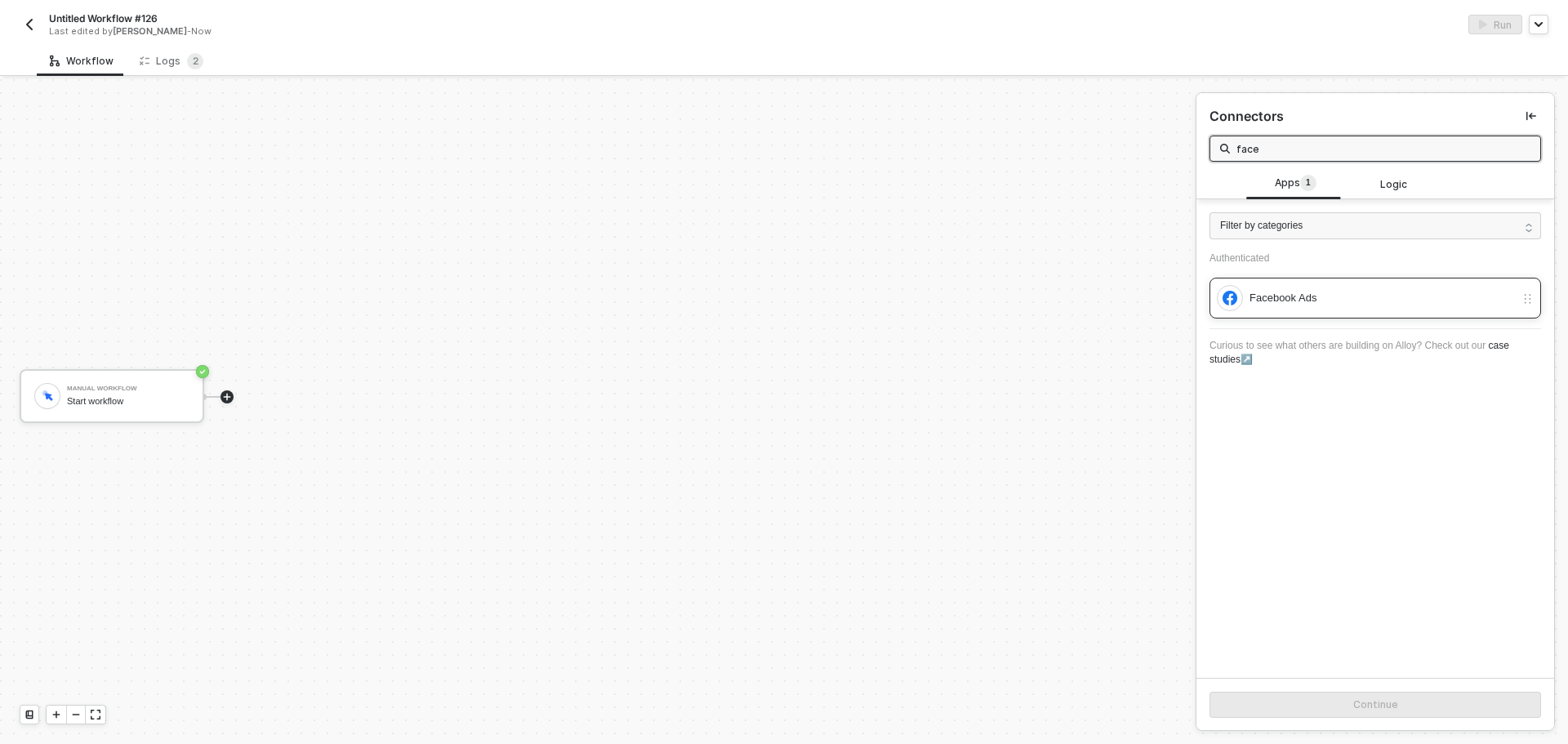
type input "face"
click at [1288, 287] on div "Facebook Ads" at bounding box center [1366, 297] width 298 height 26
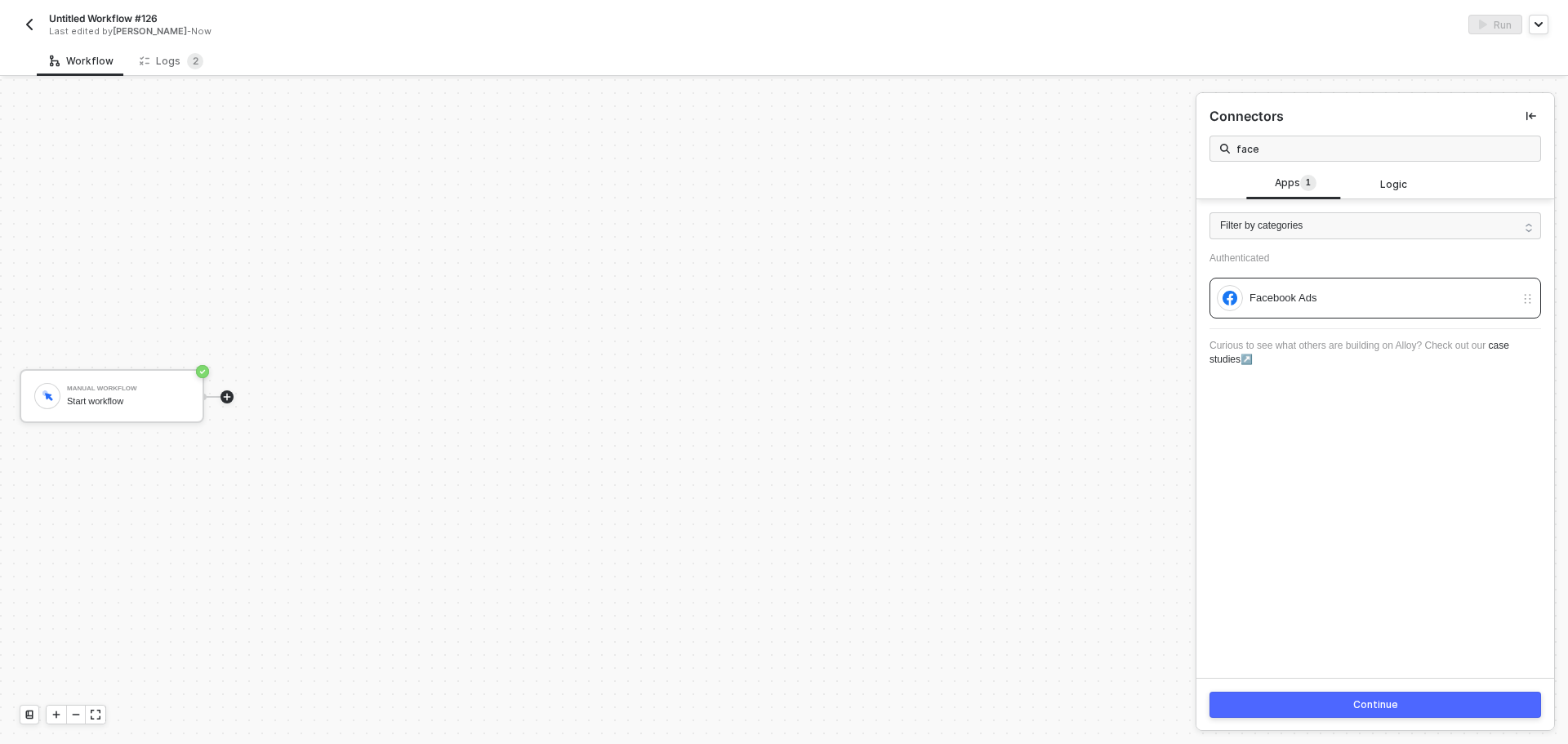
click at [1362, 696] on button "Continue" at bounding box center [1376, 704] width 331 height 26
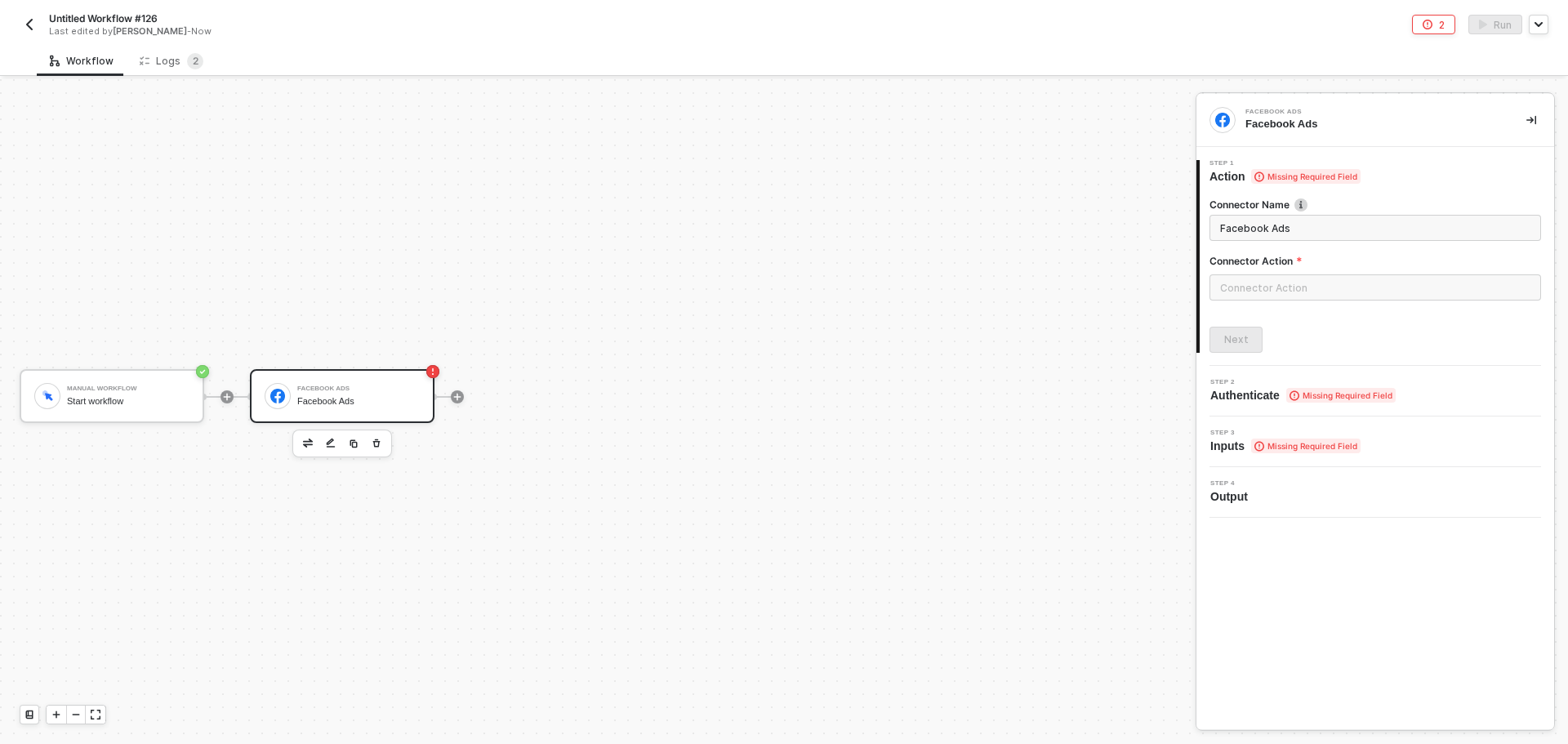
drag, startPoint x: 1272, startPoint y: 305, endPoint x: 1278, endPoint y: 290, distance: 16.2
click at [1272, 303] on div at bounding box center [1376, 294] width 331 height 39
click at [1278, 290] on input "text" at bounding box center [1376, 287] width 331 height 26
click at [1045, 190] on div "Campaign" at bounding box center [1063, 197] width 264 height 32
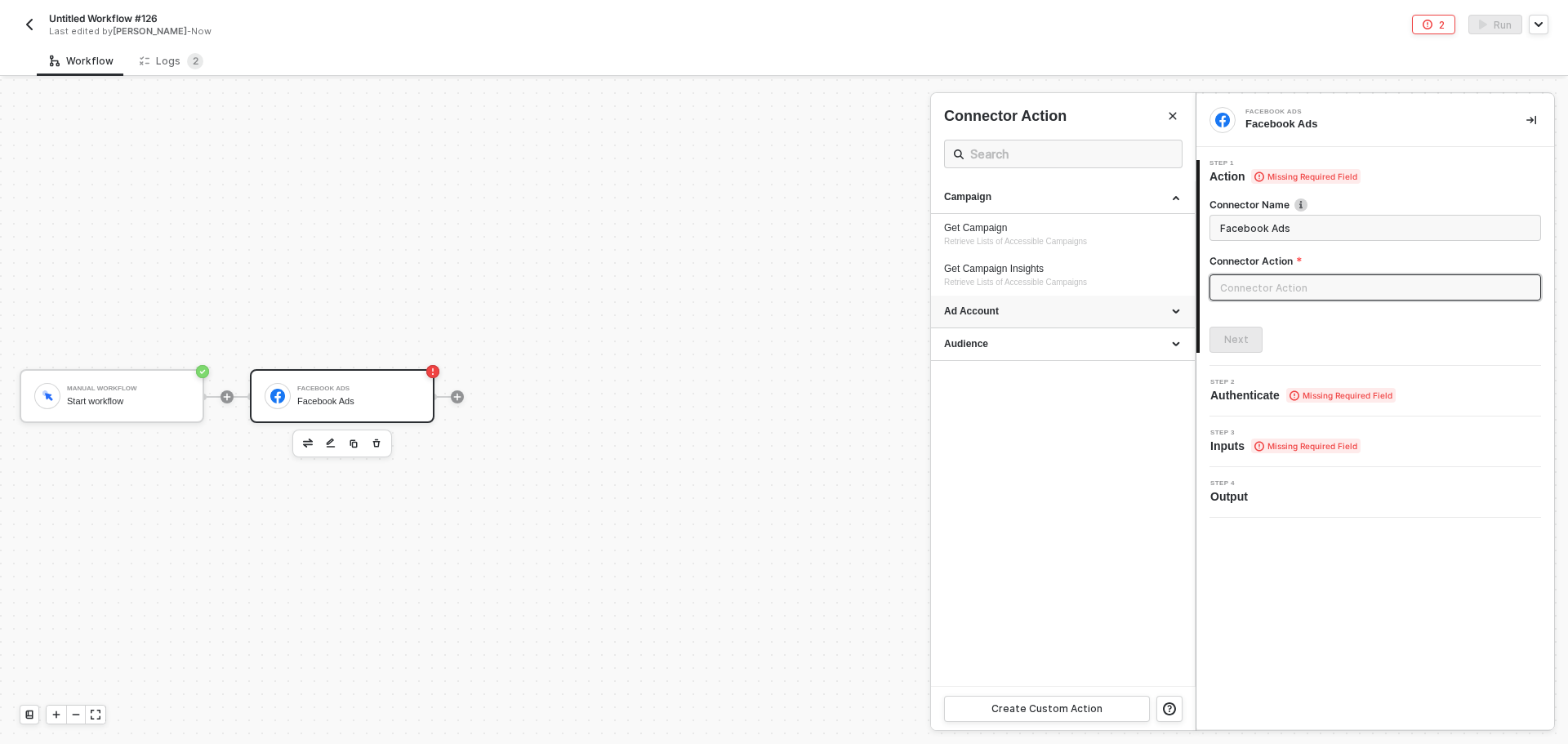
click at [1062, 305] on div "Ad Account" at bounding box center [1063, 311] width 237 height 14
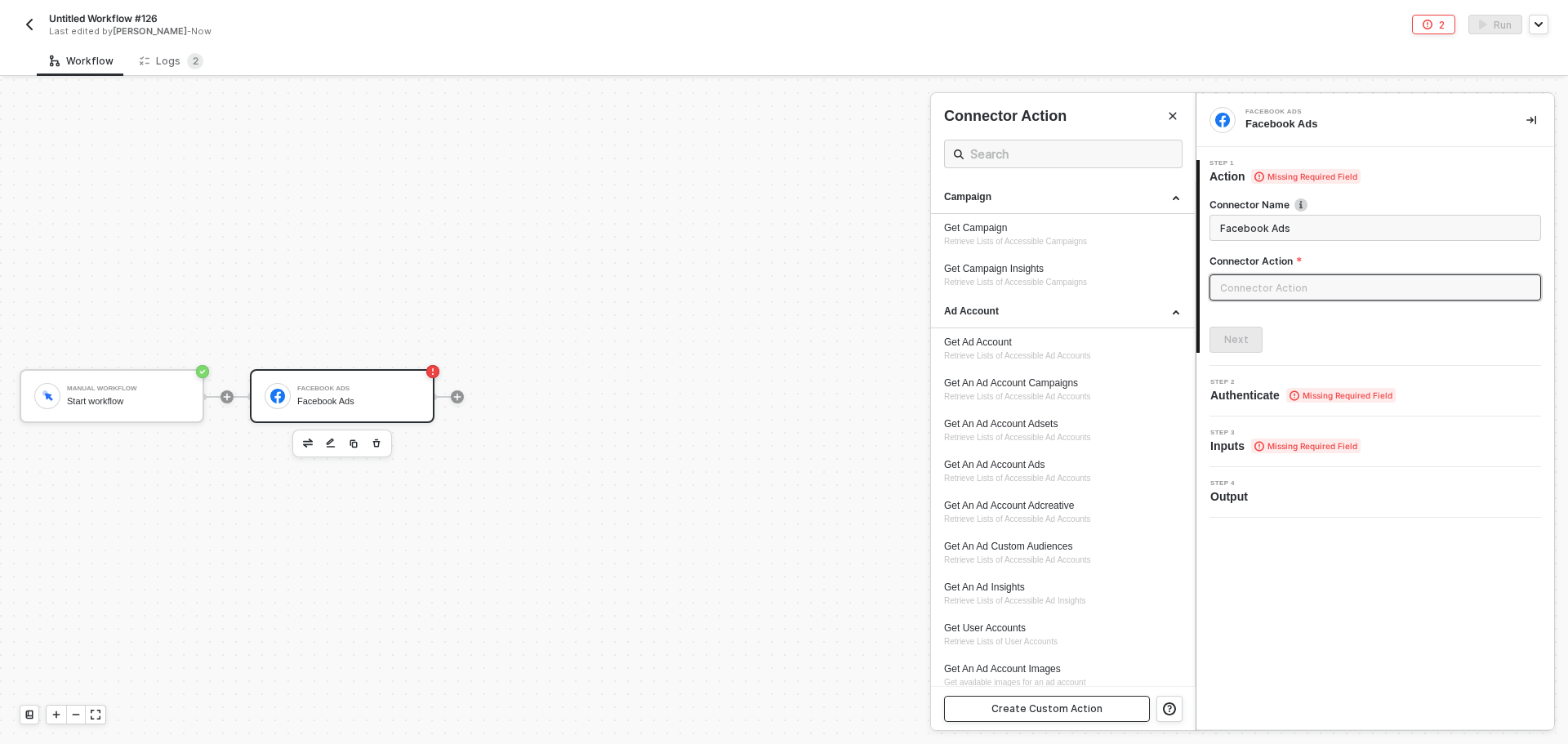
click at [1107, 697] on div "Create Custom Action" at bounding box center [1063, 708] width 265 height 43
click at [1108, 702] on button "Create Custom Action" at bounding box center [1047, 708] width 206 height 26
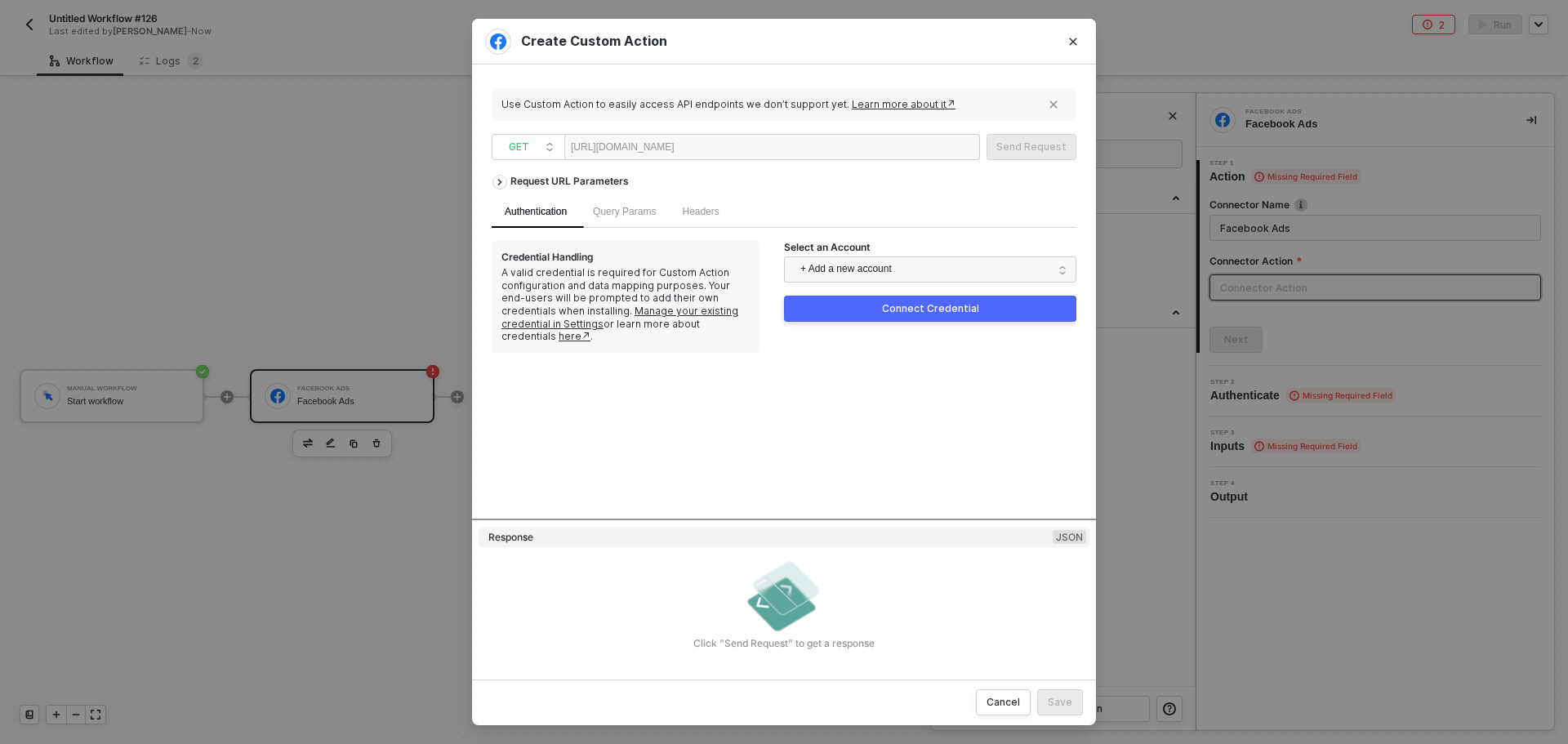
click at [635, 151] on div "[URL][DOMAIN_NAME]" at bounding box center [623, 146] width 104 height 24
paste div
click at [674, 148] on div "[URL][DOMAIN_NAME]" at bounding box center [623, 146] width 104 height 24
drag, startPoint x: 756, startPoint y: 150, endPoint x: 718, endPoint y: 146, distance: 38.2
click at [718, 146] on div "[URL][DOMAIN_NAME] insights" at bounding box center [772, 146] width 416 height 26
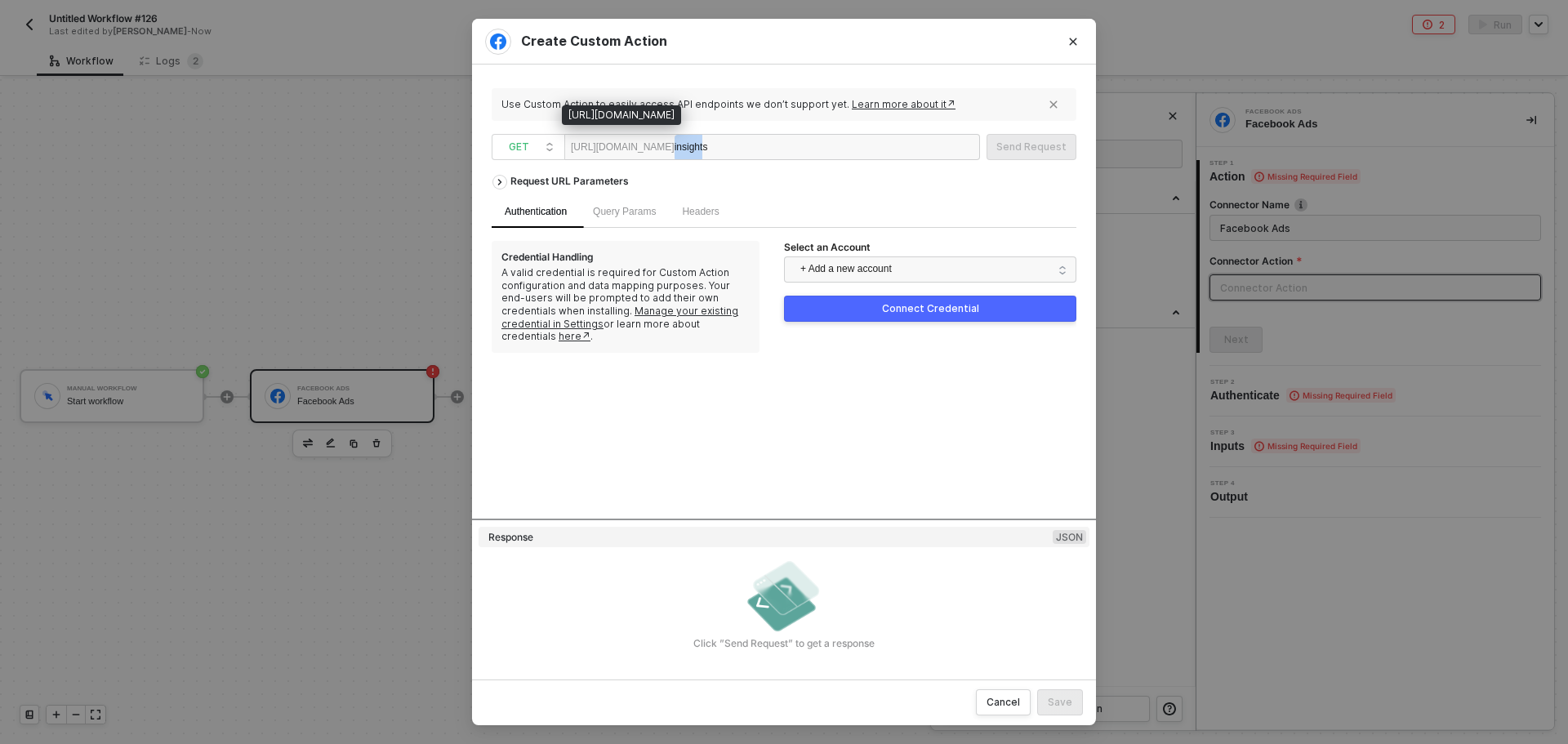
click at [747, 146] on div "insights" at bounding box center [724, 147] width 101 height 26
click at [938, 285] on div "+ Add a new account" at bounding box center [930, 272] width 292 height 32
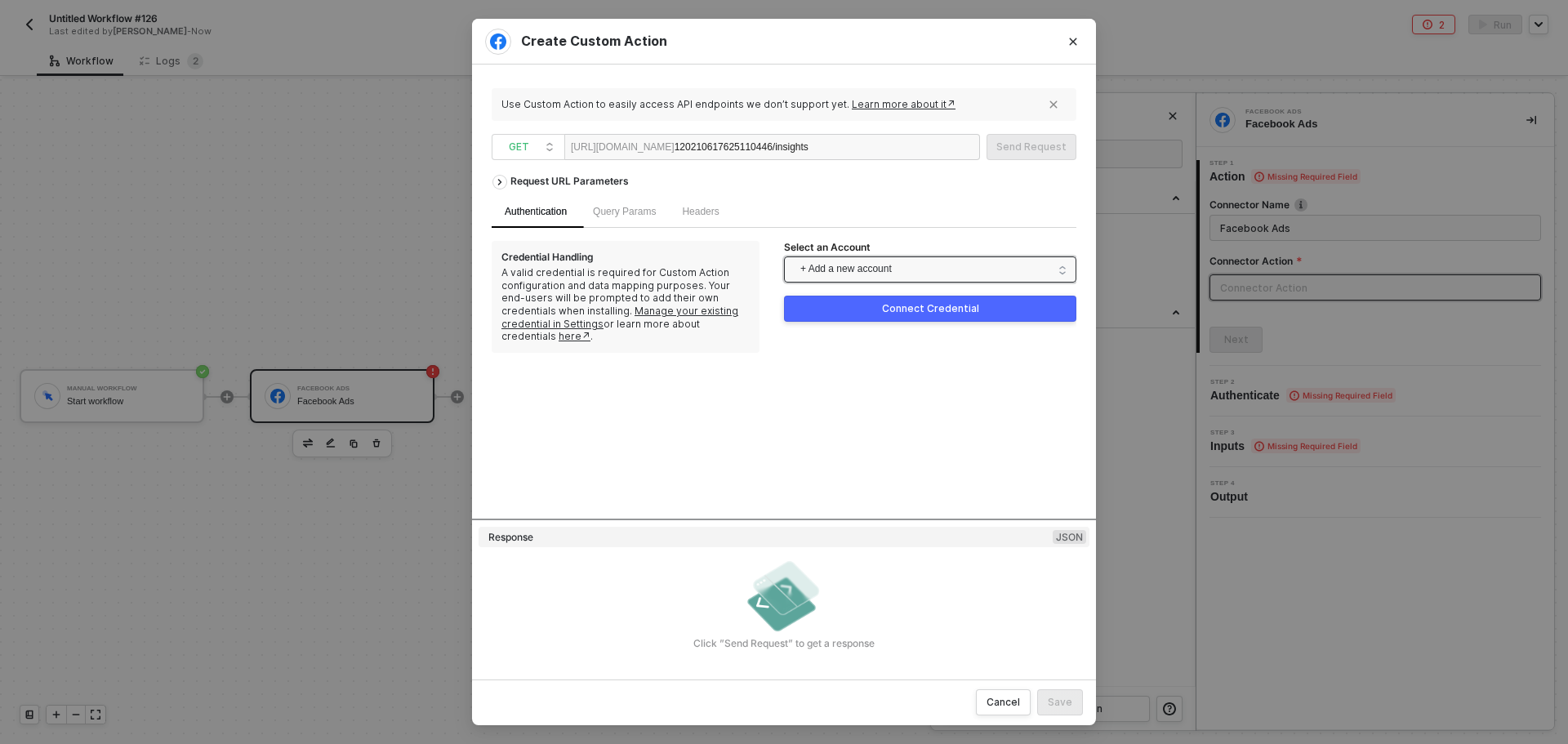
click at [936, 279] on span "+ Add a new account" at bounding box center [933, 269] width 266 height 26
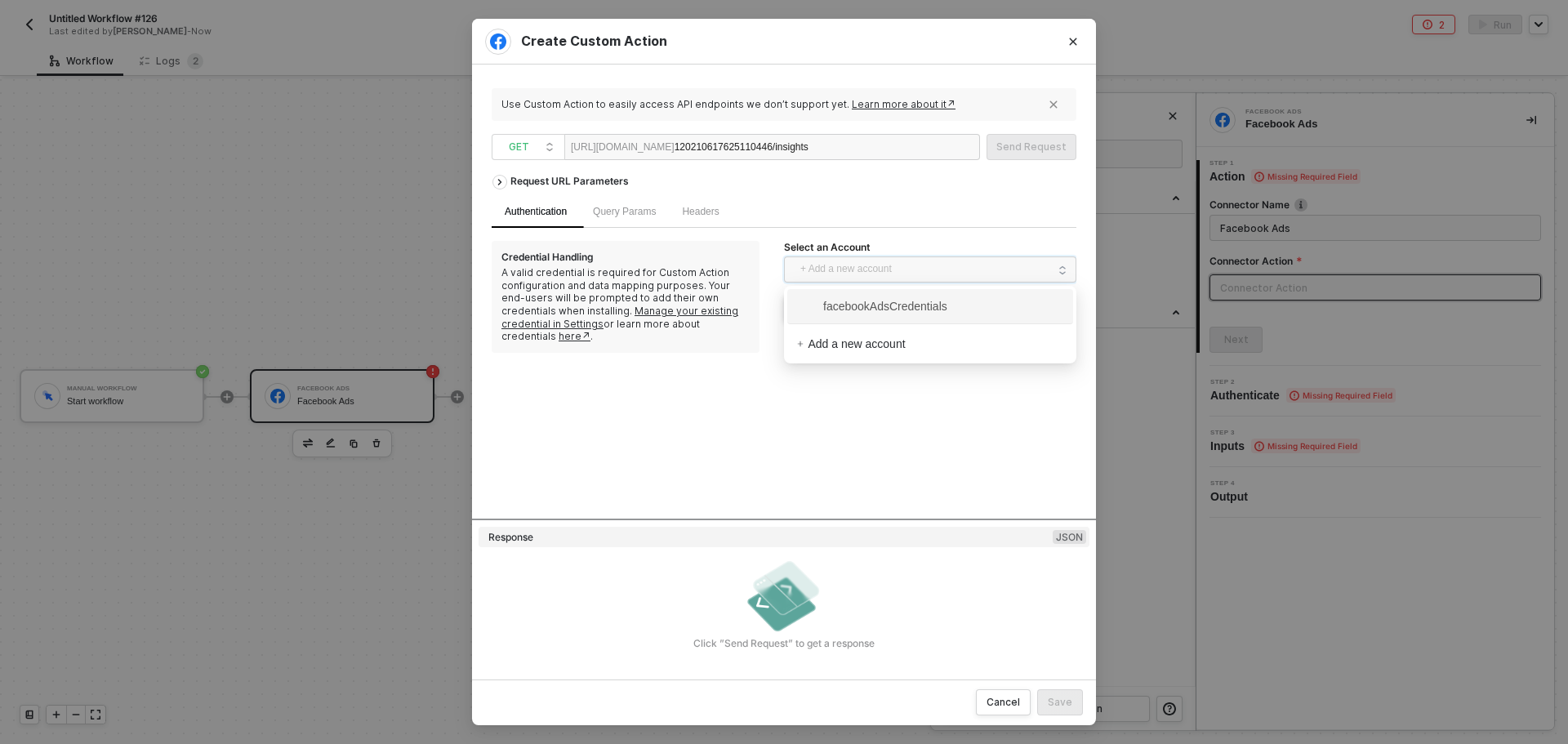
click at [935, 316] on span "facebookAdsCredentials" at bounding box center [930, 305] width 266 height 26
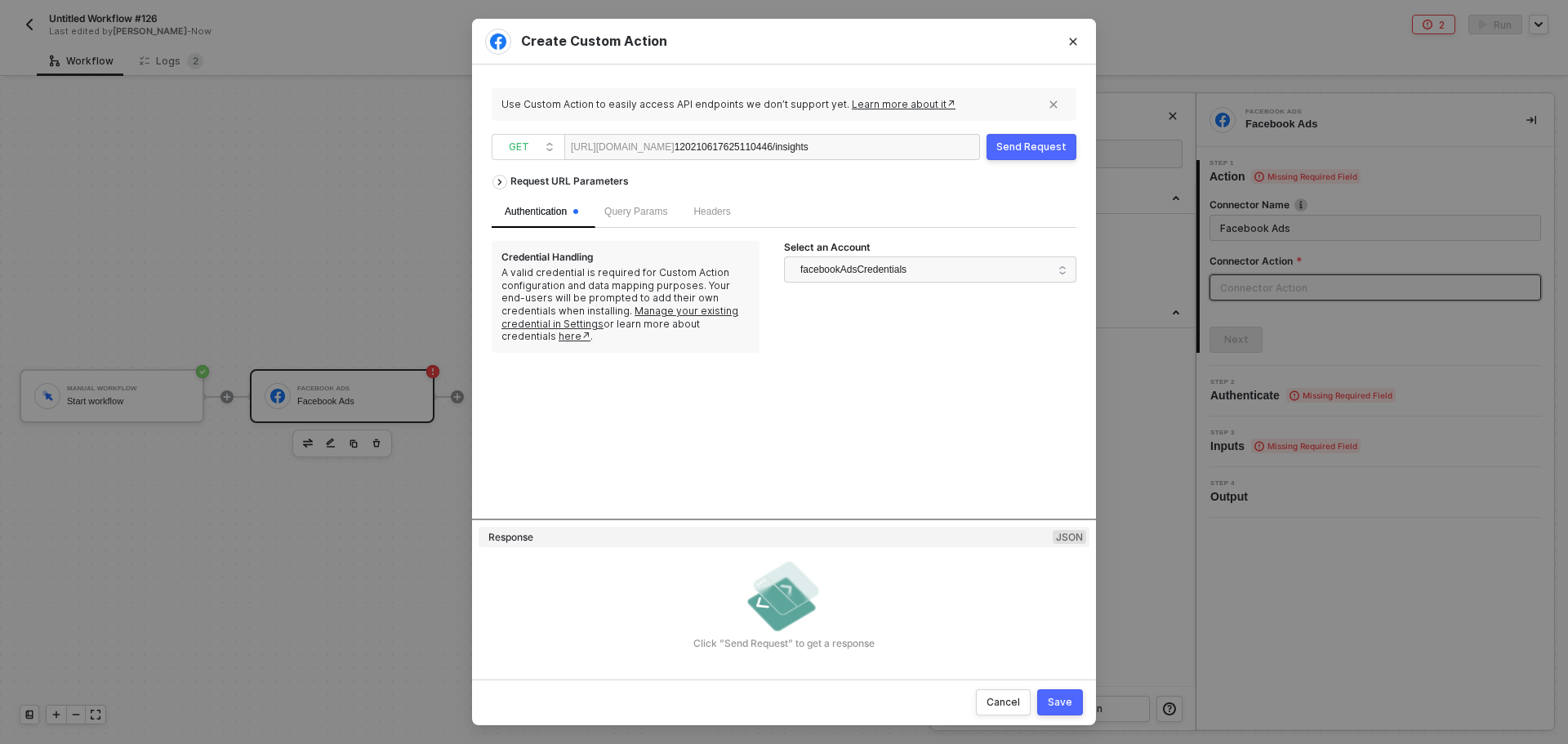
click at [1062, 141] on div "Send Request" at bounding box center [1032, 147] width 70 height 13
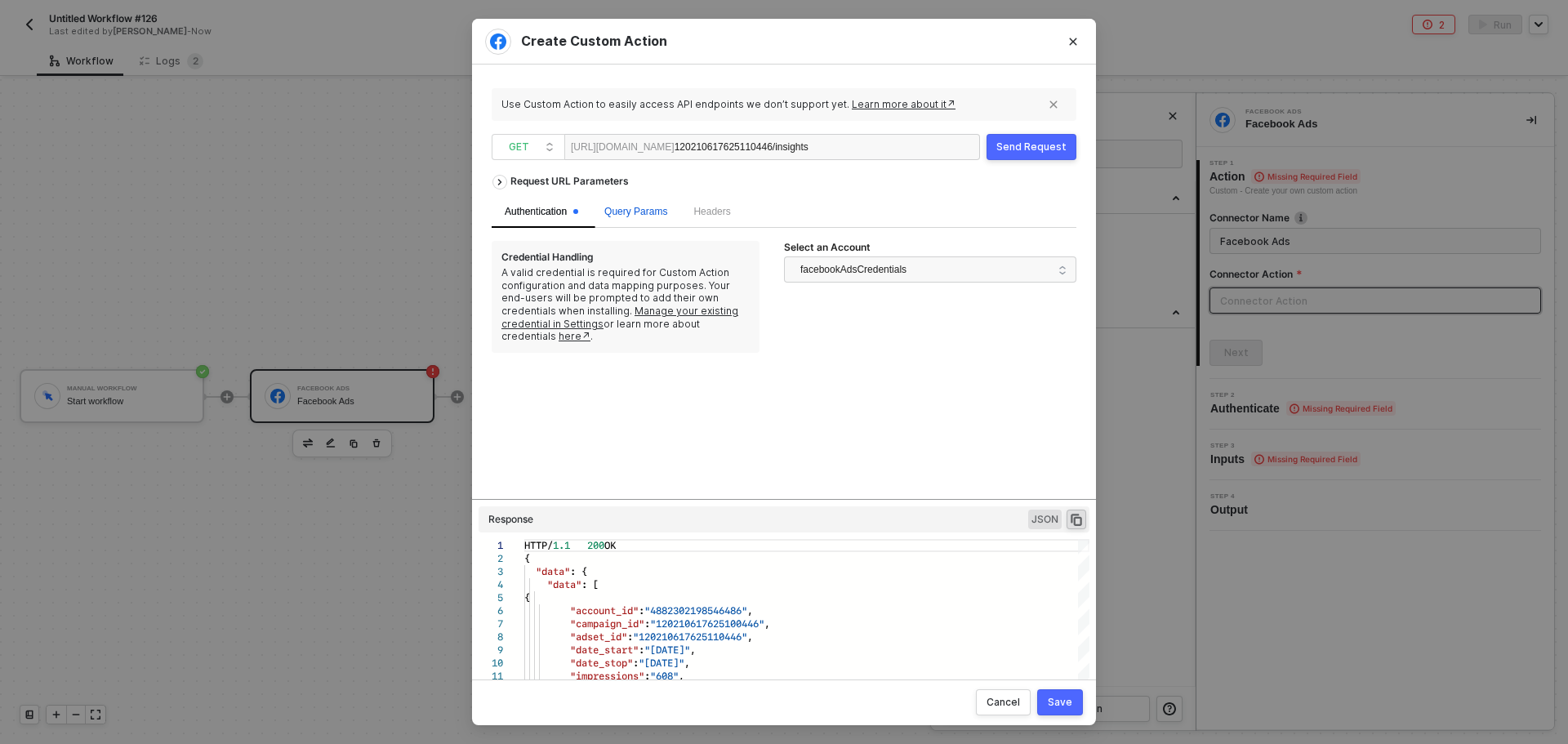
click at [645, 208] on span "Query Params" at bounding box center [636, 211] width 63 height 12
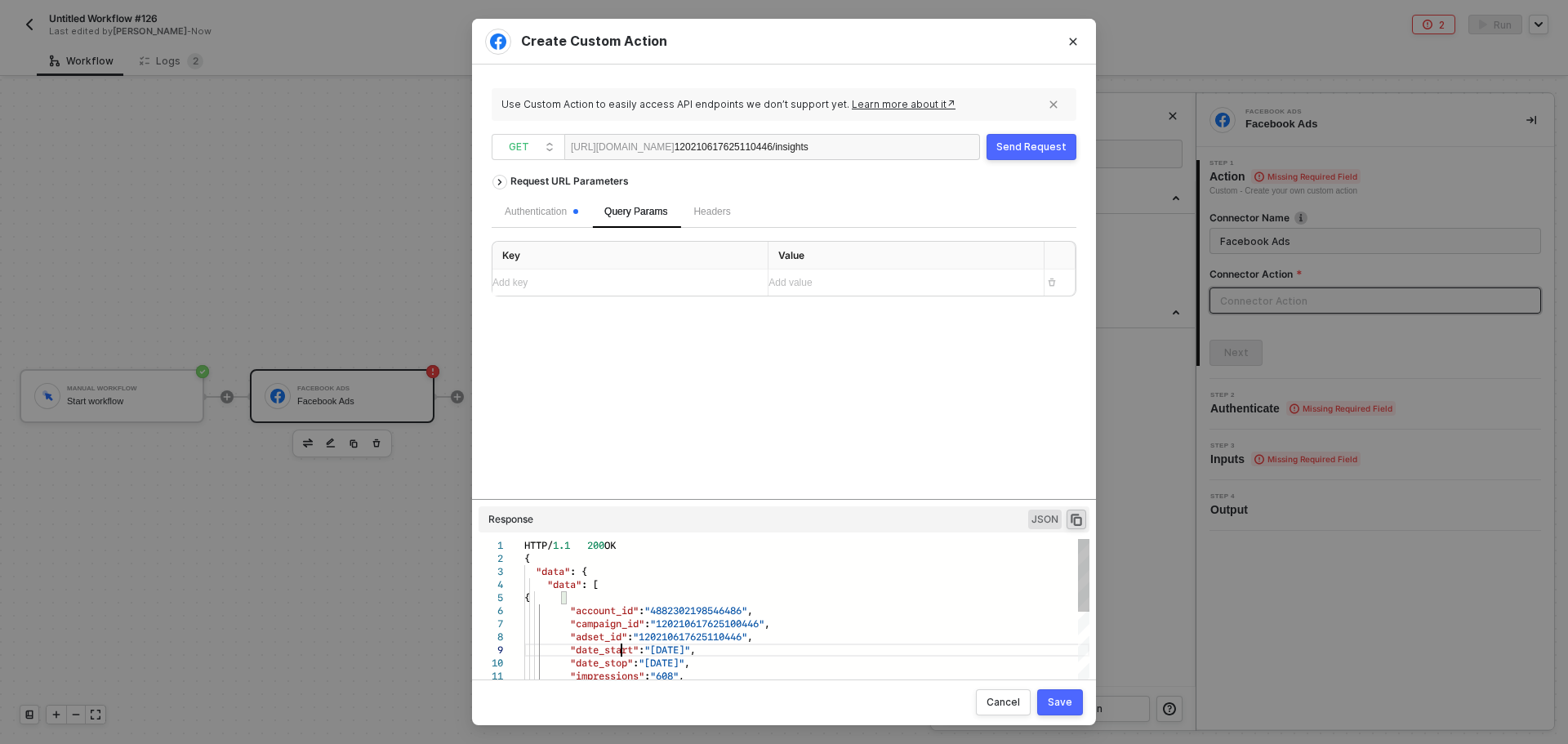
click at [619, 648] on span ""date_start"" at bounding box center [605, 649] width 68 height 16
click at [592, 284] on div "Add key ﻿" at bounding box center [623, 283] width 262 height 16
drag, startPoint x: 663, startPoint y: 649, endPoint x: 713, endPoint y: 648, distance: 50.0
drag, startPoint x: 719, startPoint y: 650, endPoint x: 663, endPoint y: 649, distance: 56.0
click at [823, 282] on div "Add value ﻿" at bounding box center [899, 284] width 262 height 16
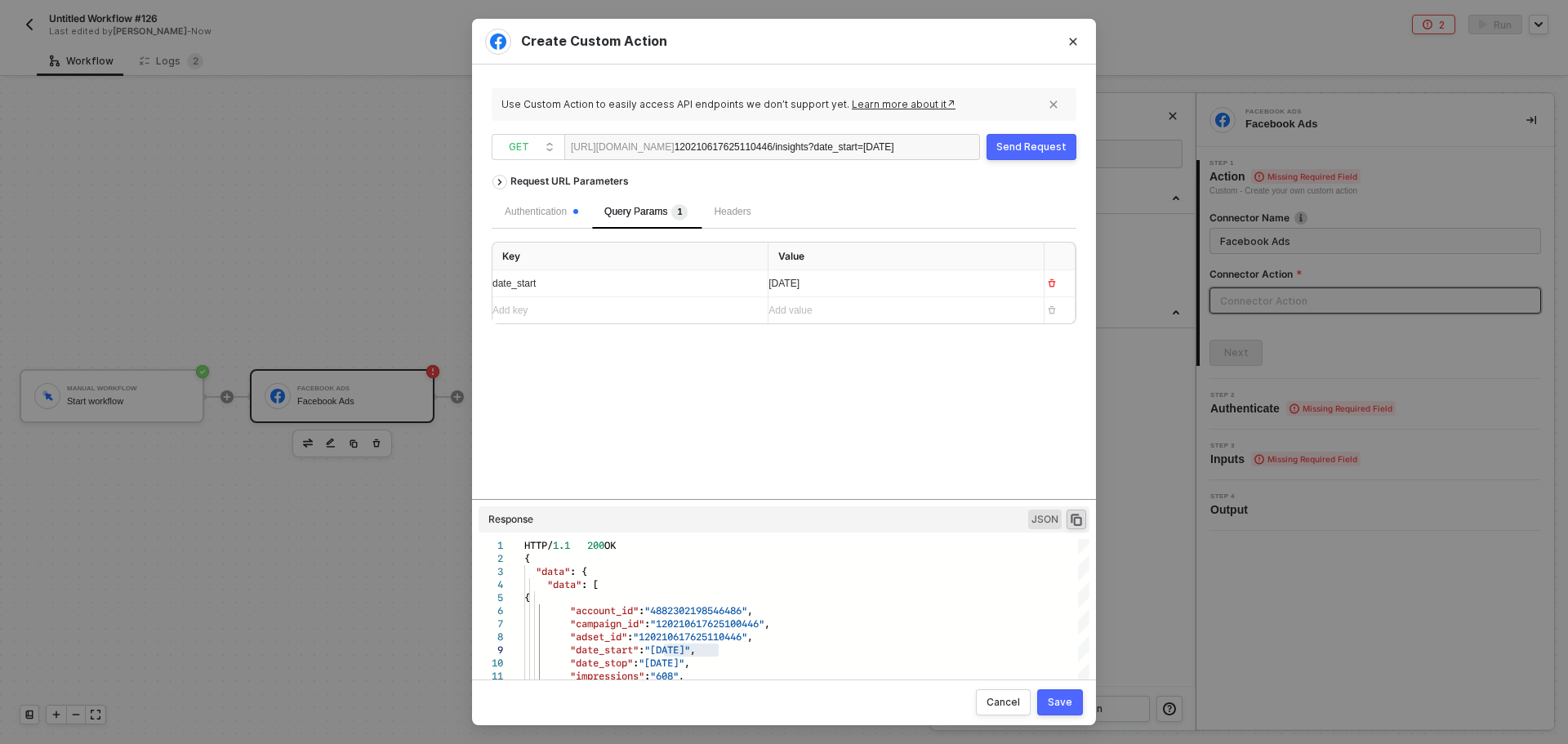
click at [1030, 153] on button "Send Request" at bounding box center [1032, 146] width 90 height 26
click at [834, 290] on div "[DATE]" at bounding box center [899, 284] width 262 height 16
click at [1032, 136] on button "Send Request" at bounding box center [1032, 146] width 90 height 26
click at [836, 290] on div "[DATE]" at bounding box center [899, 284] width 262 height 16
click at [1030, 145] on div "Send Request" at bounding box center [1032, 147] width 70 height 13
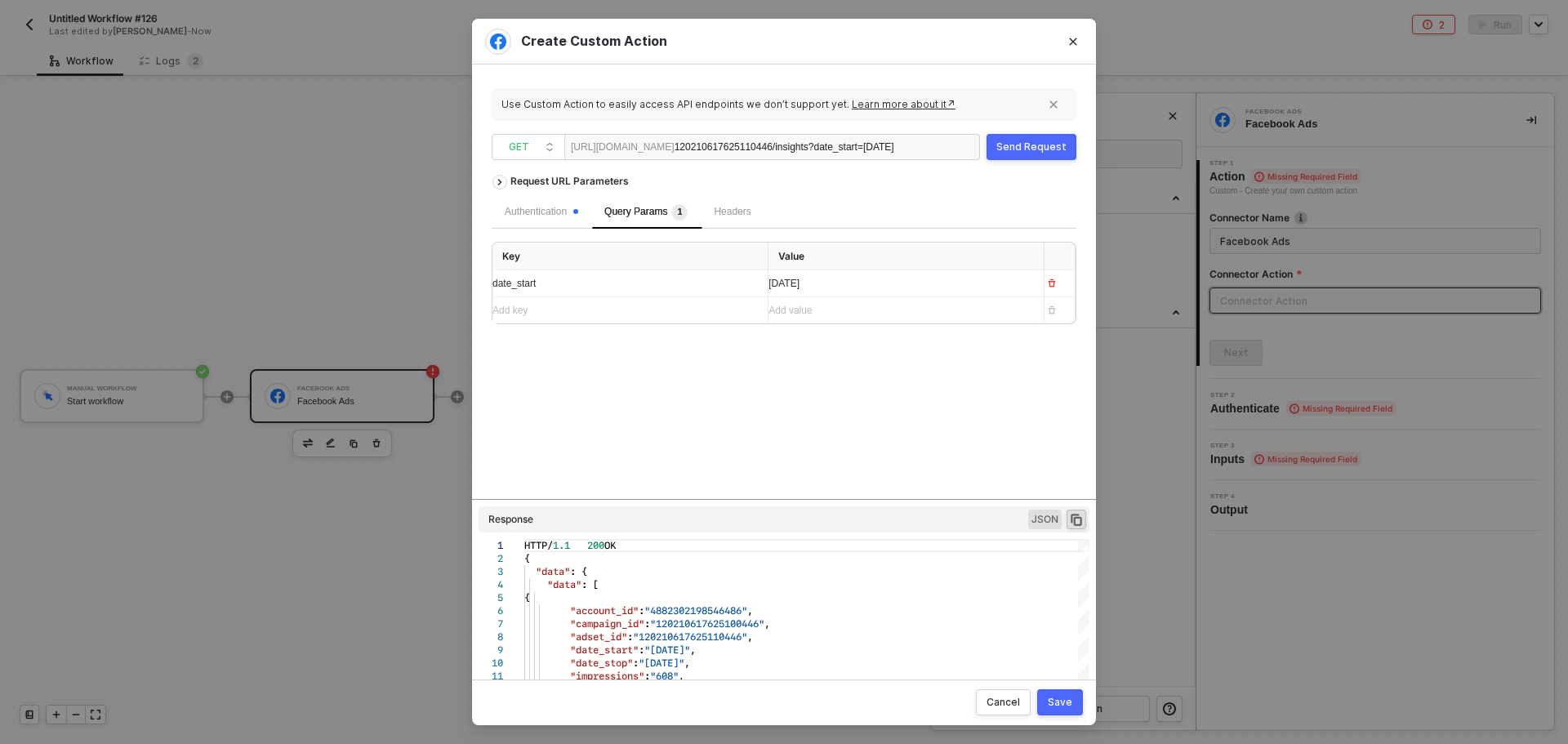
click at [799, 286] on span "[DATE]" at bounding box center [784, 283] width 31 height 12
click at [1020, 152] on div "Send Request" at bounding box center [1032, 147] width 70 height 13
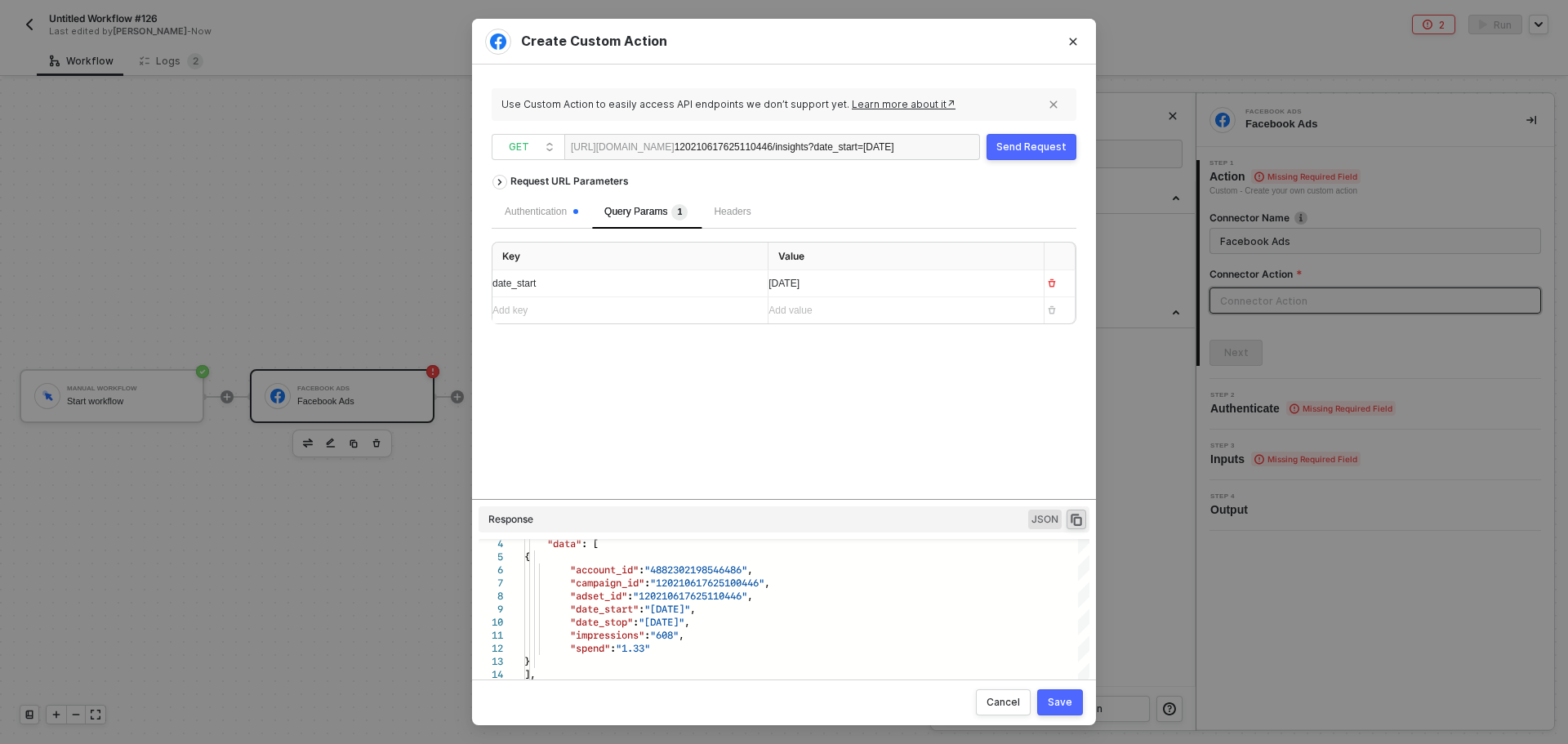
drag, startPoint x: 550, startPoint y: 290, endPoint x: 523, endPoint y: 285, distance: 27.5
click at [542, 289] on div "date_start" at bounding box center [623, 284] width 262 height 16
click at [523, 285] on span "date_start" at bounding box center [514, 283] width 43 height 12
click at [799, 284] on span "[DATE]" at bounding box center [784, 283] width 31 height 12
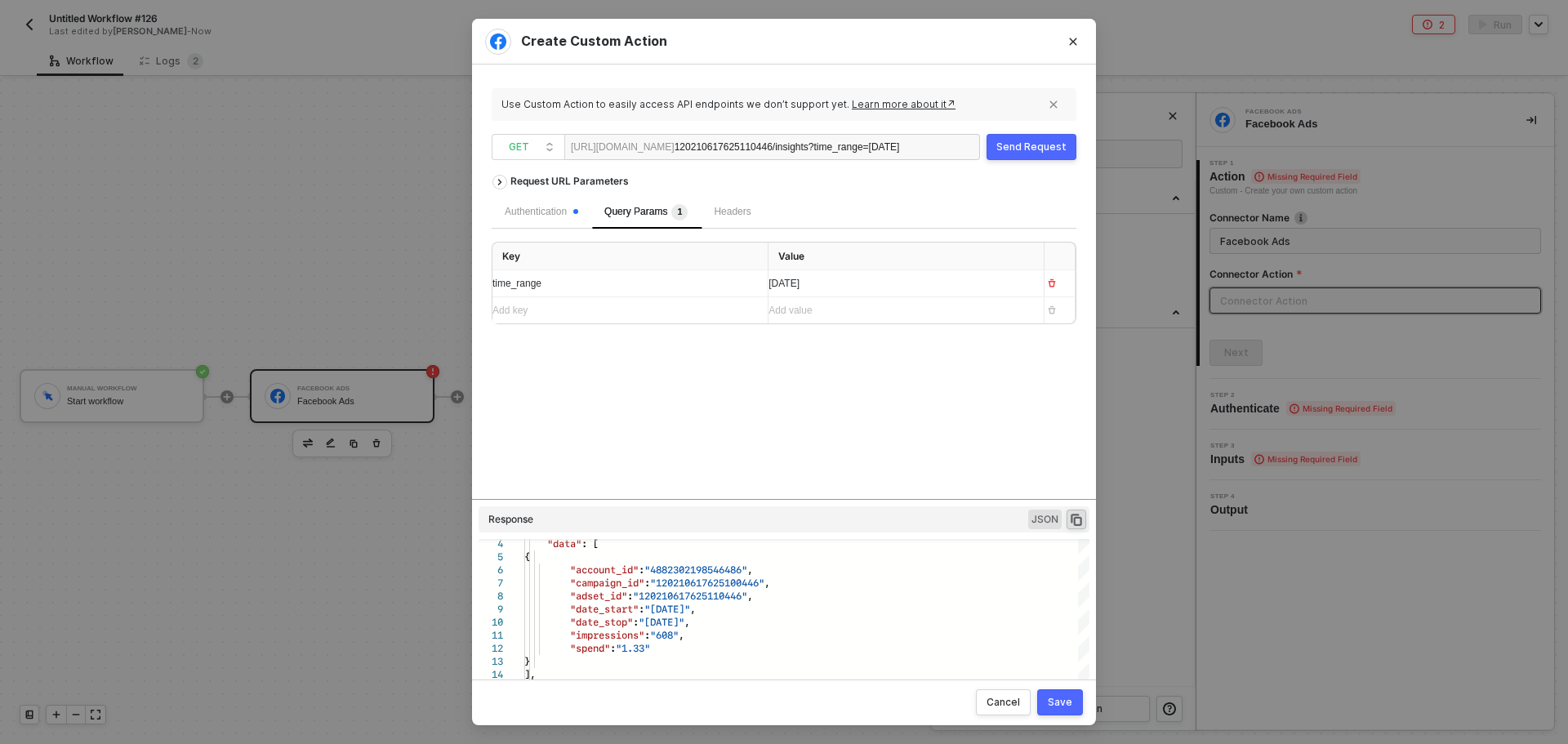
drag, startPoint x: 843, startPoint y: 281, endPoint x: 739, endPoint y: 281, distance: 104.0
click at [739, 281] on tr "time_range [DATE]" at bounding box center [784, 284] width 583 height 27
drag, startPoint x: 718, startPoint y: 608, endPoint x: 669, endPoint y: 606, distance: 49.0
drag, startPoint x: 854, startPoint y: 285, endPoint x: 804, endPoint y: 285, distance: 50.0
click at [804, 285] on span ""since":"[DATE]"" at bounding box center [804, 283] width 70 height 12
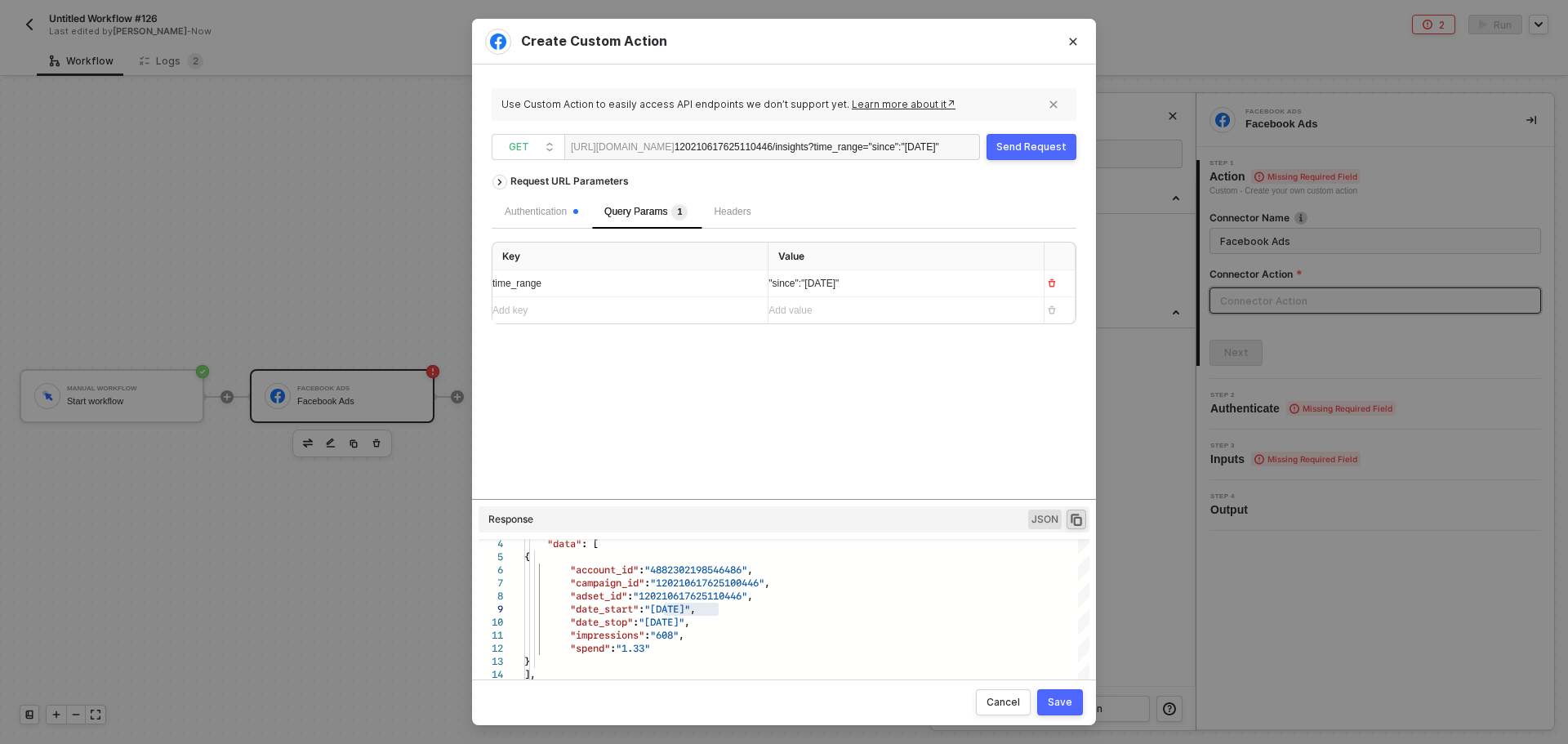
click at [1015, 149] on div "Send Request" at bounding box center [1032, 147] width 70 height 13
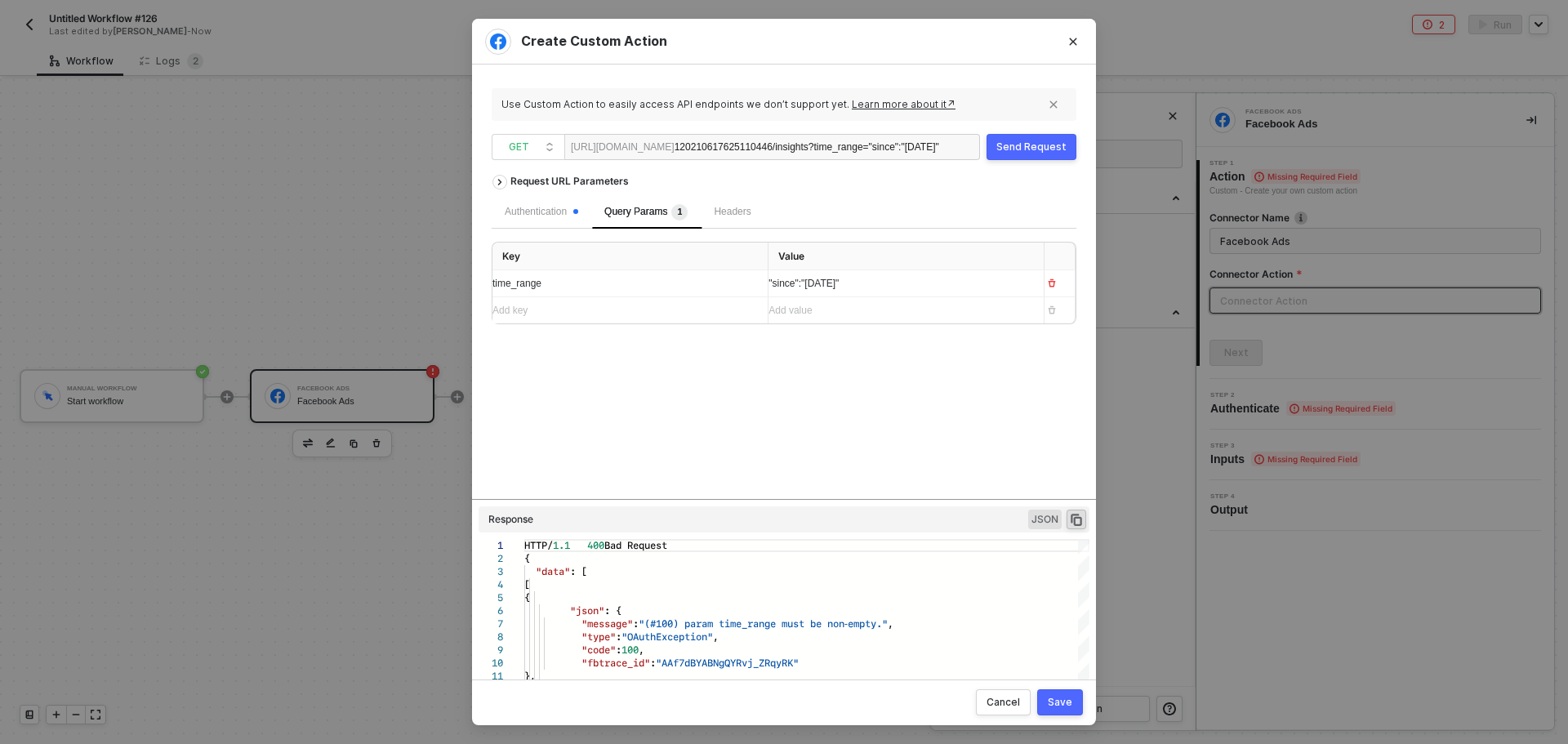
click at [878, 295] on div ""since":"[DATE]"" at bounding box center [899, 283] width 262 height 26
drag, startPoint x: 853, startPoint y: 283, endPoint x: 806, endPoint y: 283, distance: 47.0
click at [806, 283] on span ""since":"[DATE]","until":"[DATE]"" at bounding box center [838, 283] width 139 height 12
copy span "[DATE]"
drag, startPoint x: 944, startPoint y: 284, endPoint x: 894, endPoint y: 285, distance: 50.0
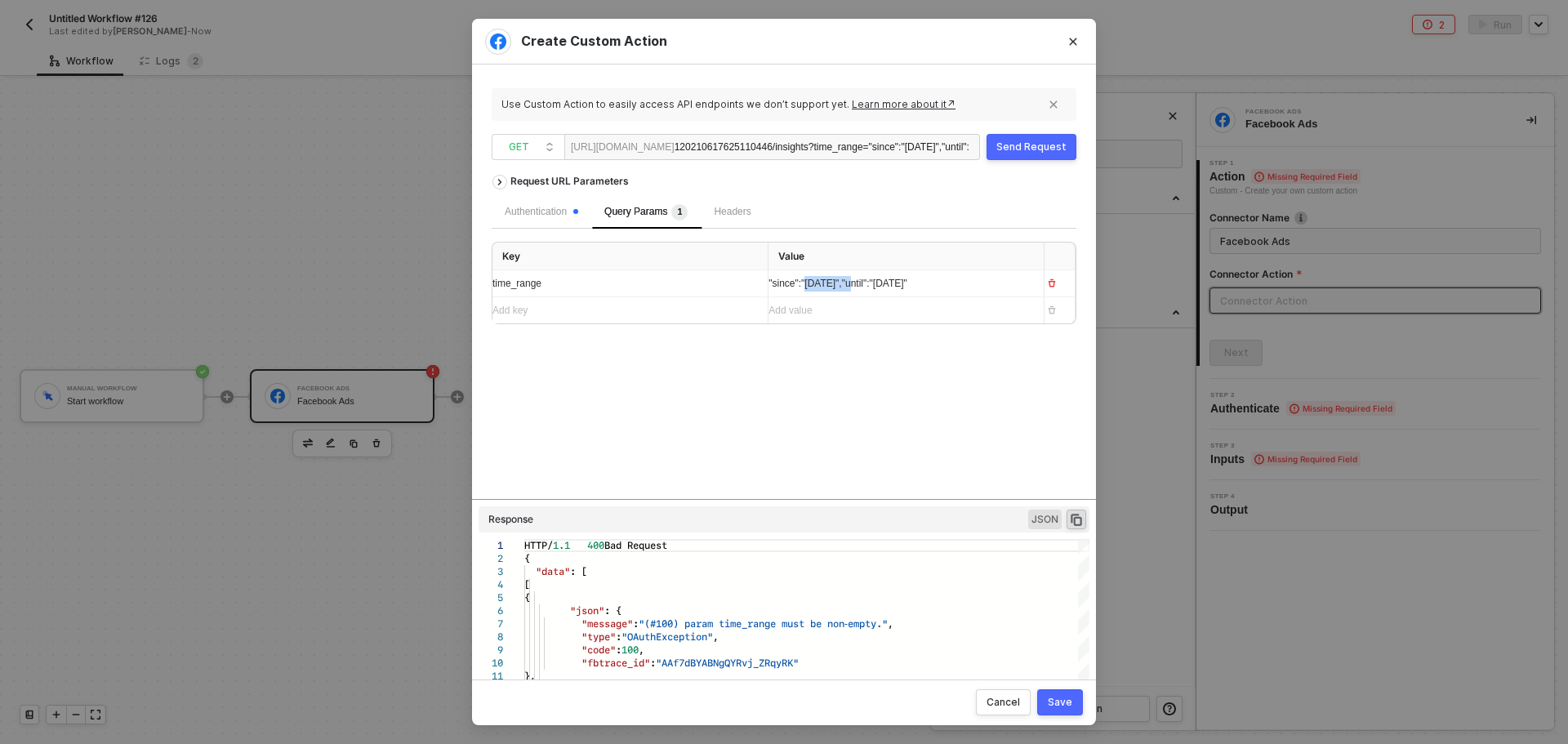
click at [894, 285] on span ""since":"[DATE]","until":"[DATE]"" at bounding box center [838, 283] width 139 height 12
click at [1024, 149] on div "Send Request" at bounding box center [1032, 147] width 70 height 13
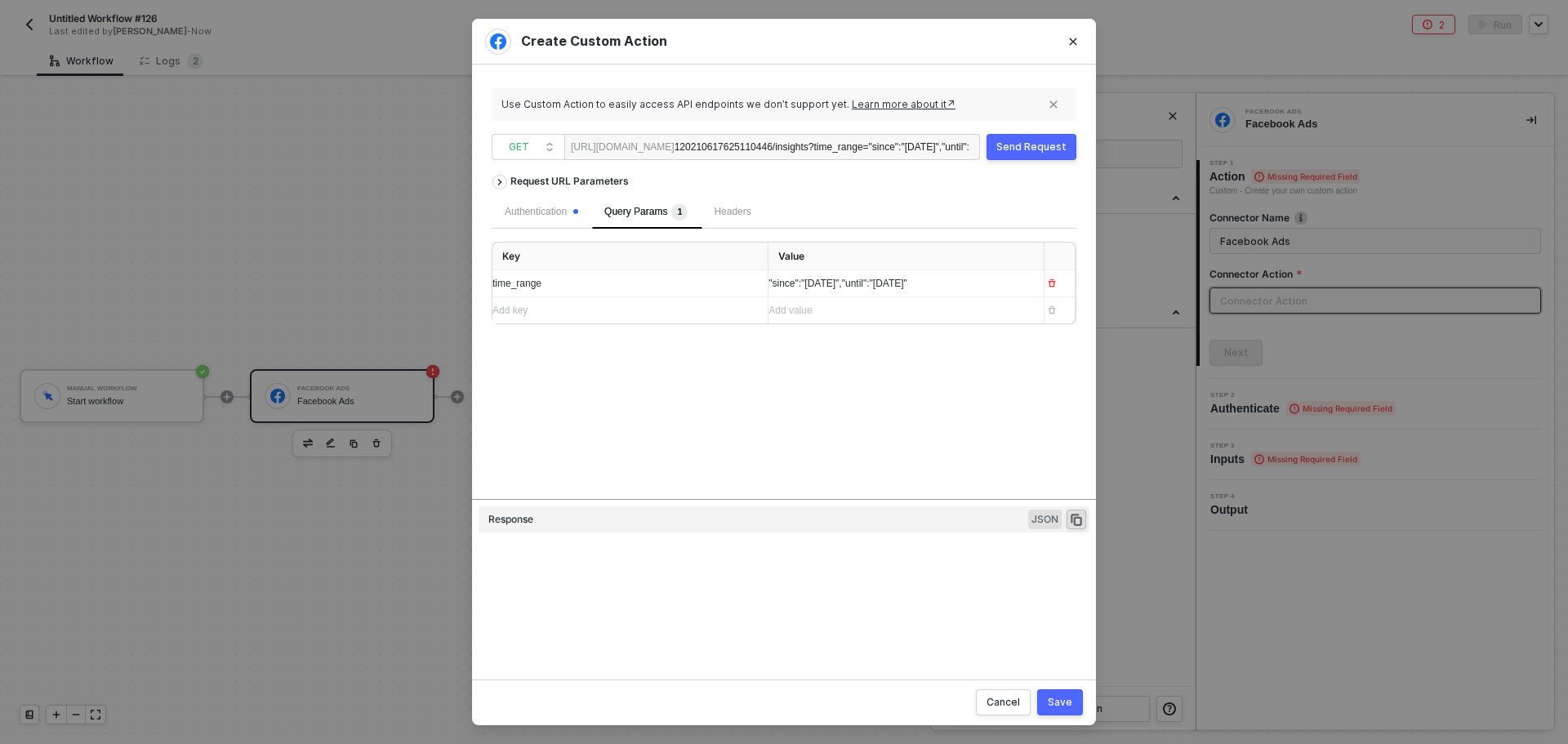
type textarea "HTTP/1.1 400 Bad Request { "data": [ [ { "json": { "message": "(#100) param tim…"
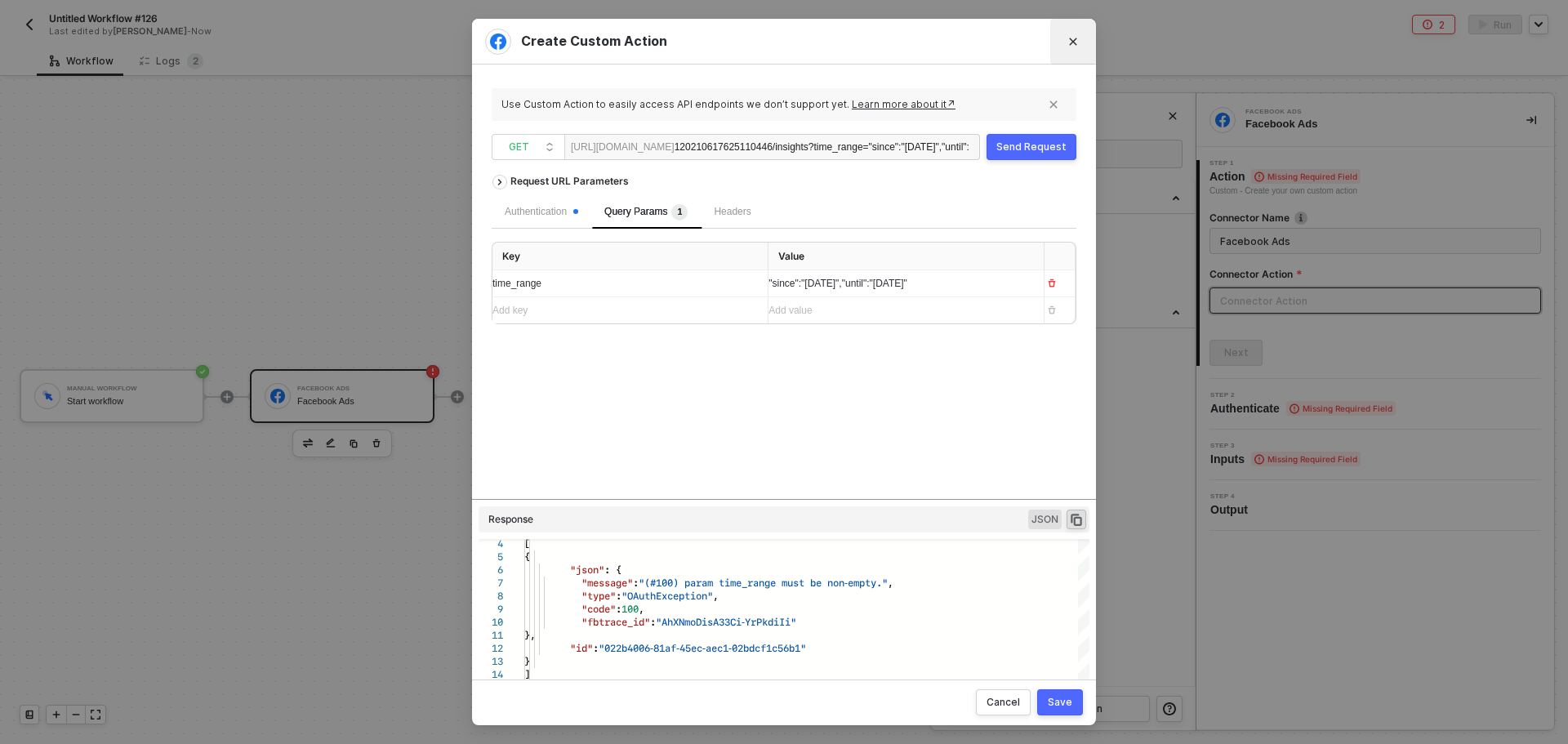
click at [1071, 37] on icon "Close" at bounding box center [1073, 42] width 10 height 10
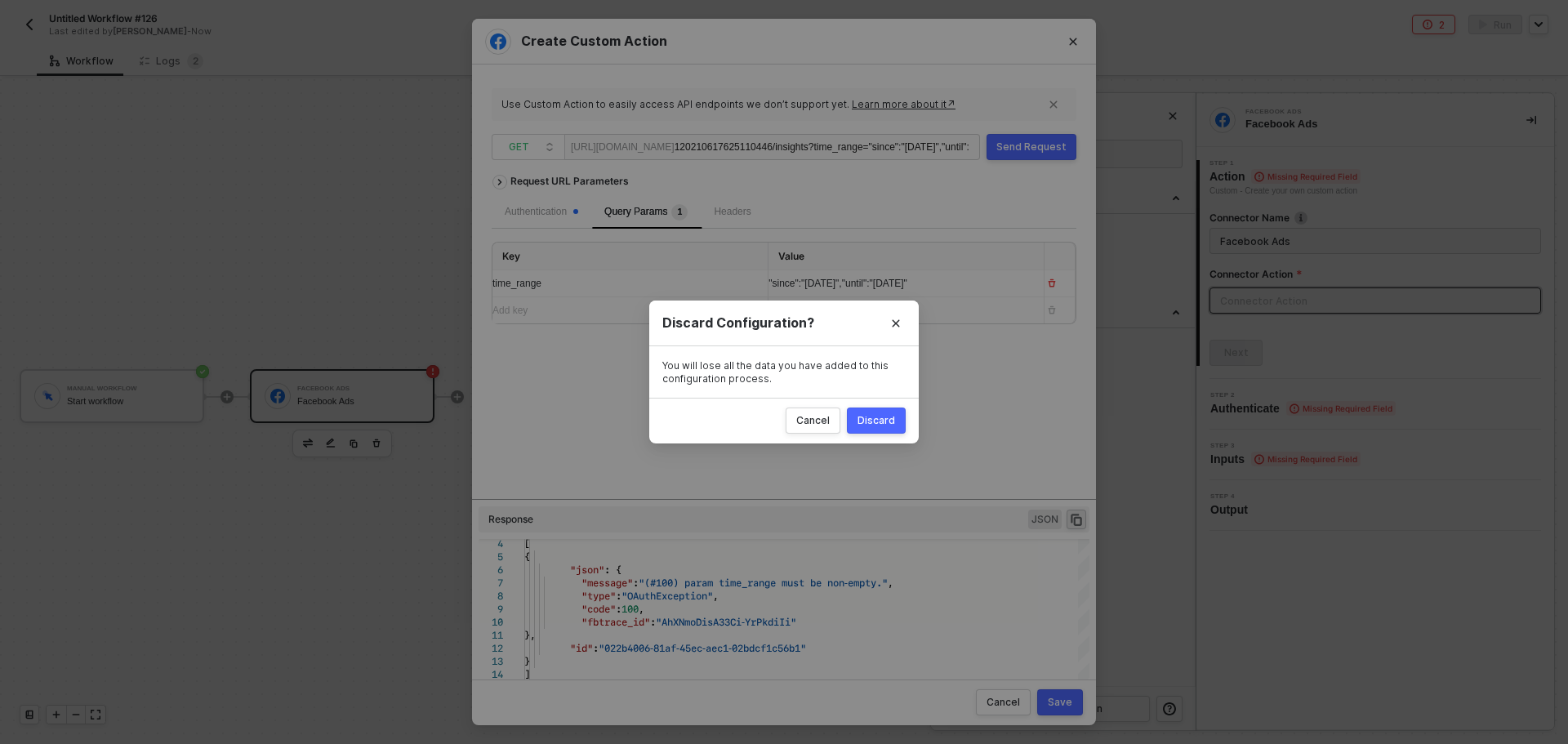
click at [888, 420] on div "Discard" at bounding box center [876, 420] width 37 height 13
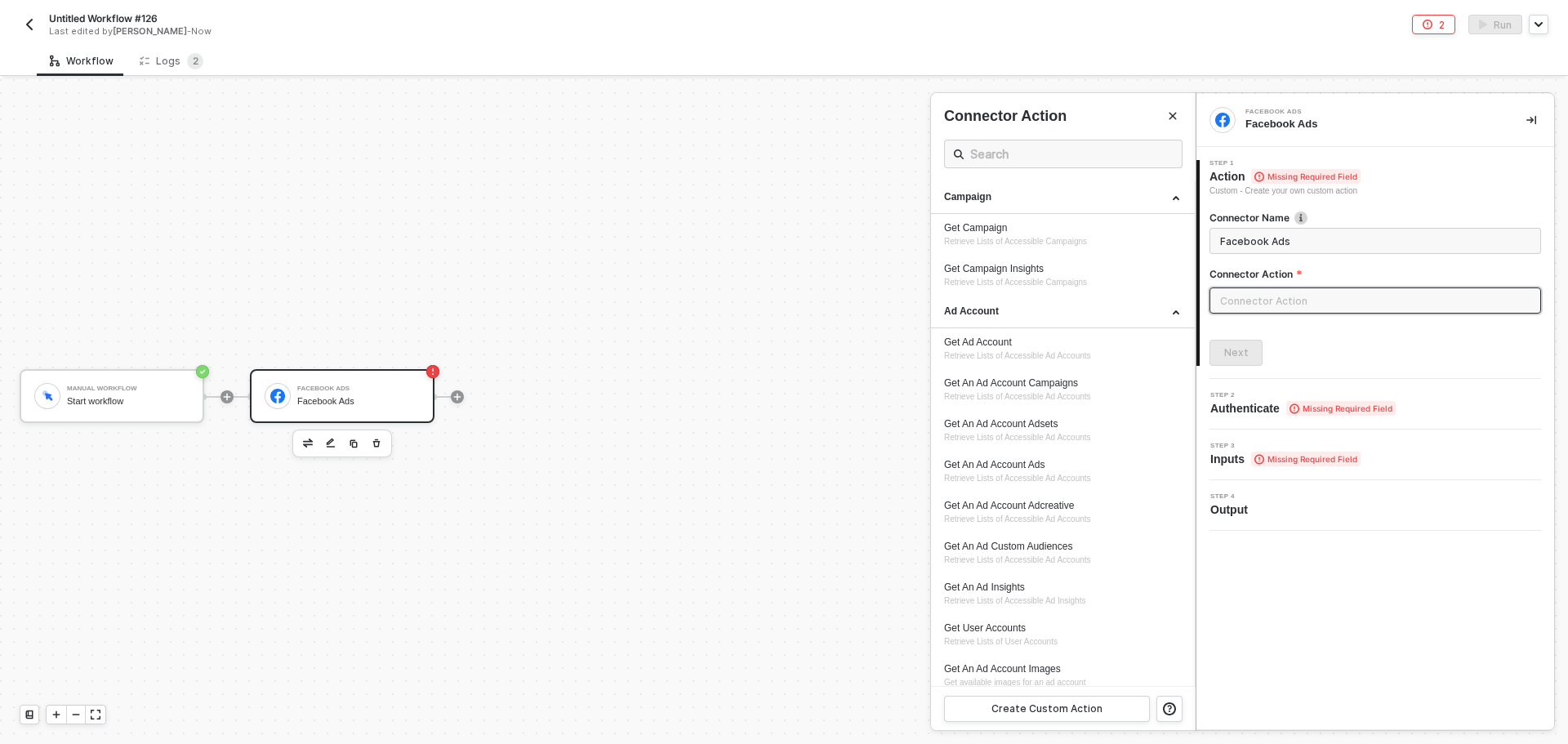
click at [1287, 305] on input "text" at bounding box center [1376, 300] width 331 height 26
click at [380, 447] on div at bounding box center [784, 411] width 1568 height 664
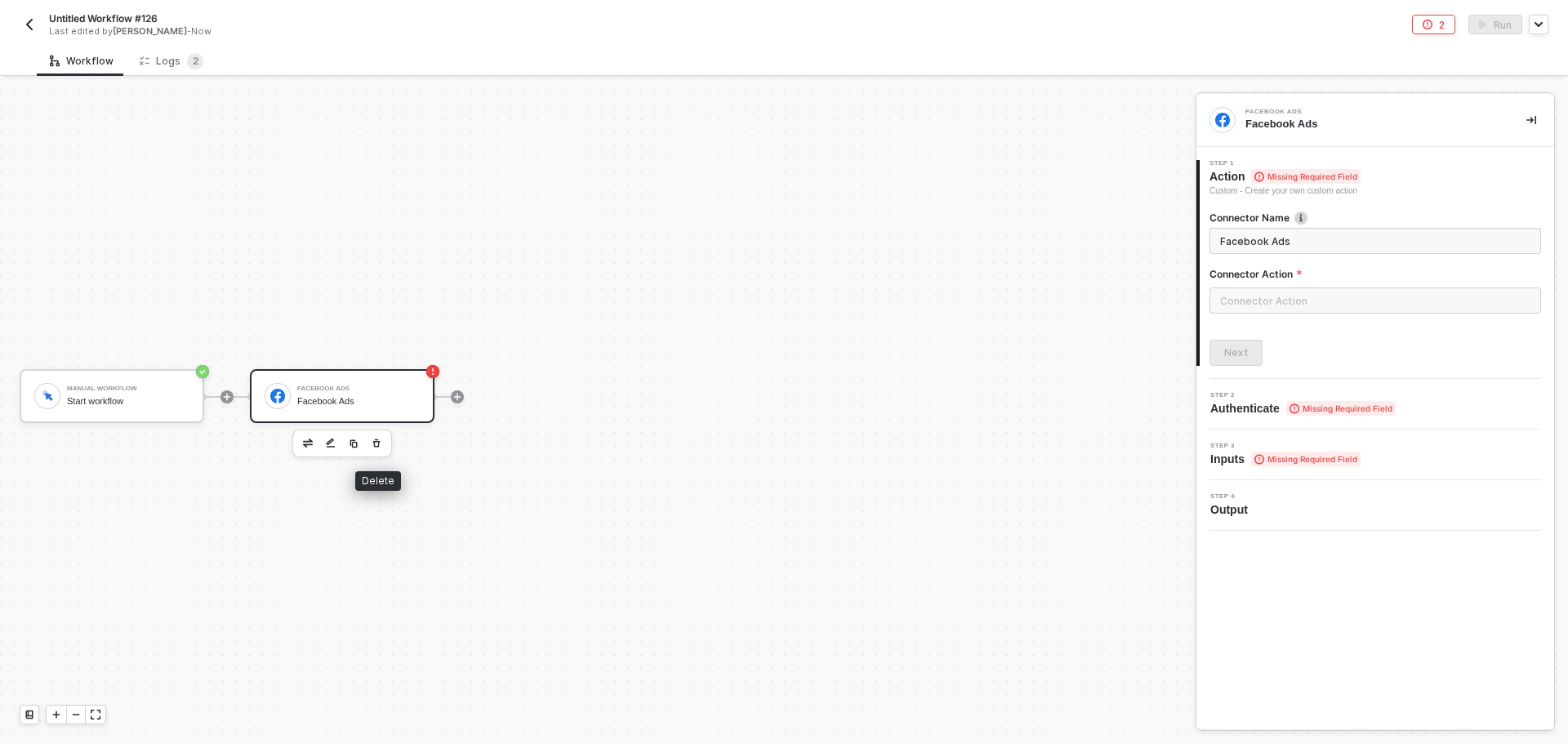
click at [376, 444] on icon "button" at bounding box center [376, 444] width 10 height 13
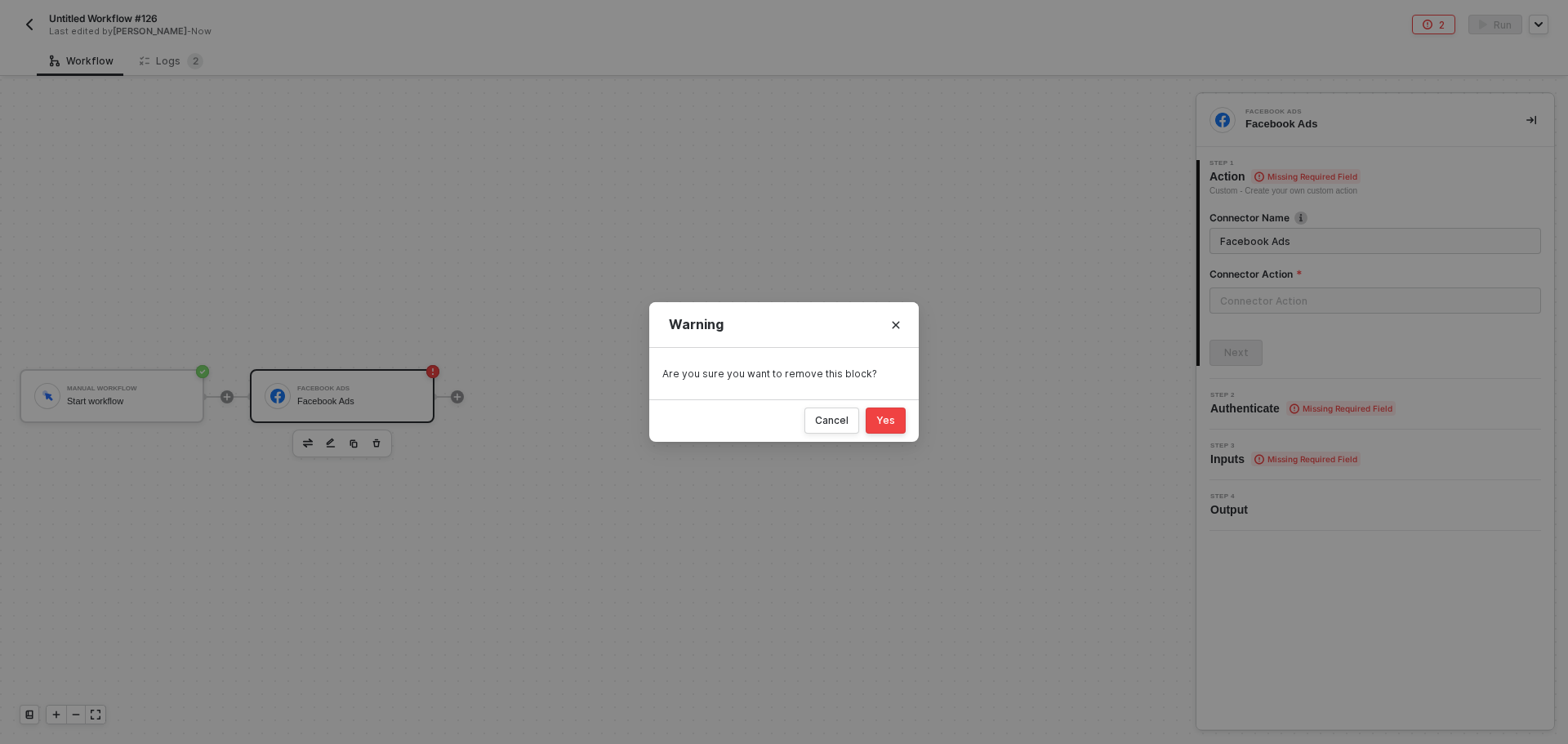
click at [886, 418] on div "Yes" at bounding box center [885, 420] width 19 height 13
